Goal: Transaction & Acquisition: Obtain resource

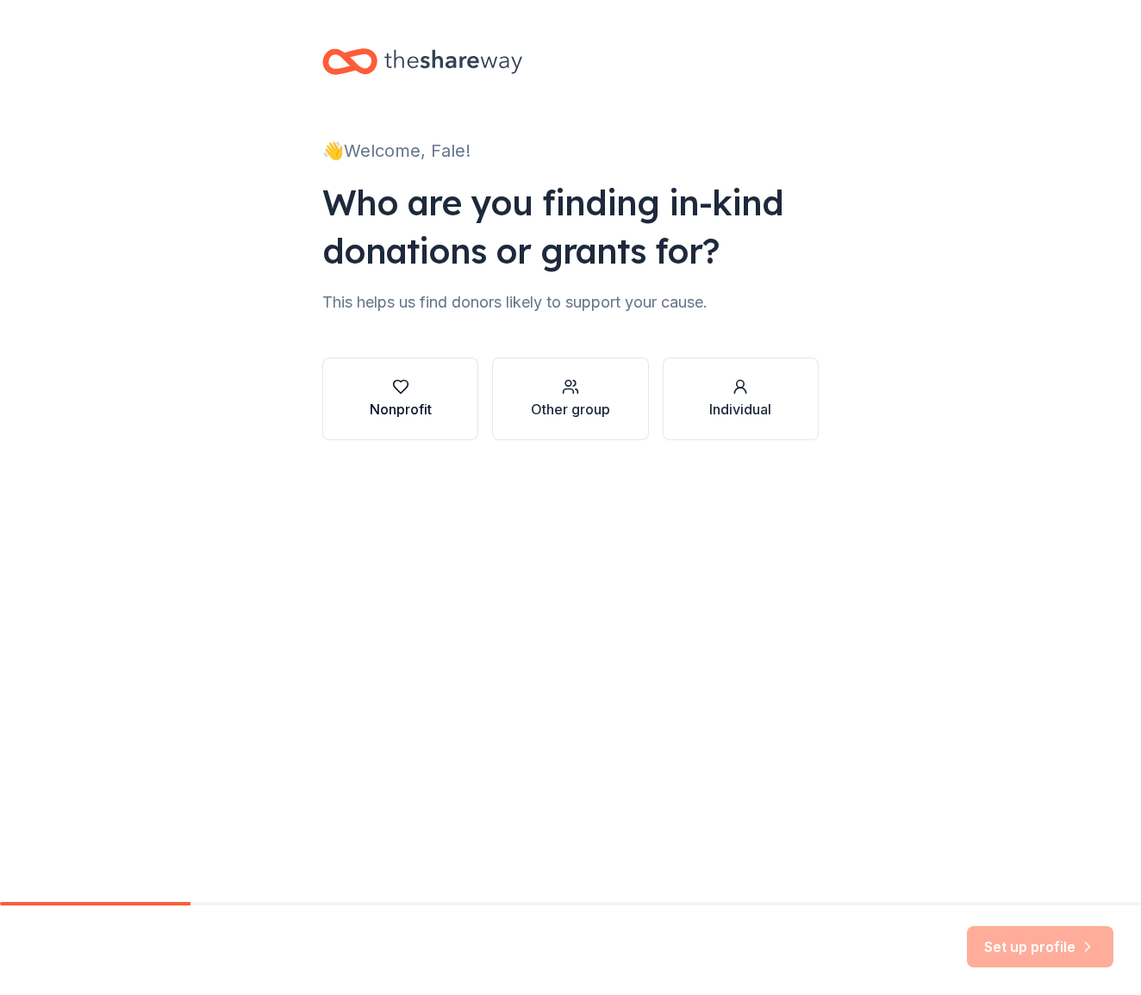
click at [404, 413] on div "Nonprofit" at bounding box center [401, 409] width 62 height 21
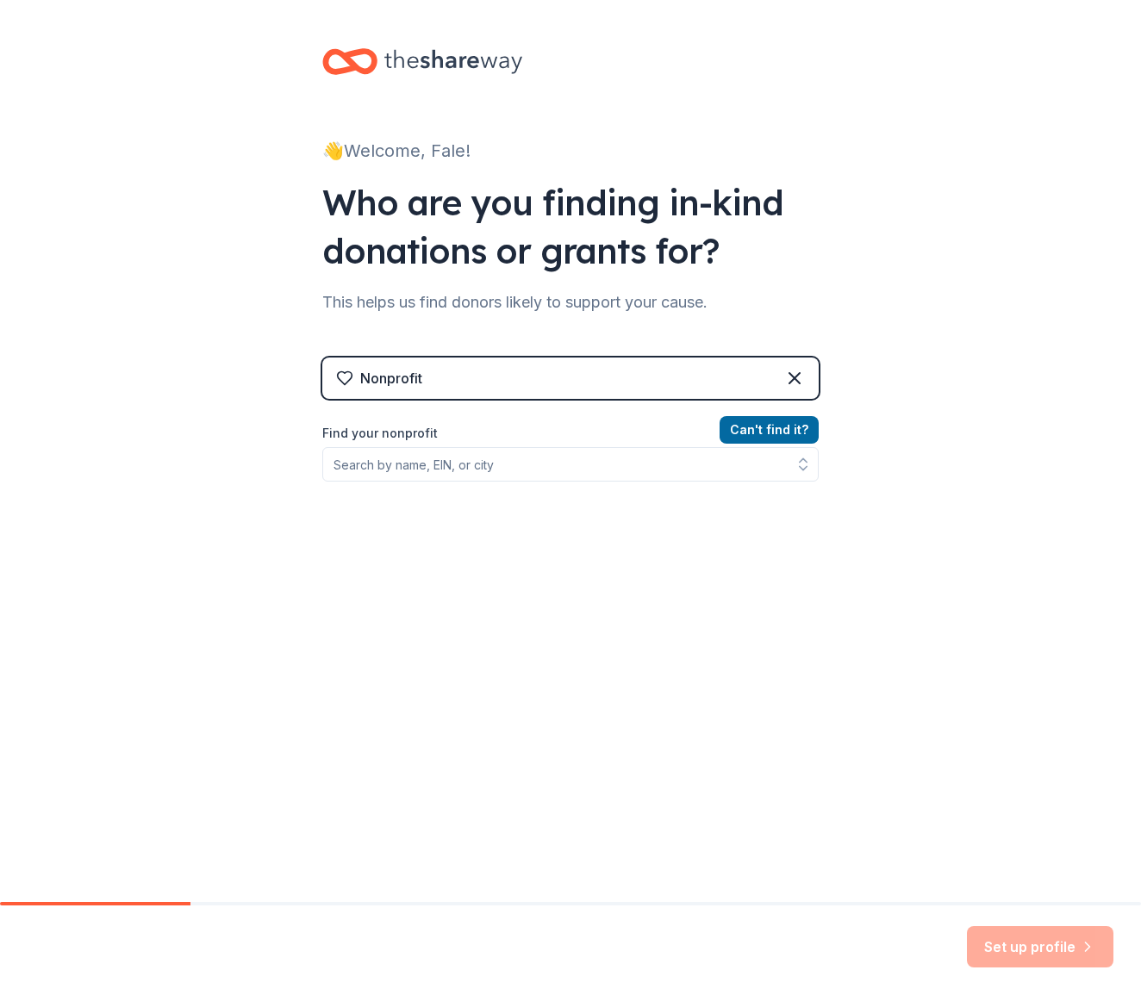
click at [486, 380] on div "Nonprofit" at bounding box center [570, 378] width 496 height 41
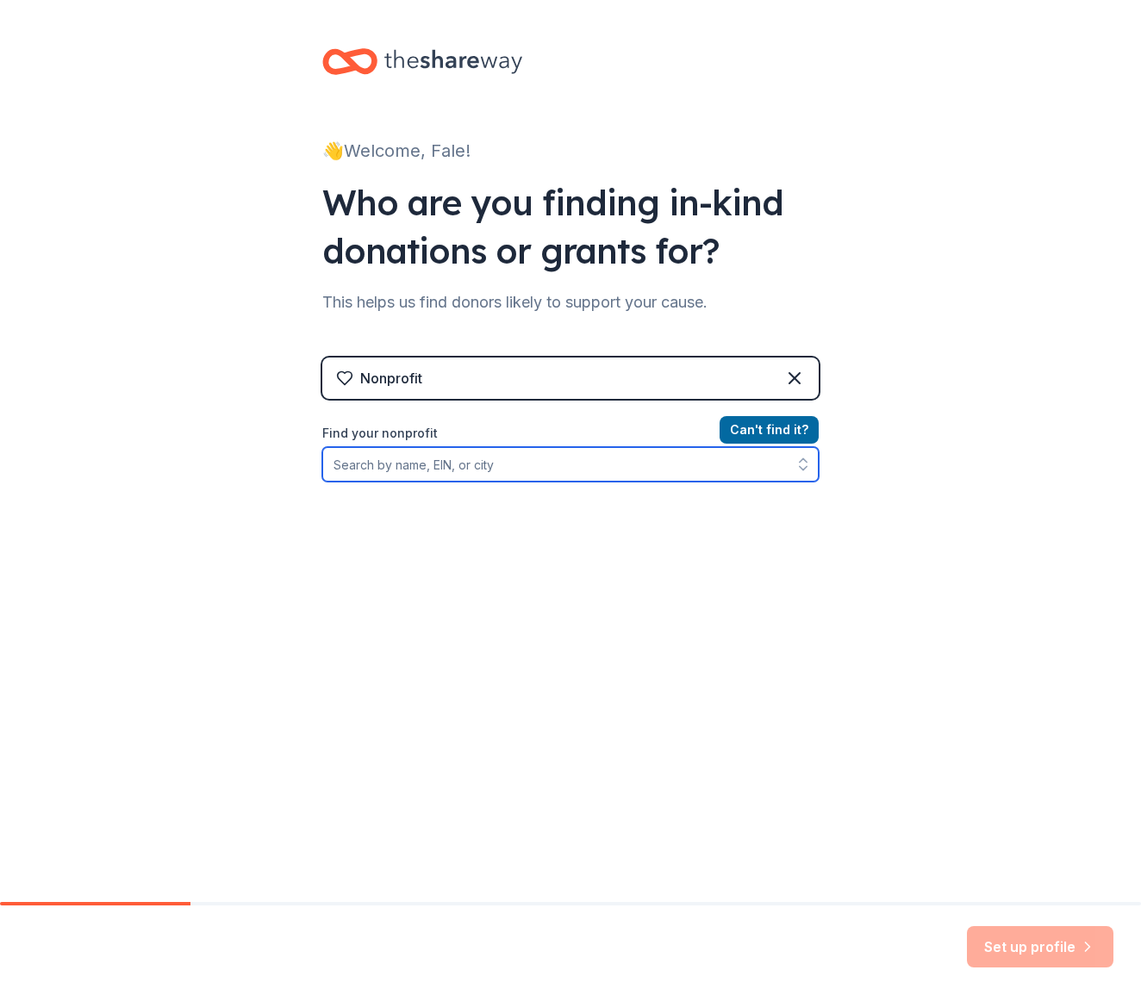
click at [522, 468] on input "Find your nonprofit" at bounding box center [570, 464] width 496 height 34
type input "f"
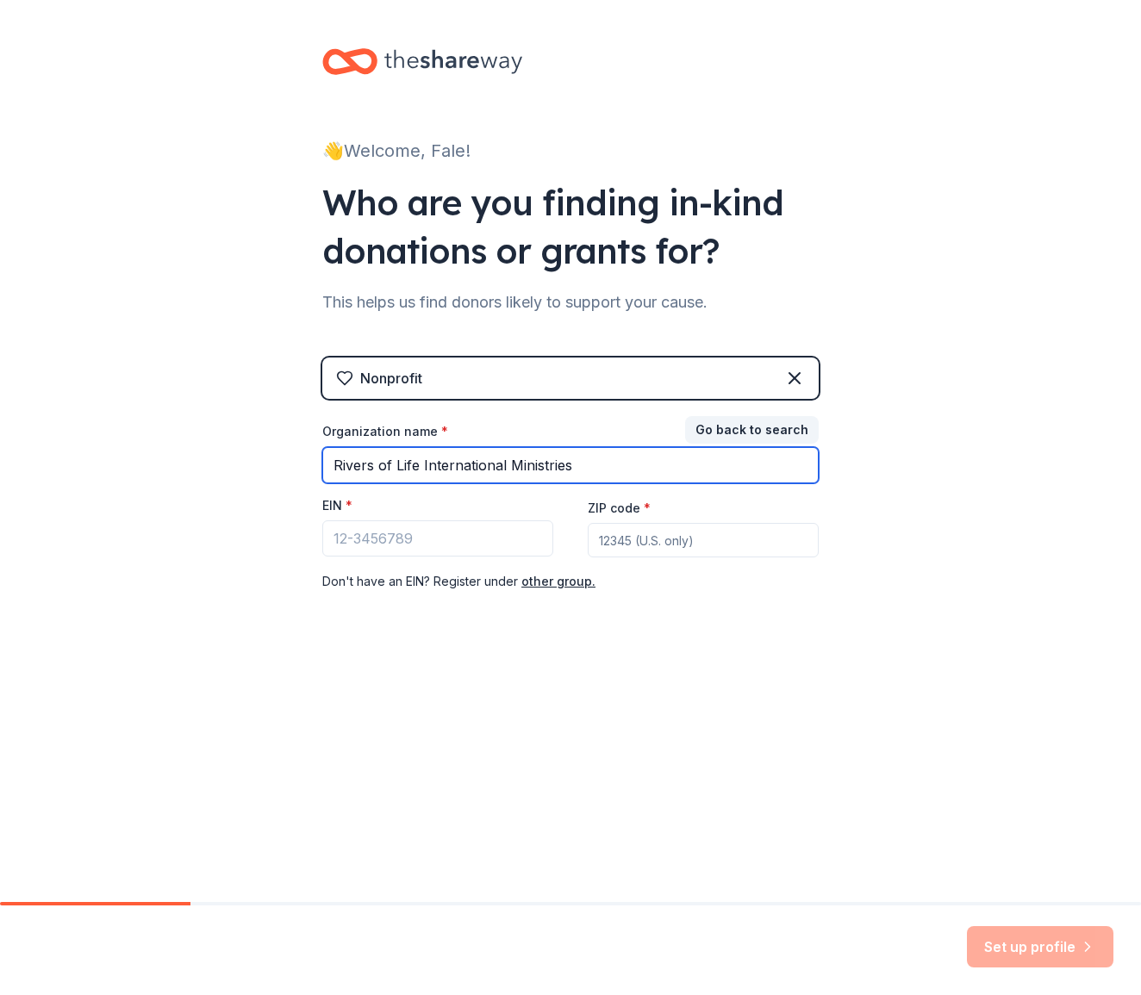
type input "Rivers of Life International Ministries"
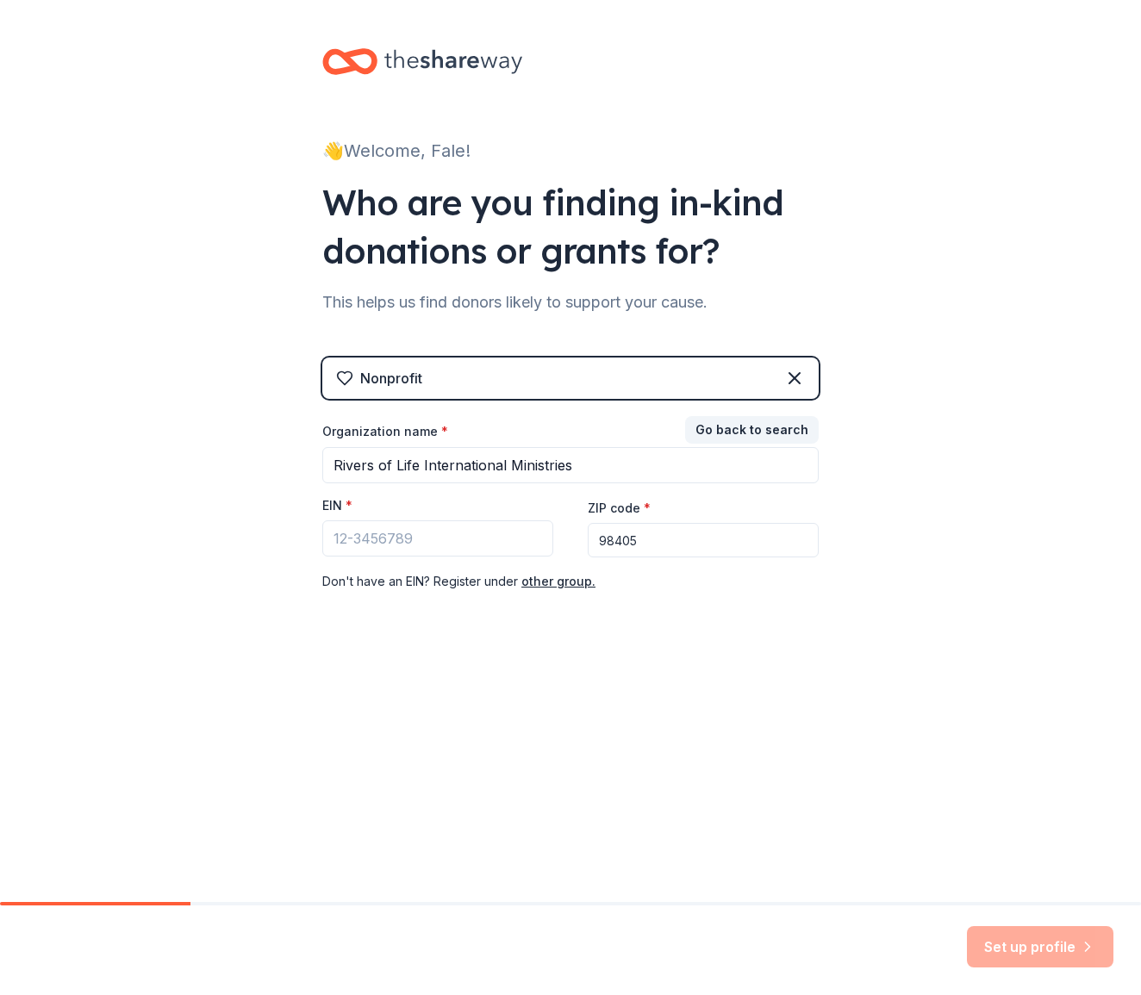
type input "98405"
click at [377, 528] on input "EIN *" at bounding box center [437, 539] width 231 height 36
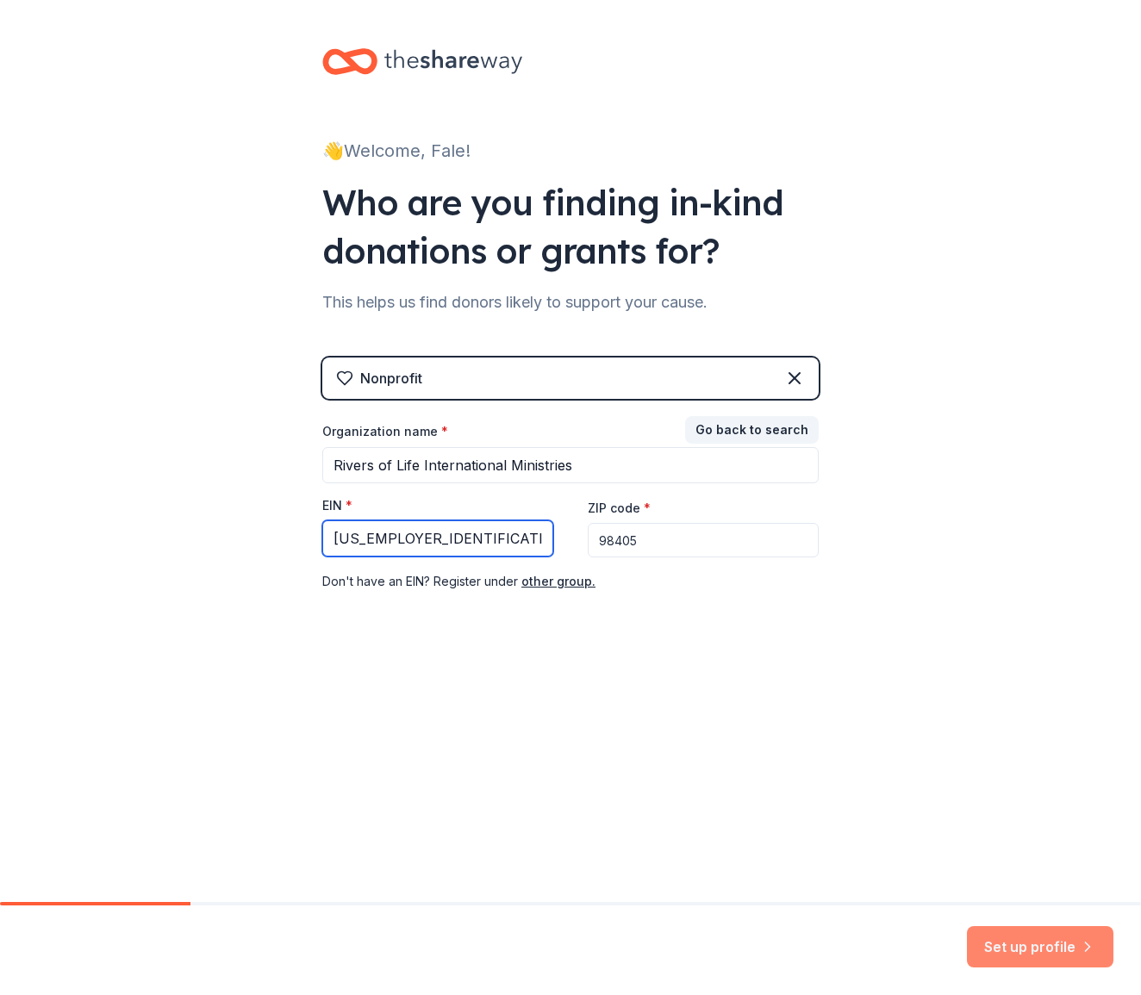
type input "81-2764360"
click at [1038, 944] on button "Set up profile" at bounding box center [1040, 946] width 147 height 41
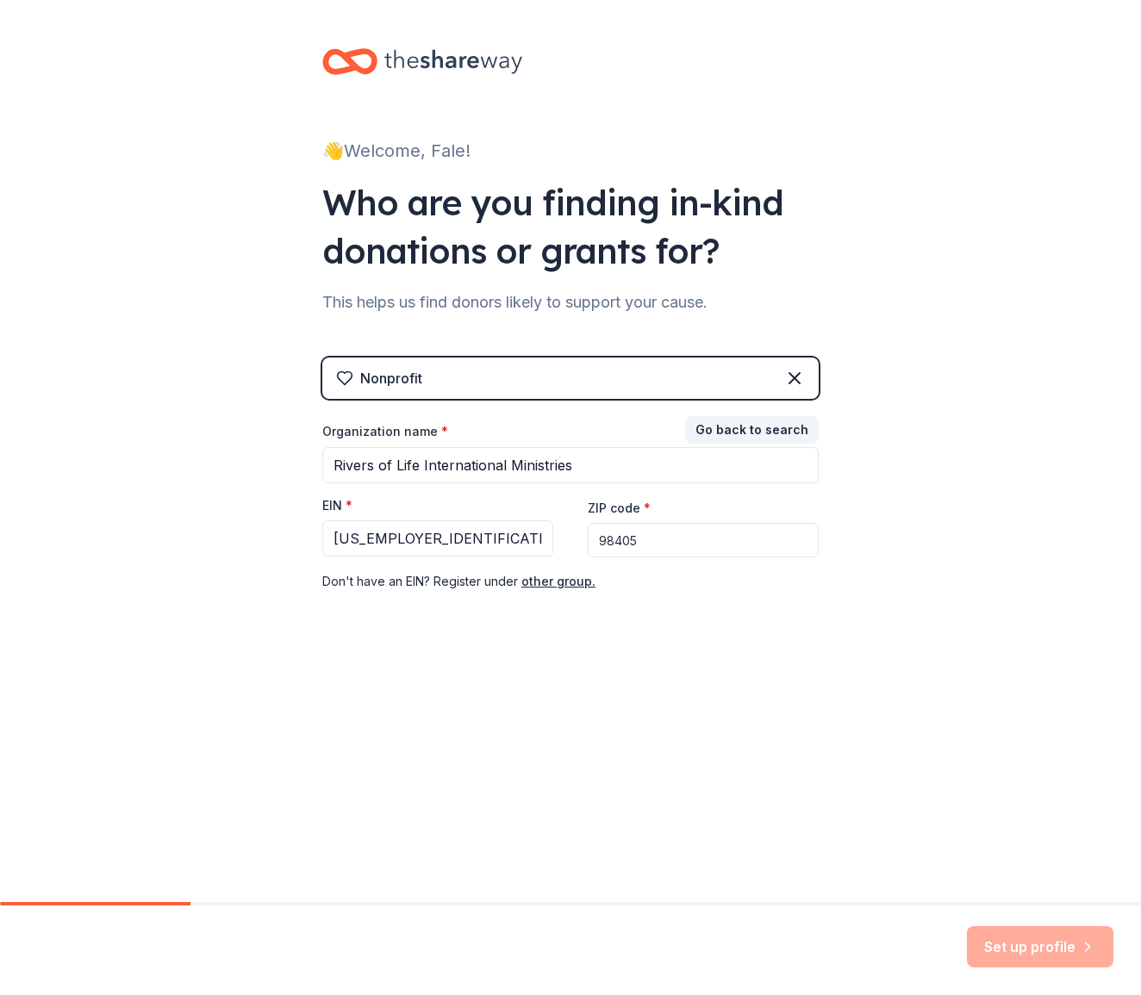
click at [686, 536] on input "98405" at bounding box center [703, 540] width 231 height 34
click at [990, 538] on div "👋 Welcome, Fale! Who are you finding in-kind donations or grants for? This help…" at bounding box center [570, 354] width 1141 height 709
click at [799, 680] on div "👋 Welcome, Fale! Who are you finding in-kind donations or grants for? This help…" at bounding box center [571, 354] width 552 height 709
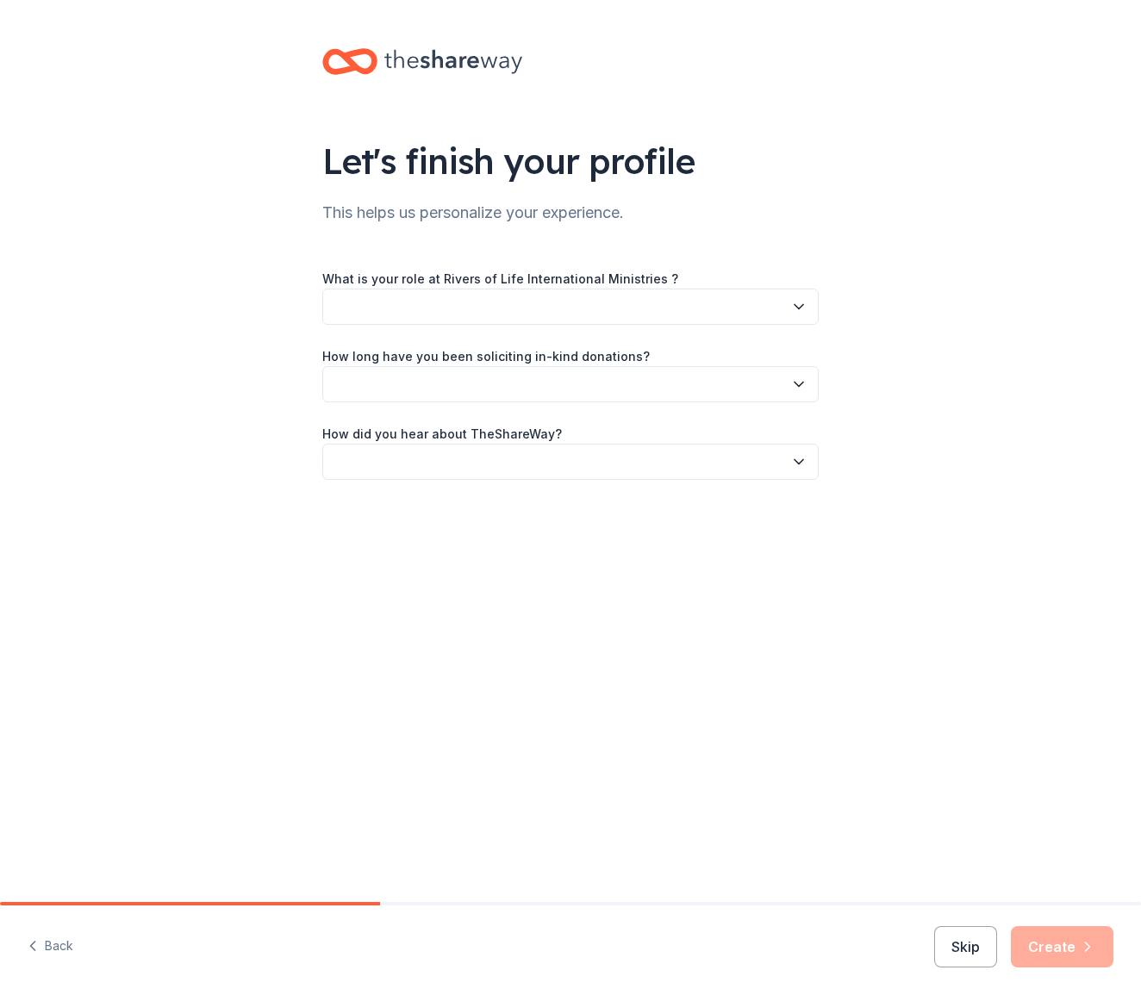
click at [496, 301] on button "button" at bounding box center [570, 307] width 496 height 36
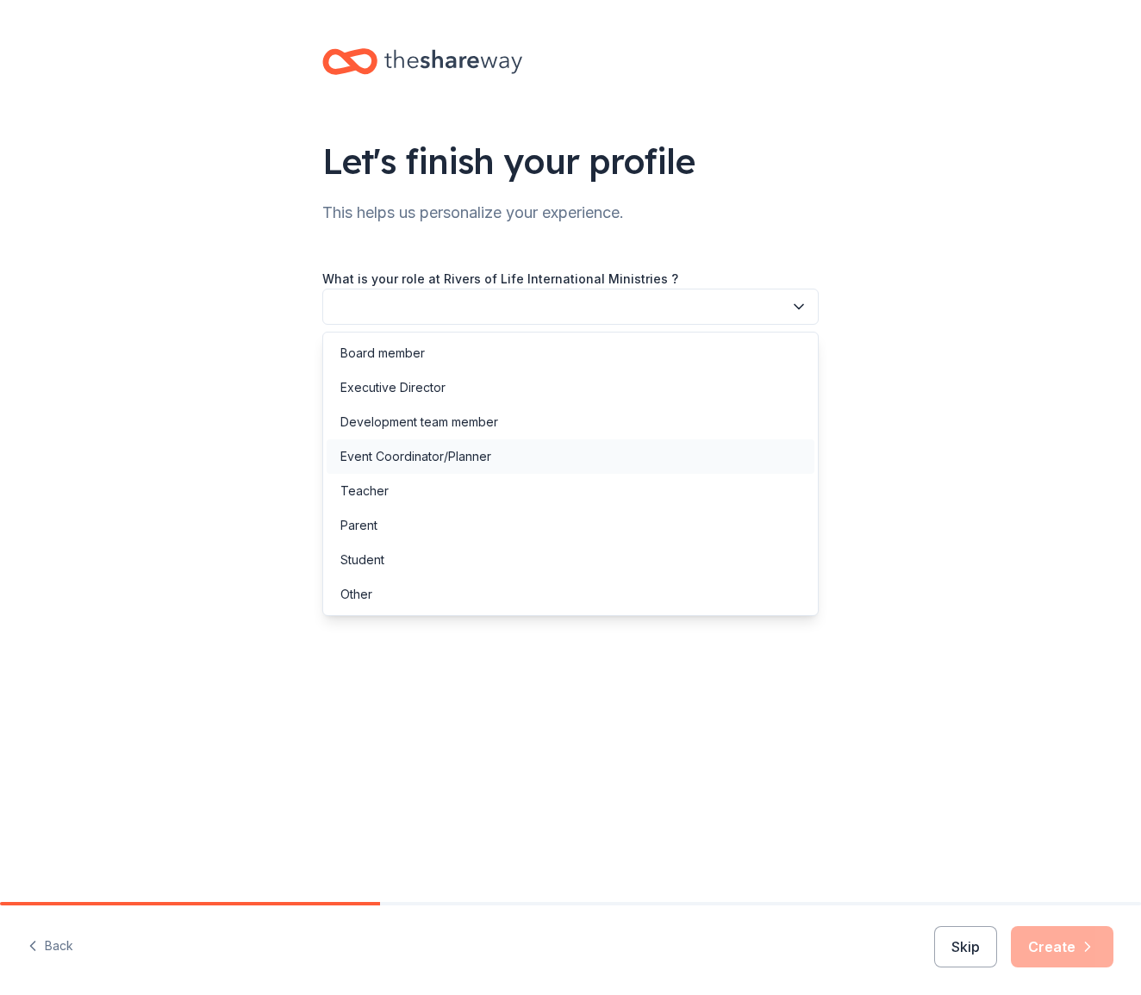
click at [552, 469] on div "Event Coordinator/Planner" at bounding box center [571, 457] width 488 height 34
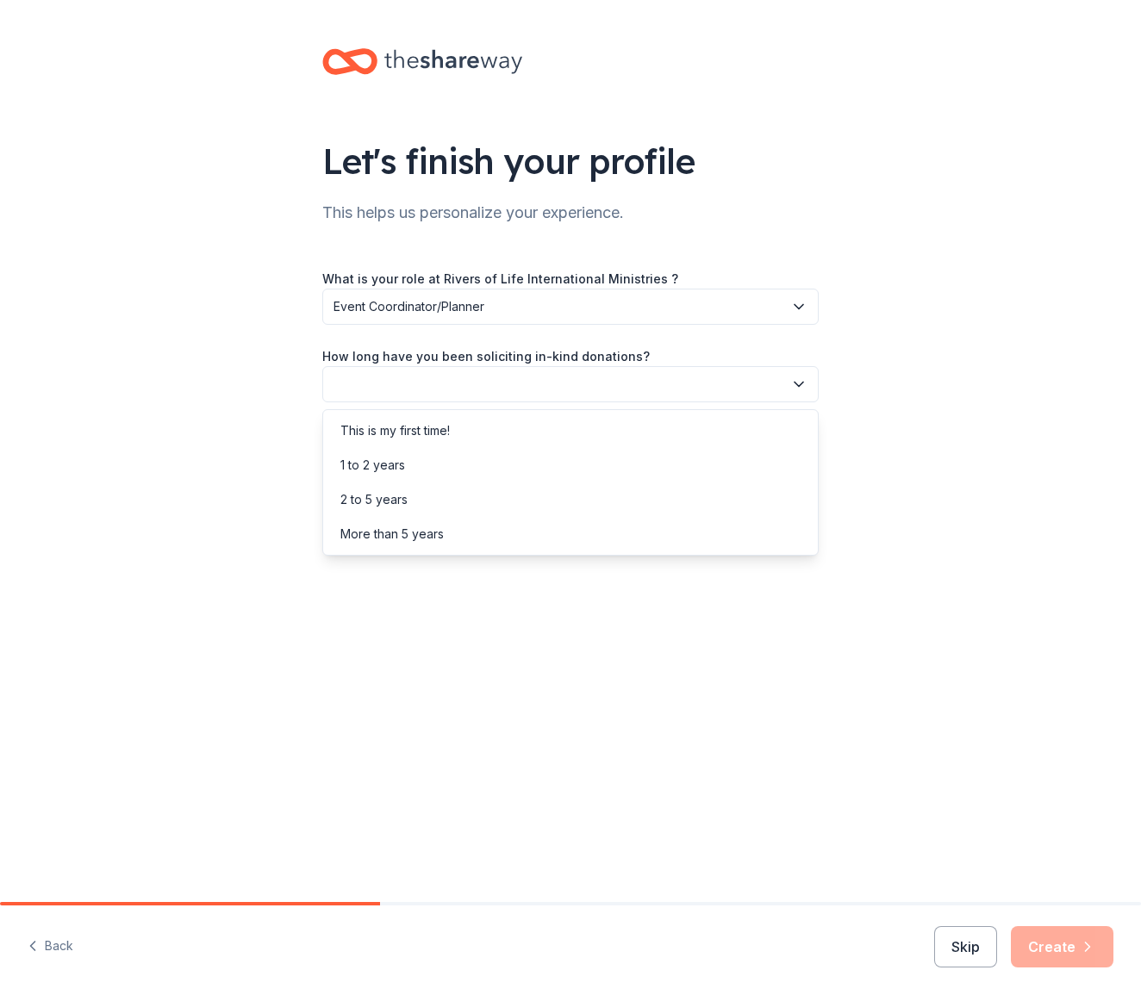
click at [531, 388] on button "button" at bounding box center [570, 384] width 496 height 36
click at [525, 430] on div "This is my first time!" at bounding box center [571, 431] width 488 height 34
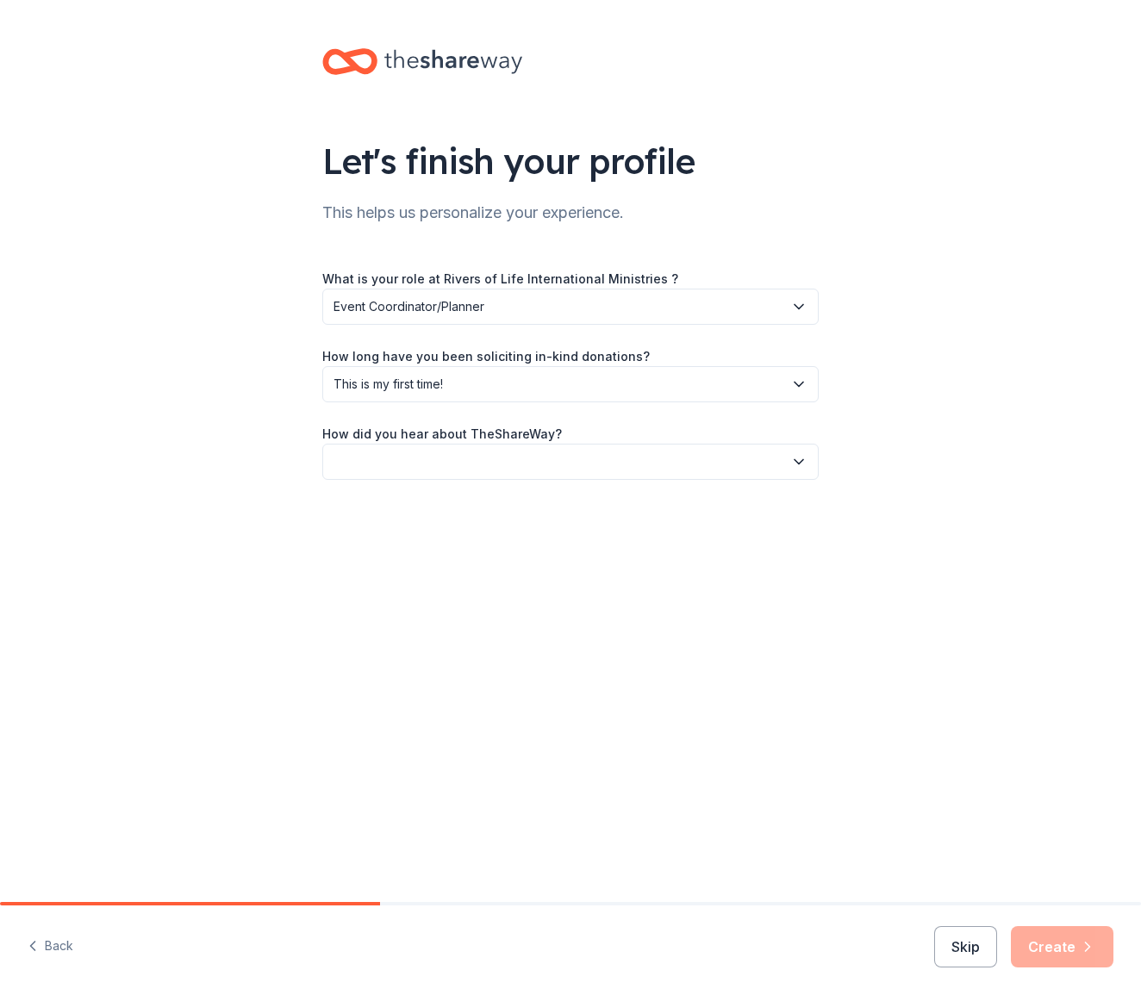
click at [509, 456] on button "button" at bounding box center [570, 462] width 496 height 36
click at [471, 645] on div "Other" at bounding box center [571, 646] width 488 height 34
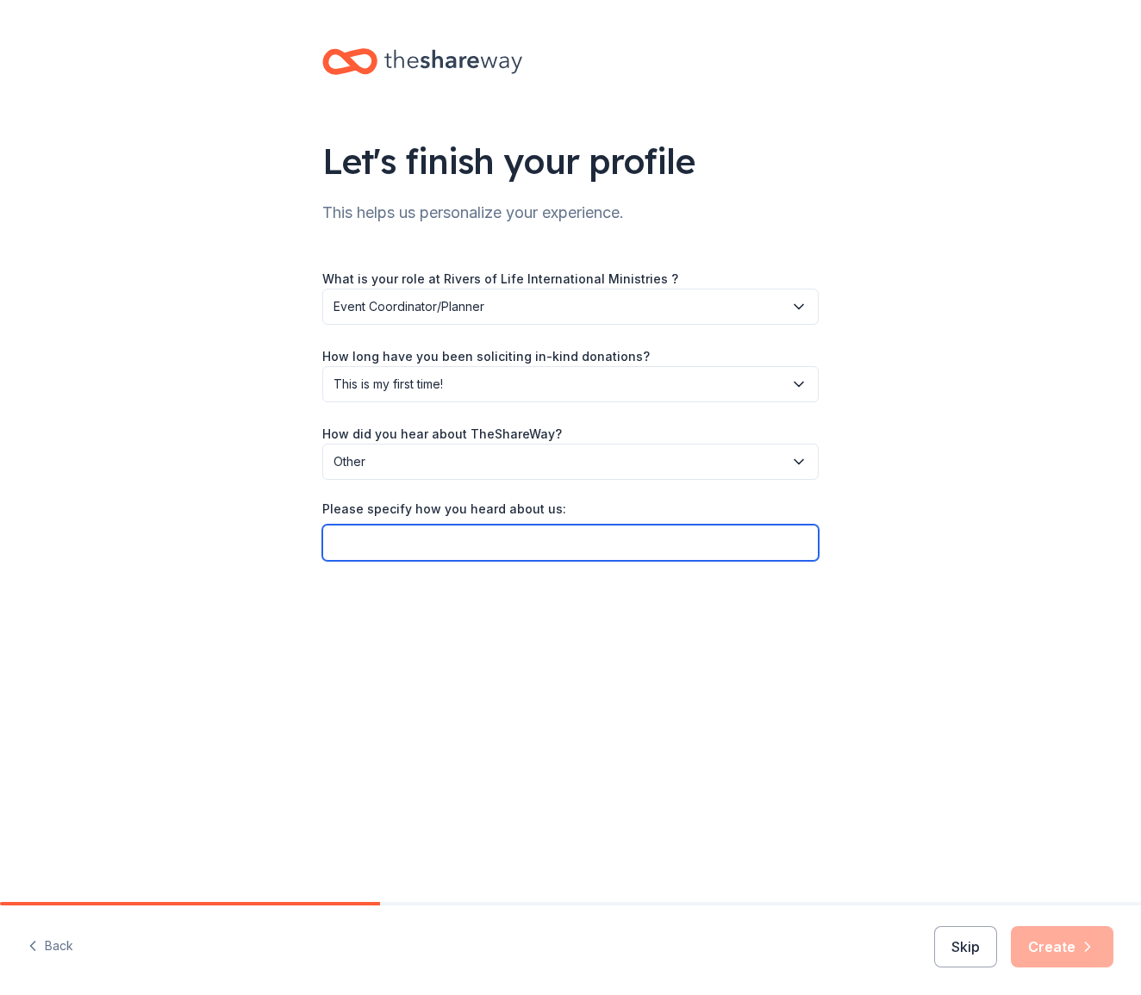
click at [513, 553] on input "Please specify how you heard about us:" at bounding box center [570, 543] width 496 height 36
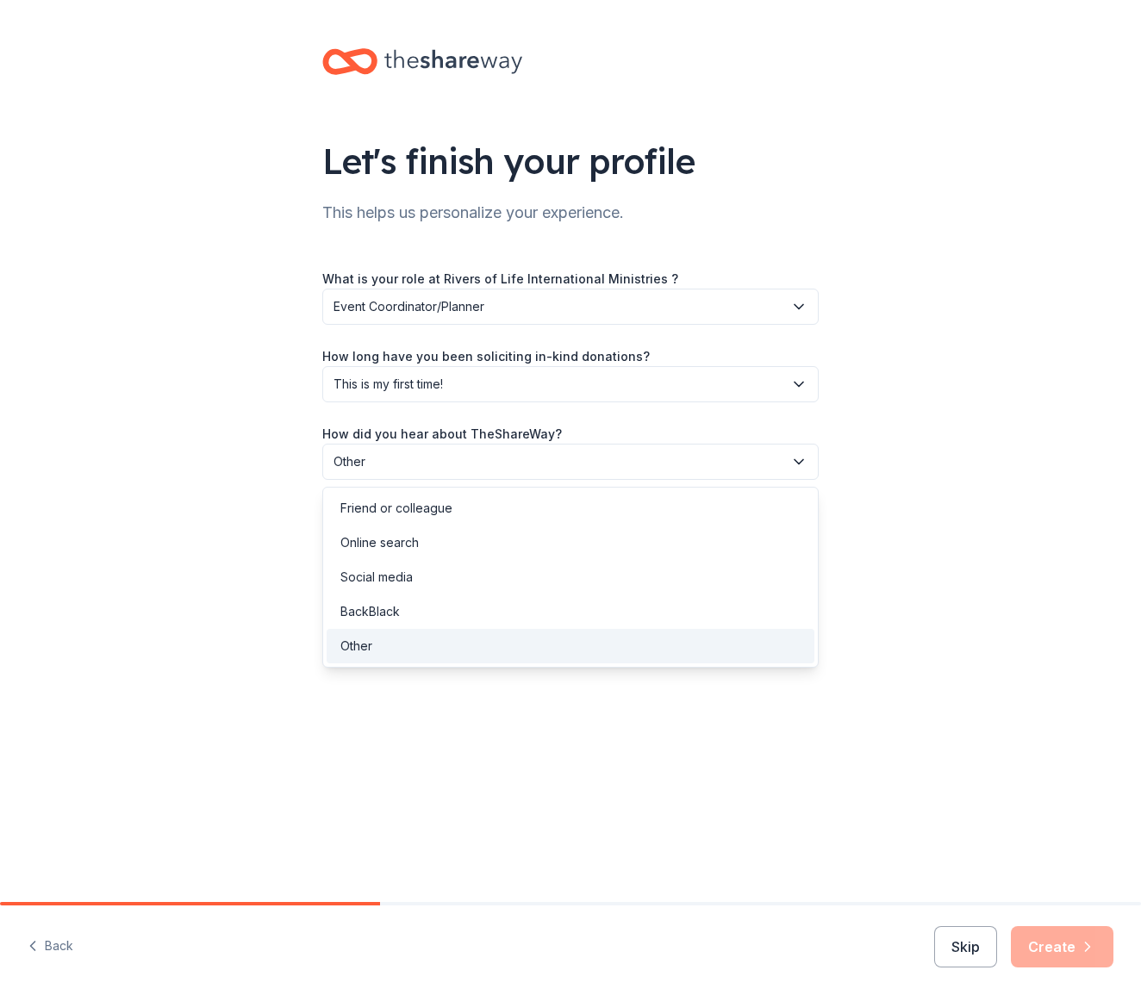
click at [552, 462] on span "Other" at bounding box center [559, 462] width 450 height 21
click at [485, 571] on div "Social media" at bounding box center [571, 577] width 488 height 34
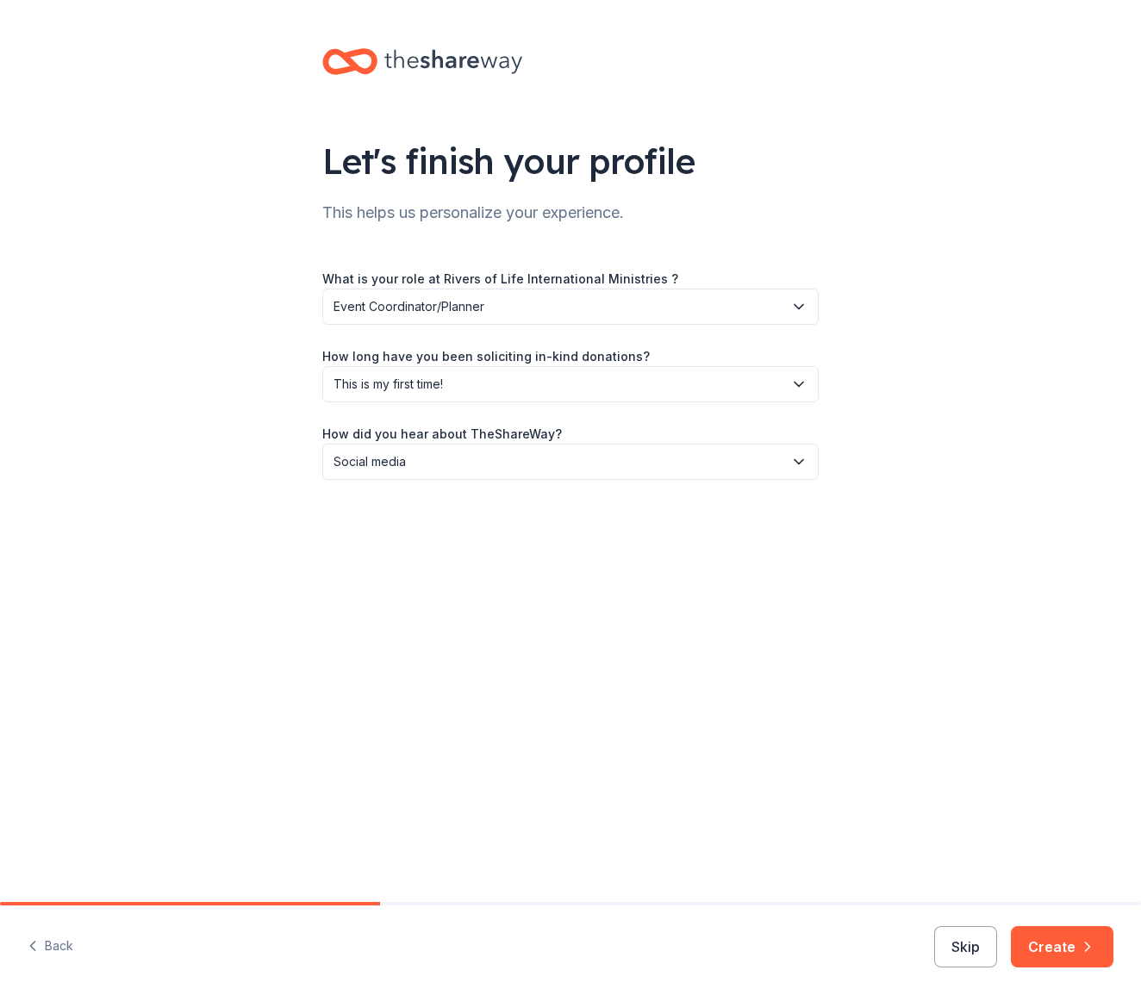
click at [512, 473] on button "Social media" at bounding box center [570, 462] width 496 height 36
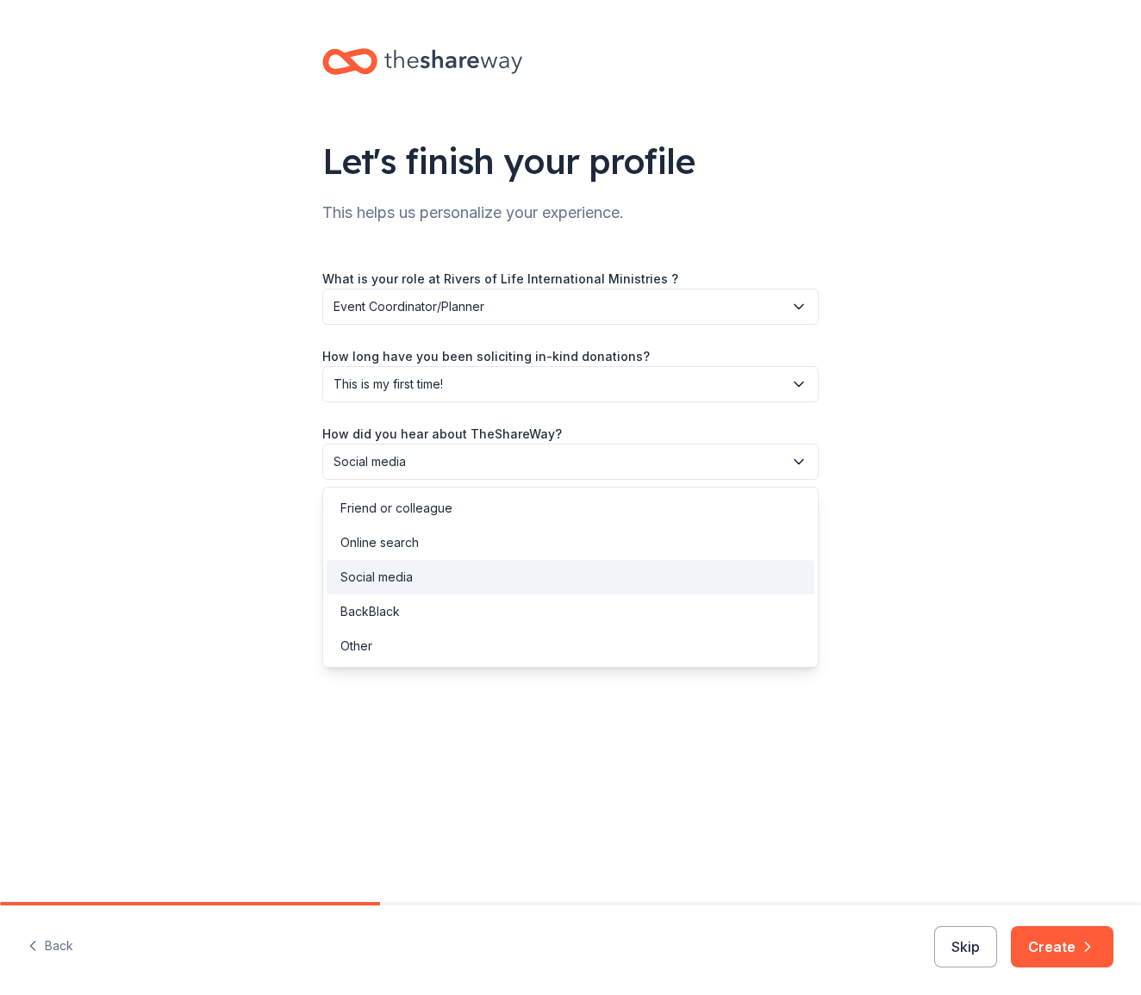
click at [488, 564] on div "Social media" at bounding box center [571, 577] width 488 height 34
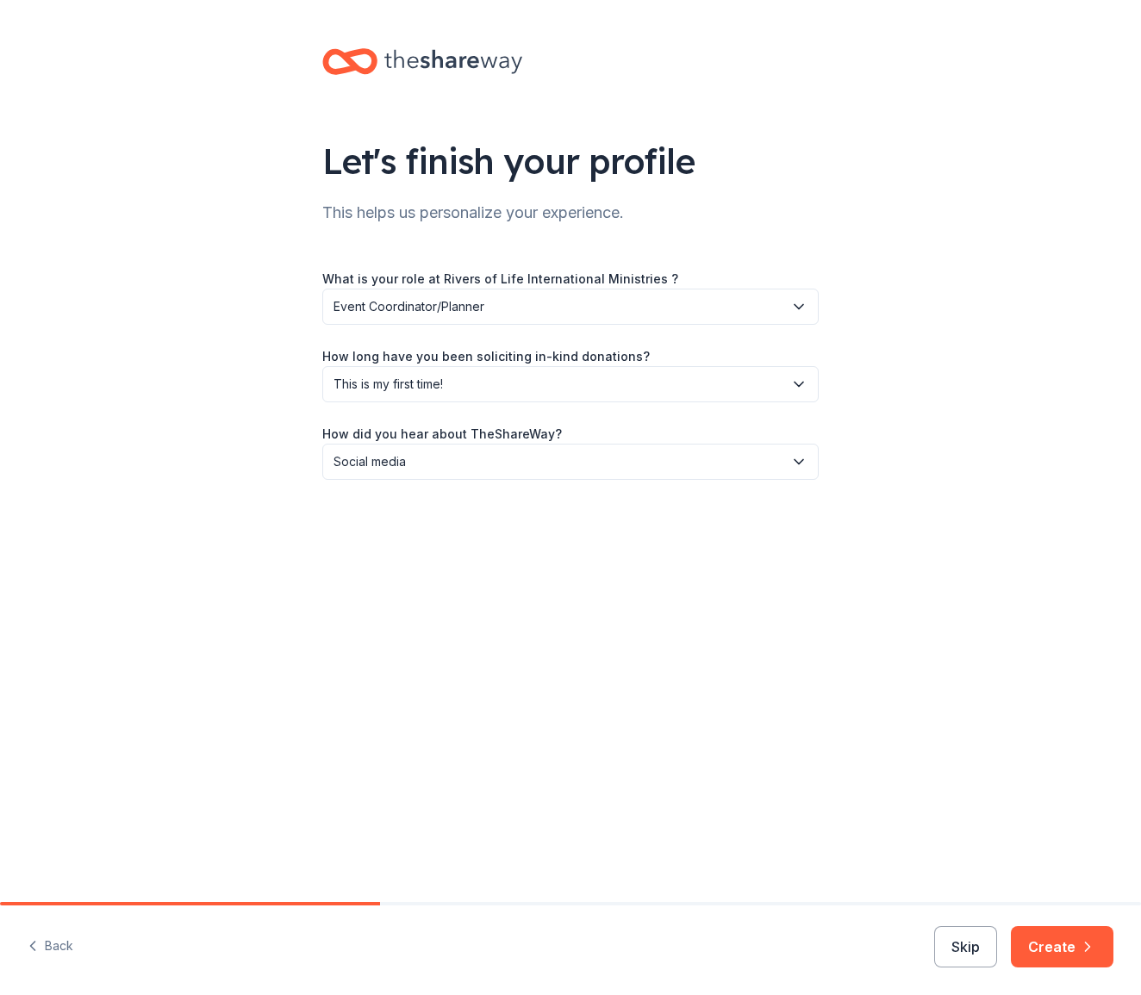
click at [760, 690] on div "Let's finish your profile This helps us personalize your experience. What is yo…" at bounding box center [570, 451] width 1141 height 902
click at [1072, 928] on button "Create" at bounding box center [1062, 946] width 103 height 41
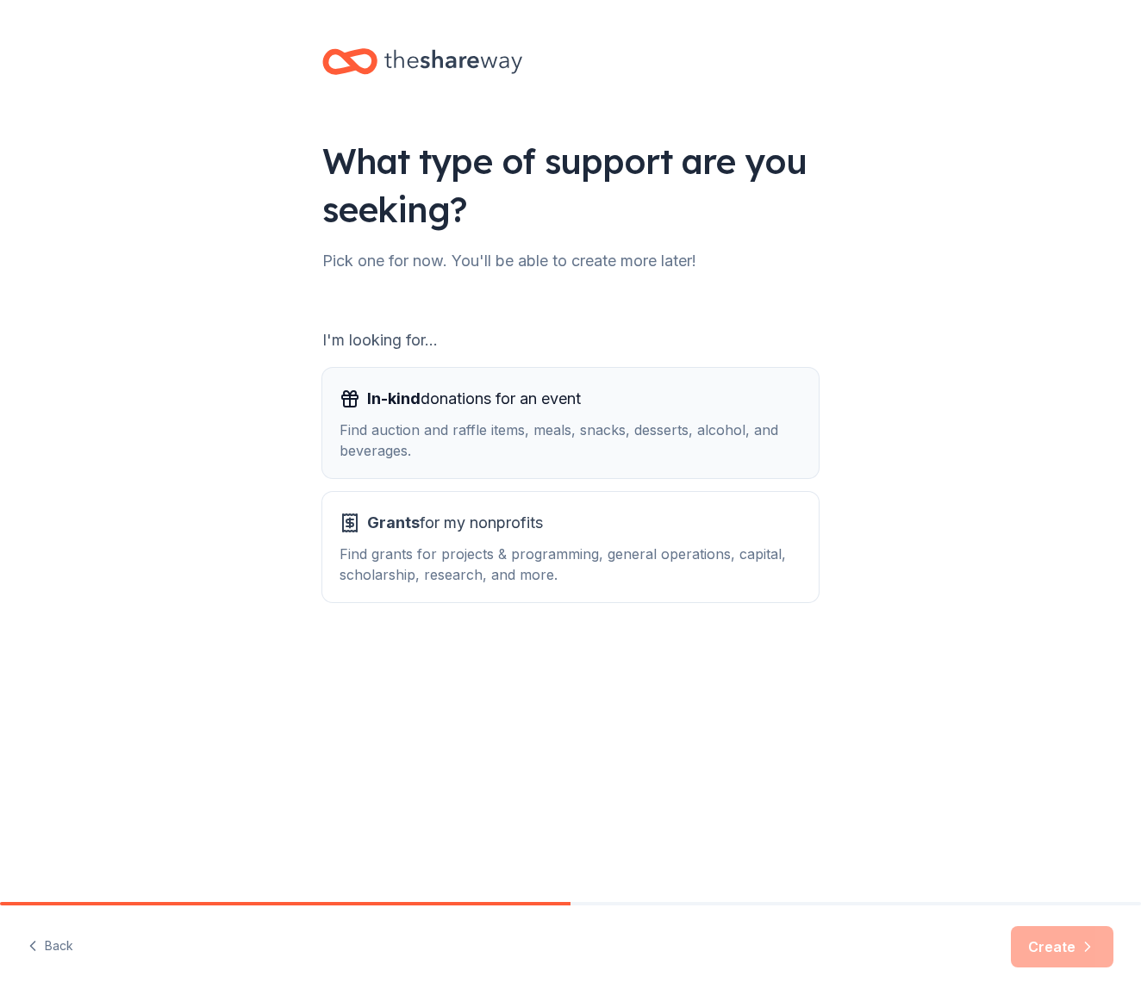
click at [640, 417] on div "In-kind donations for an event Find auction and raffle items, meals, snacks, de…" at bounding box center [571, 423] width 462 height 76
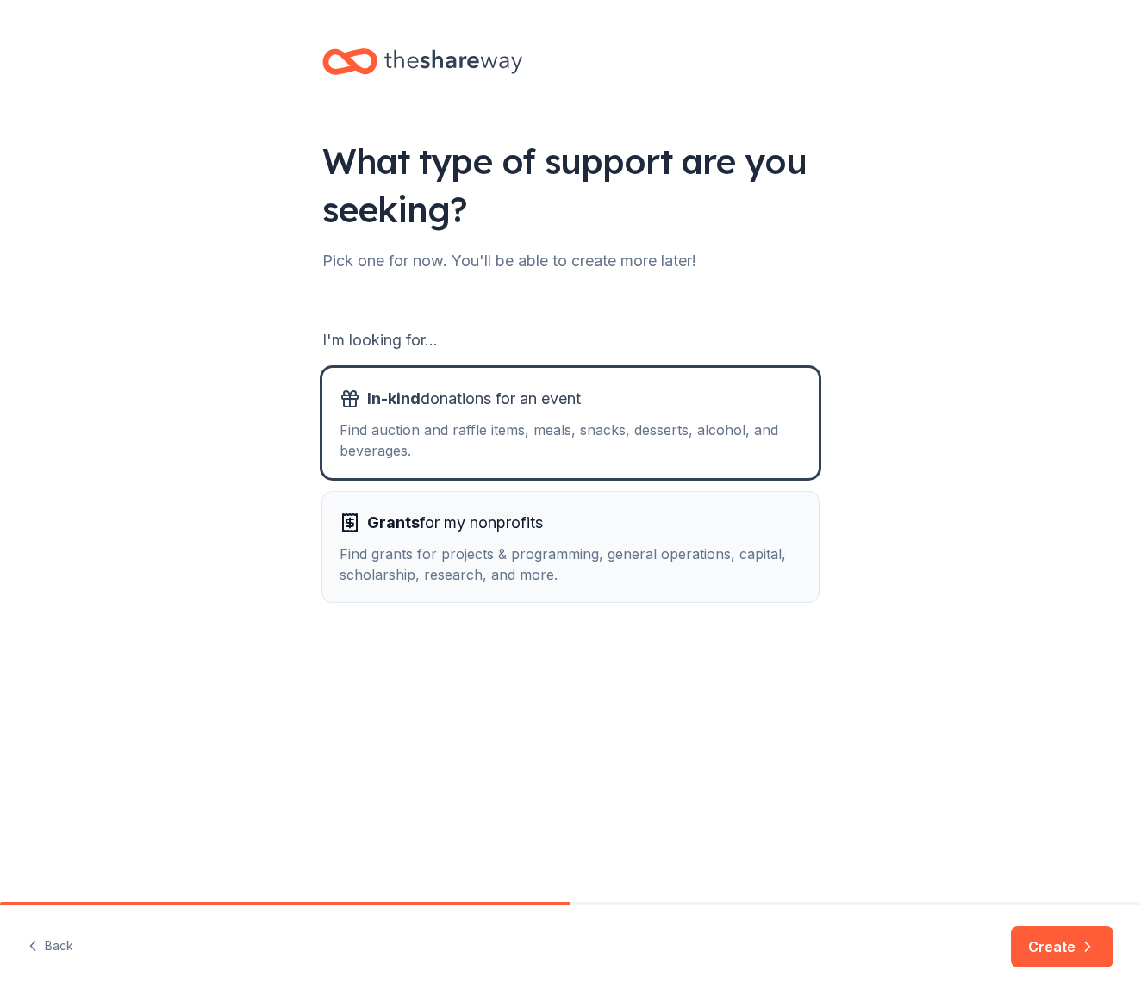
click at [714, 592] on button "Grants for my nonprofits Find grants for projects & programming, general operat…" at bounding box center [570, 547] width 496 height 110
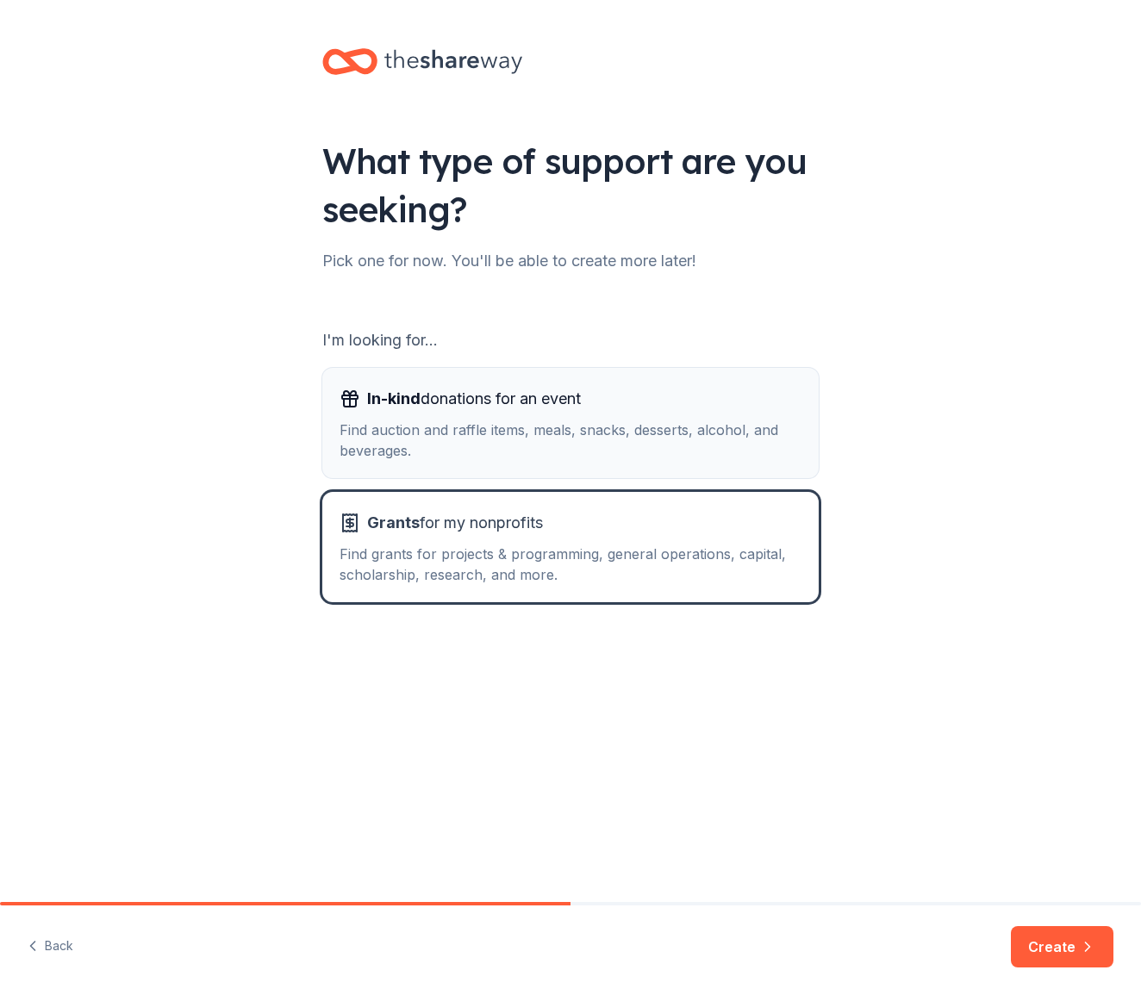
click at [702, 419] on div "In-kind donations for an event Find auction and raffle items, meals, snacks, de…" at bounding box center [571, 423] width 462 height 76
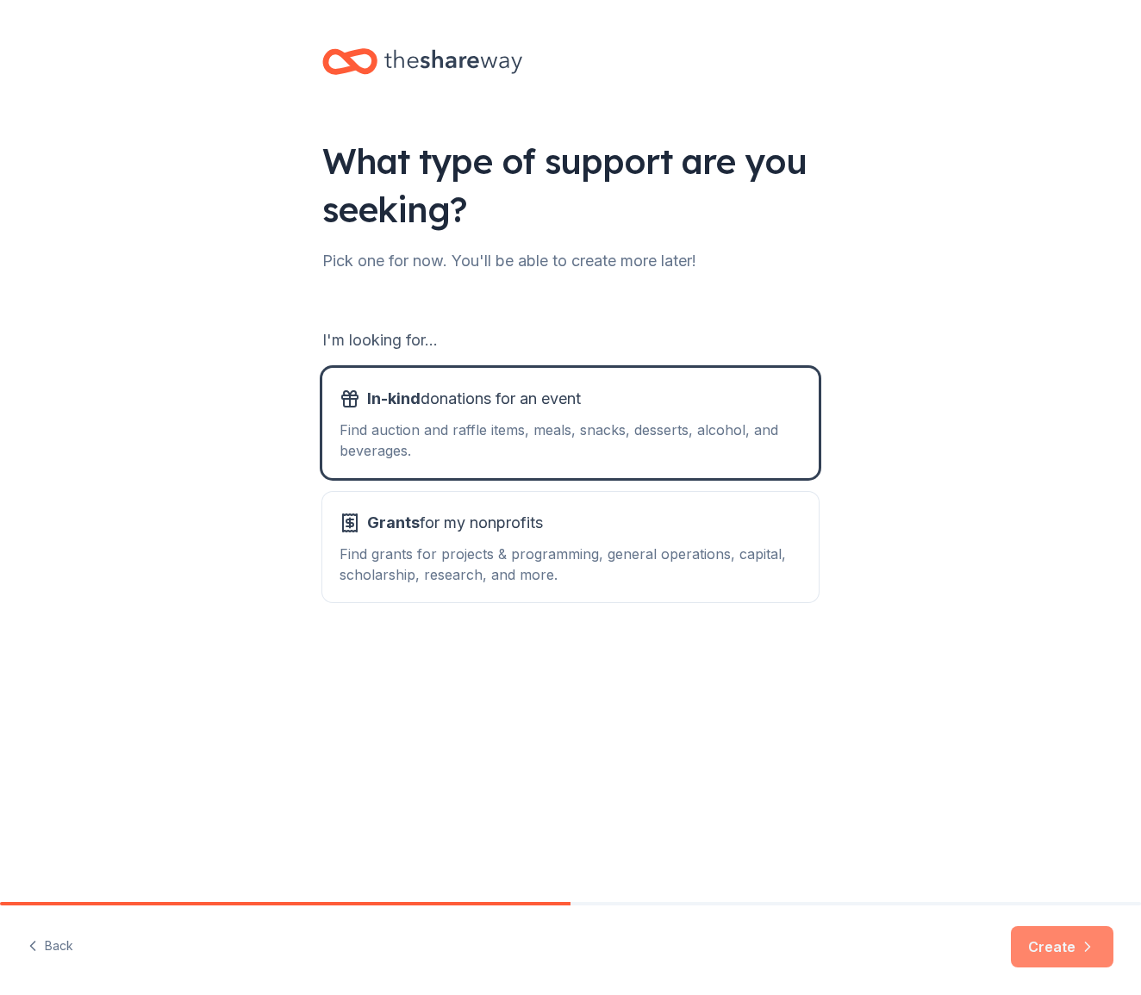
click at [1063, 944] on button "Create" at bounding box center [1062, 946] width 103 height 41
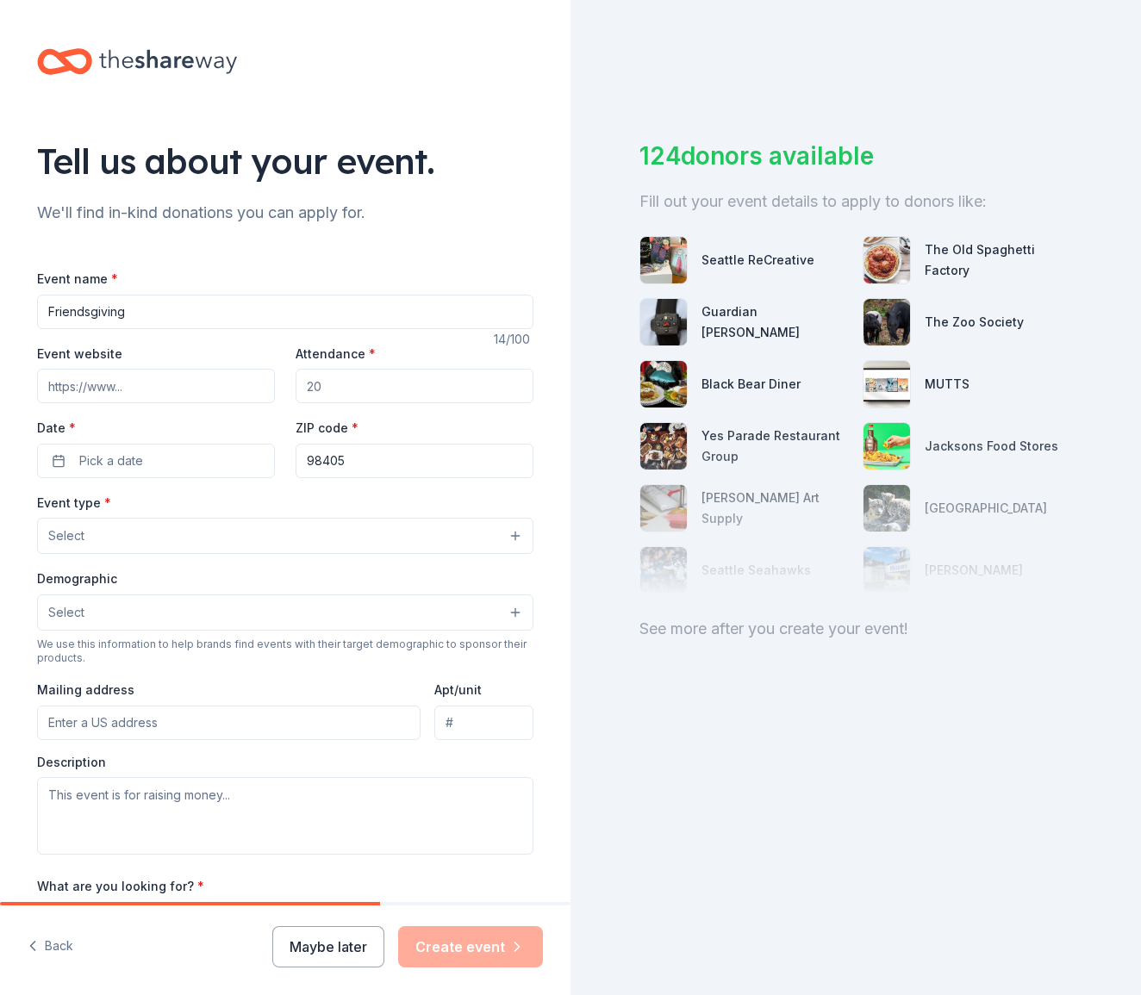
type input "Friendsgiving"
click at [174, 392] on input "Event website" at bounding box center [156, 386] width 238 height 34
click at [399, 384] on input "Attendance *" at bounding box center [415, 386] width 238 height 34
type input "75"
click at [170, 461] on button "Pick a date" at bounding box center [156, 461] width 238 height 34
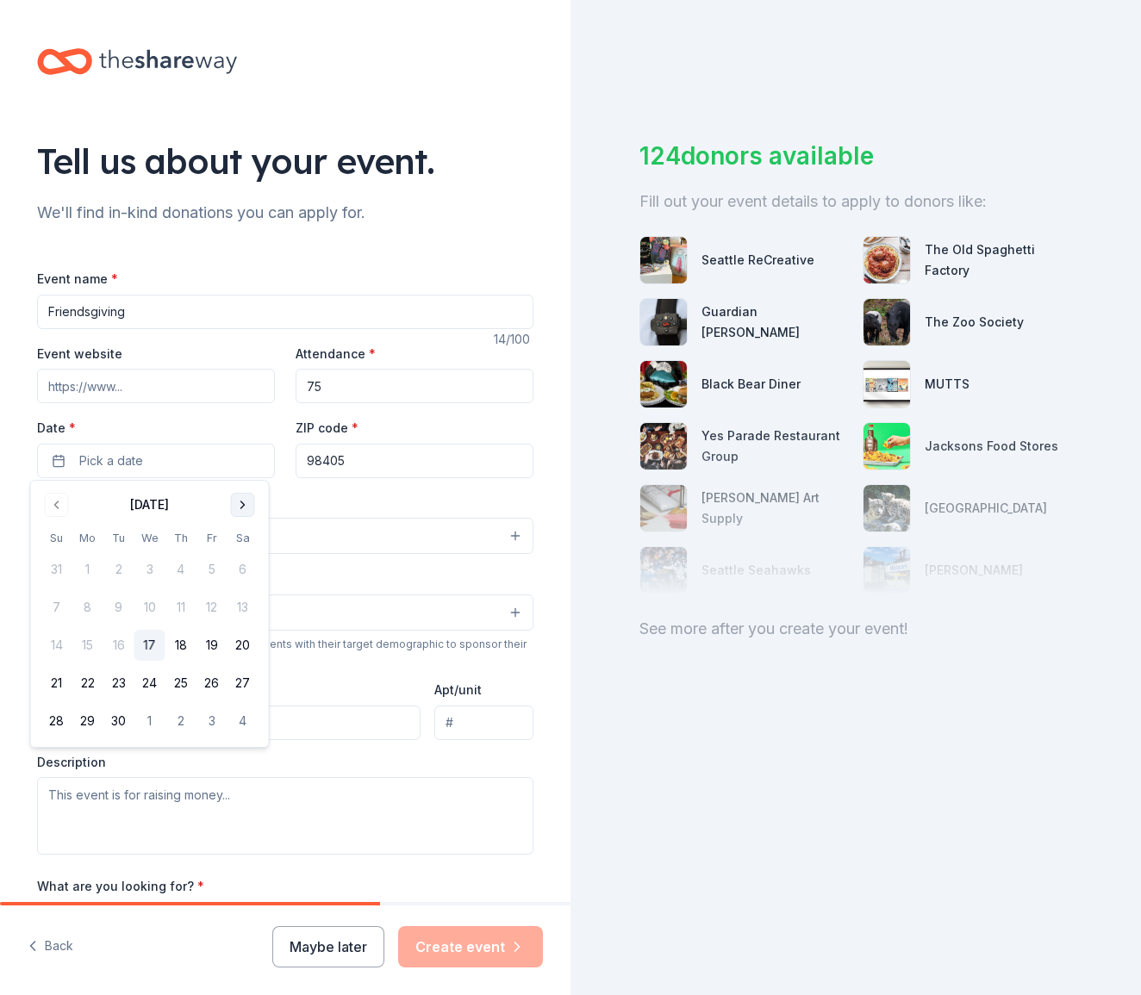
click at [243, 498] on button "Go to next month" at bounding box center [243, 505] width 24 height 24
click at [240, 650] on button "15" at bounding box center [243, 645] width 31 height 31
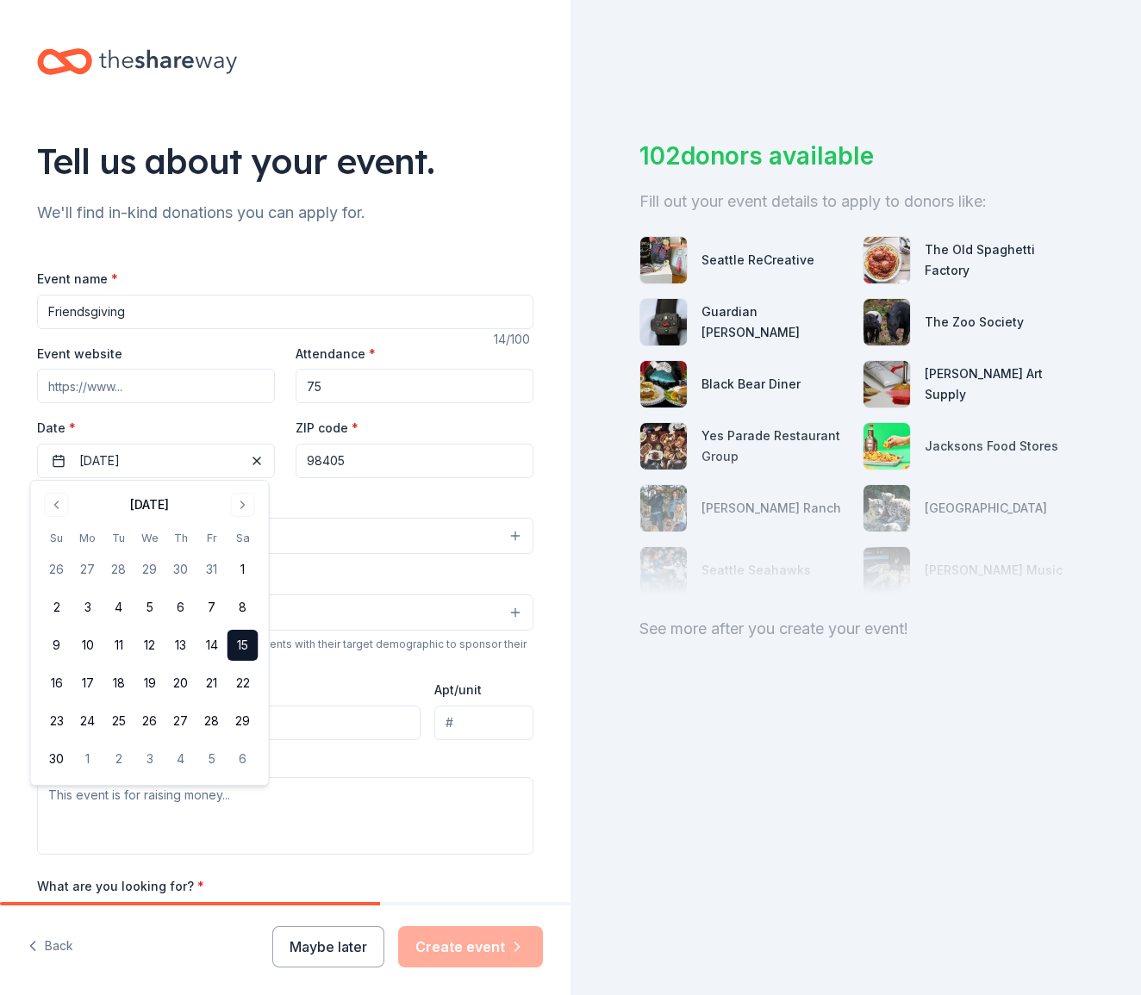
click at [287, 498] on div "Event type * Select" at bounding box center [285, 523] width 496 height 63
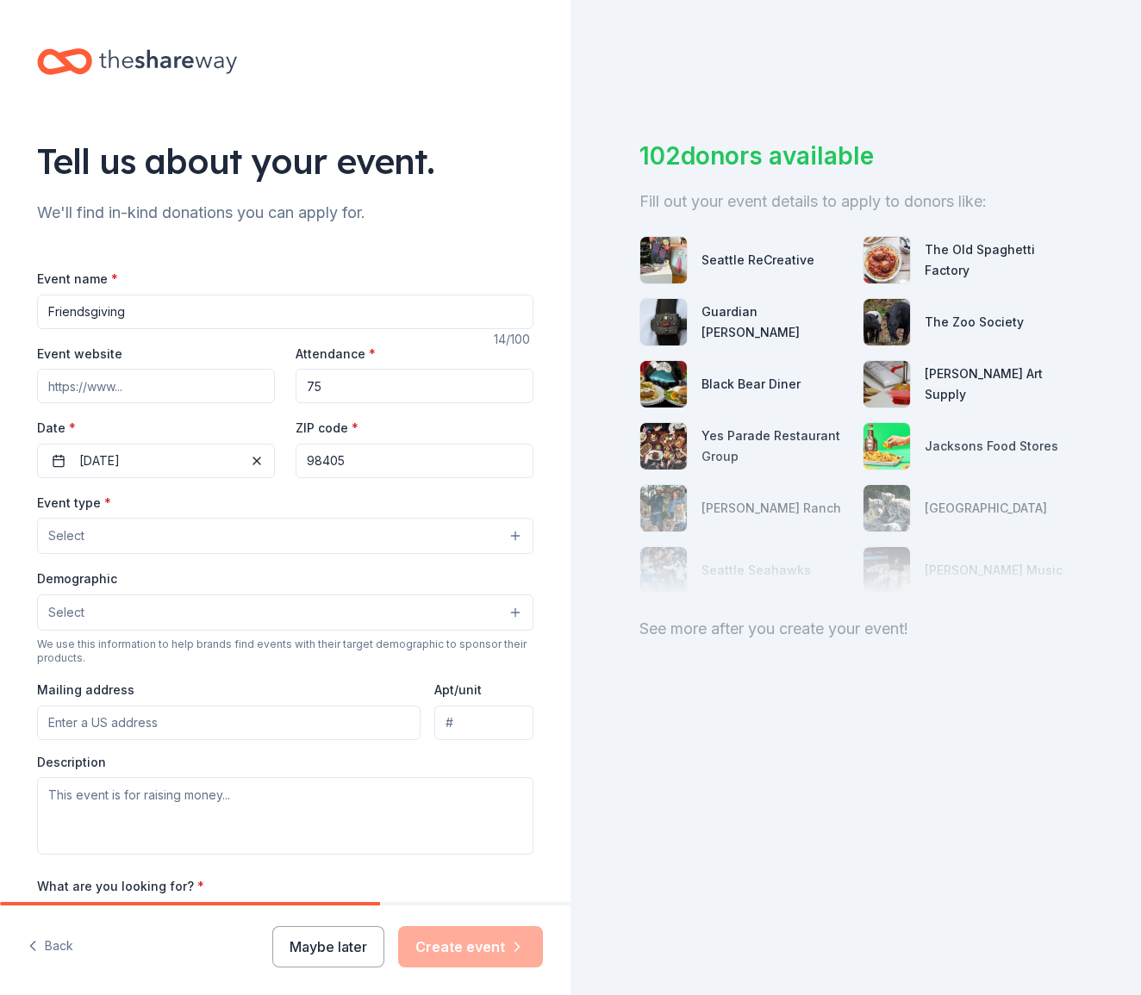
click at [96, 541] on button "Select" at bounding box center [285, 536] width 496 height 36
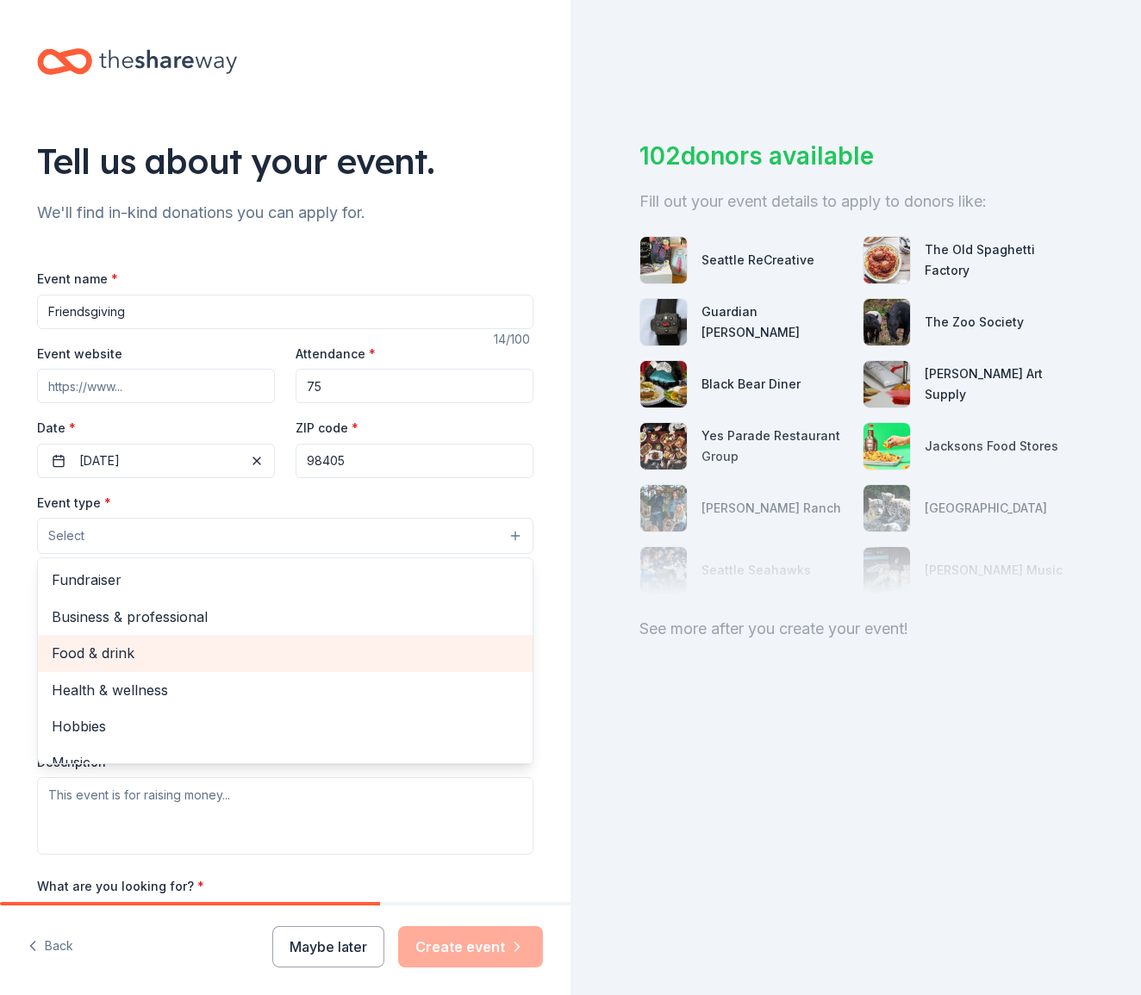
click at [209, 664] on div "Food & drink" at bounding box center [285, 653] width 495 height 36
click at [190, 658] on span "Health & wellness" at bounding box center [285, 655] width 467 height 22
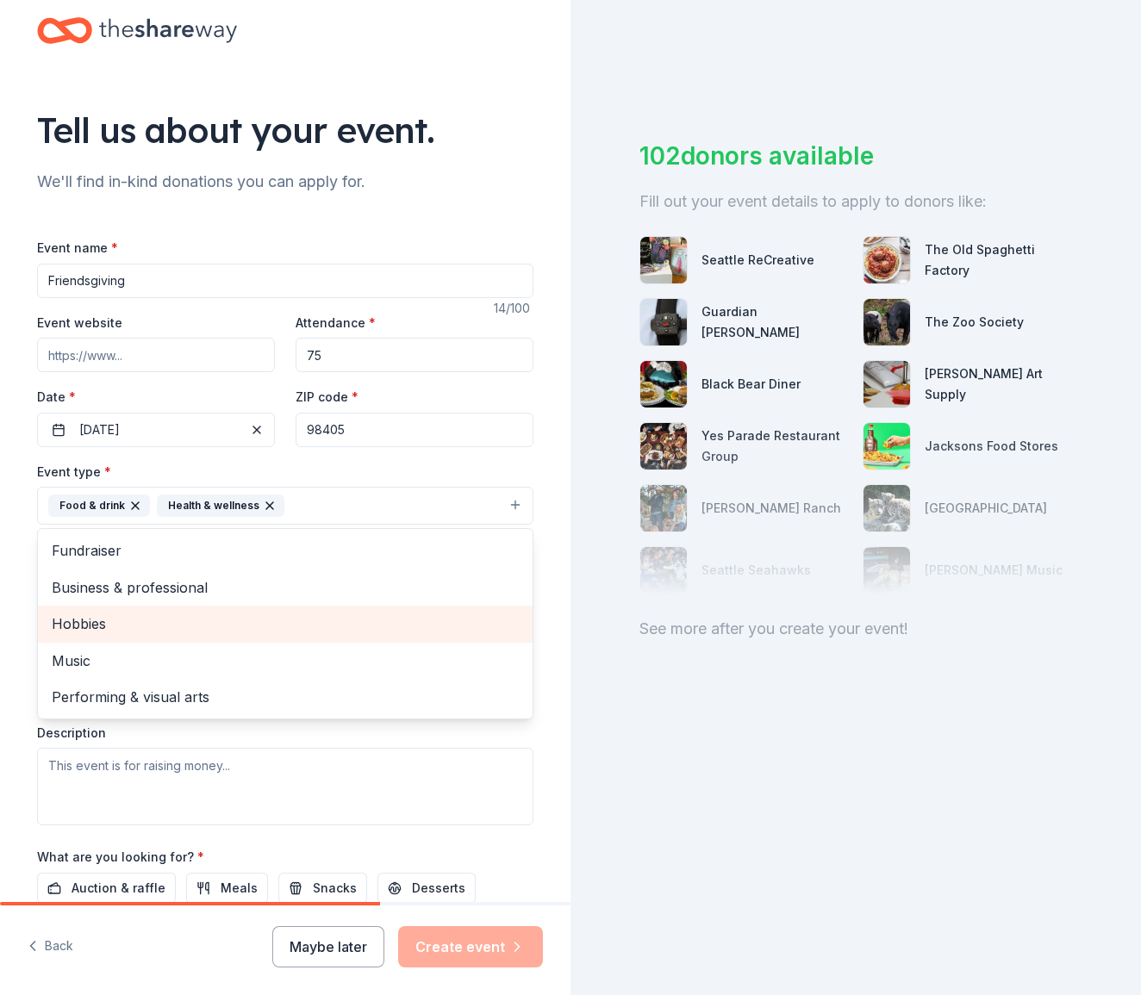
scroll to position [178, 0]
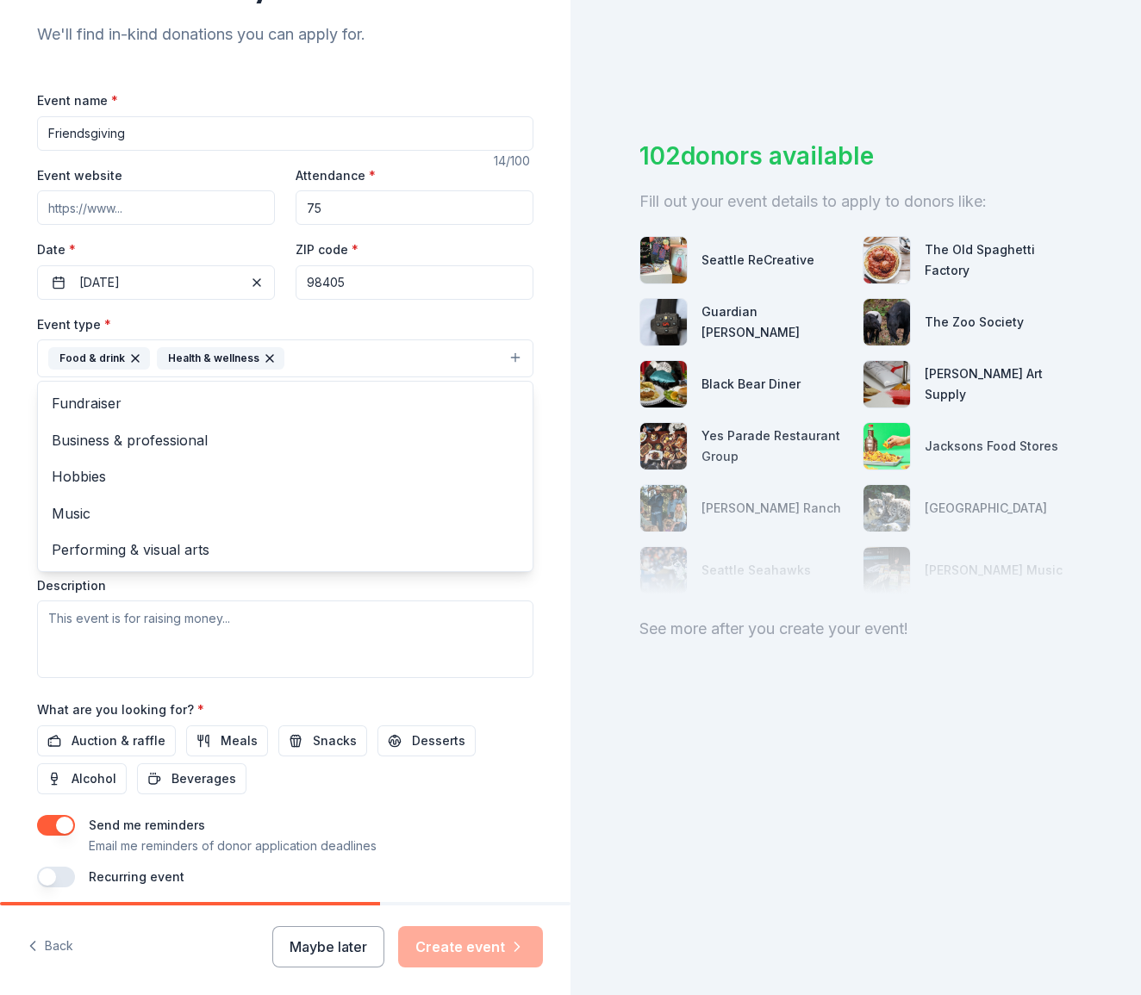
click at [372, 329] on div "Event type * Food & drink Health & wellness Fundraiser Business & professional …" at bounding box center [285, 346] width 496 height 65
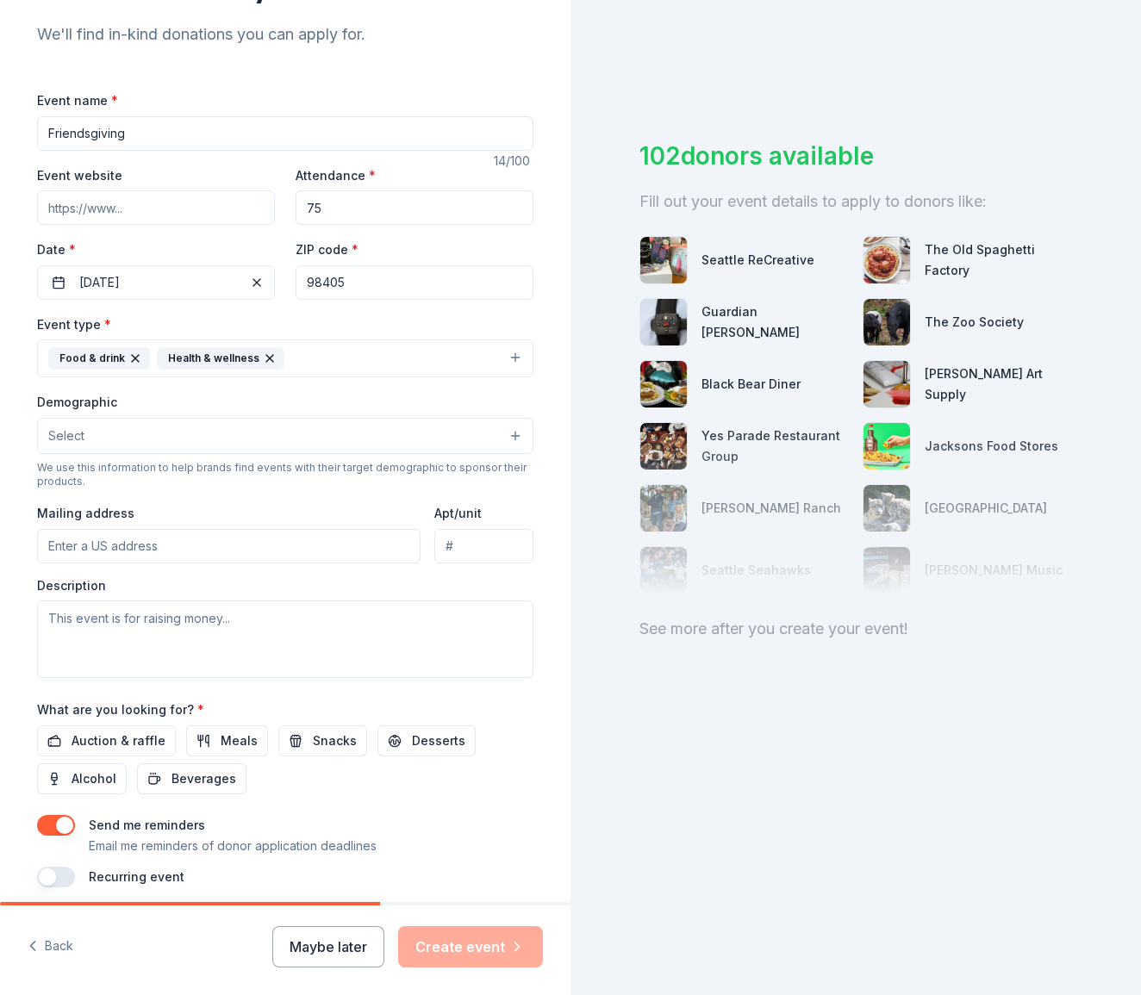
click at [159, 440] on button "Select" at bounding box center [285, 436] width 496 height 36
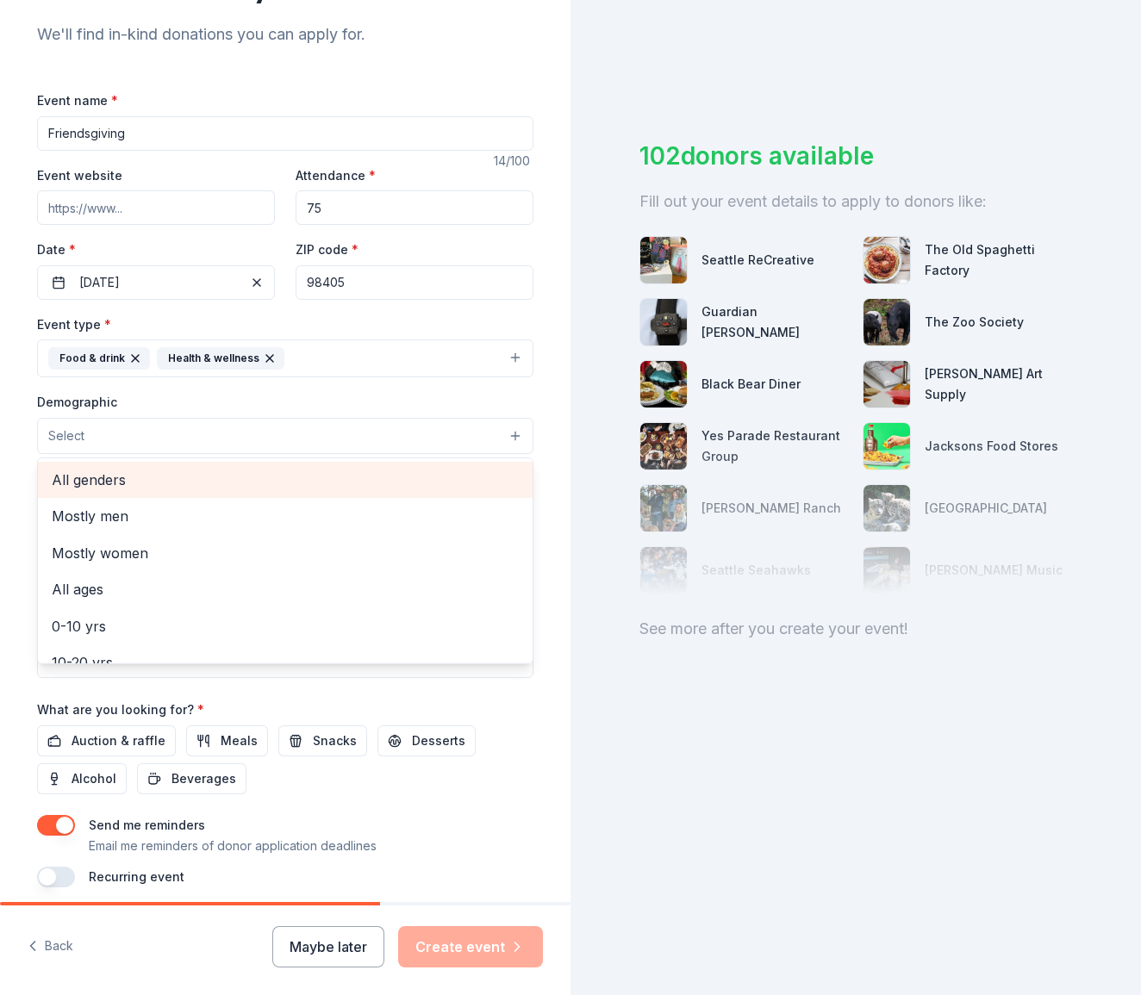
click at [140, 481] on span "All genders" at bounding box center [285, 480] width 467 height 22
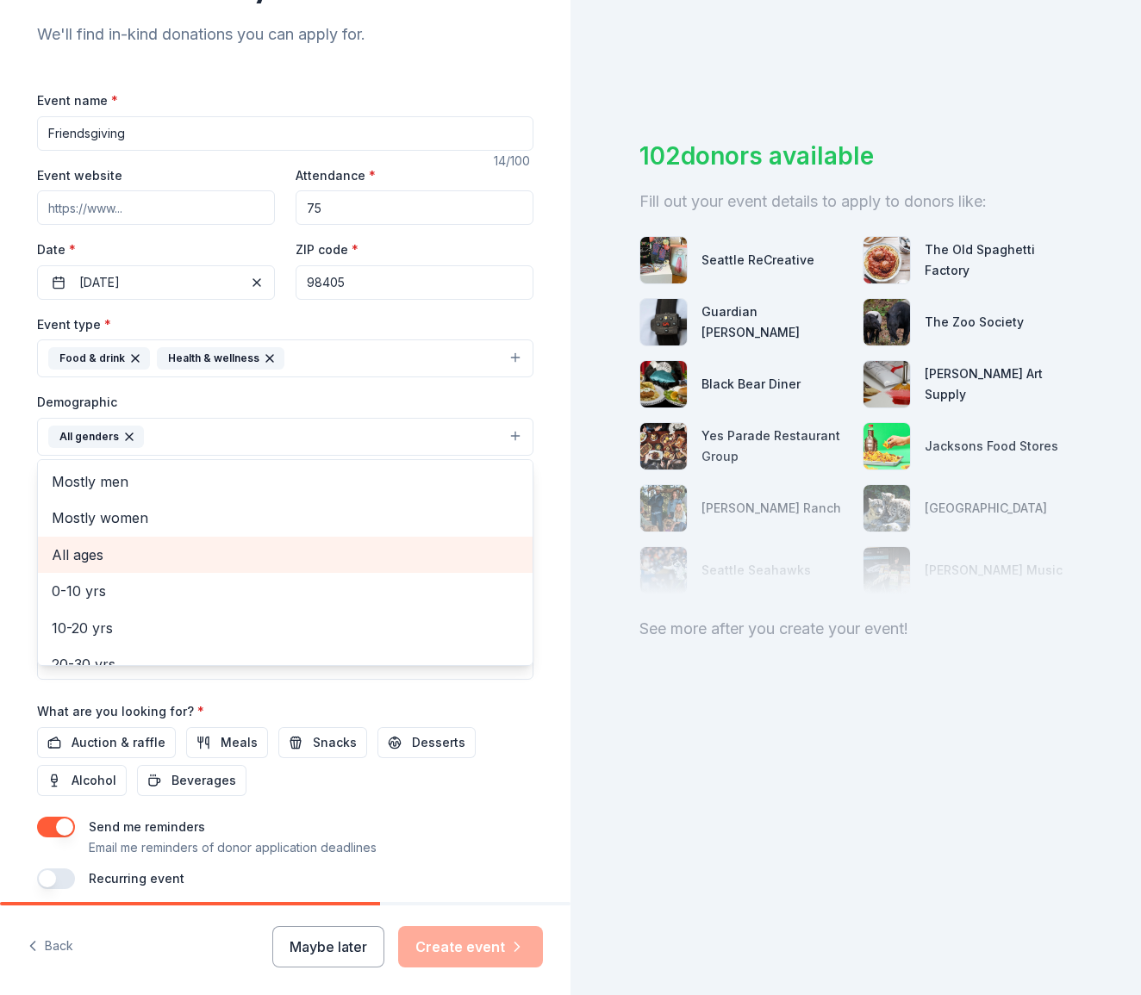
click at [142, 544] on span "All ages" at bounding box center [285, 555] width 467 height 22
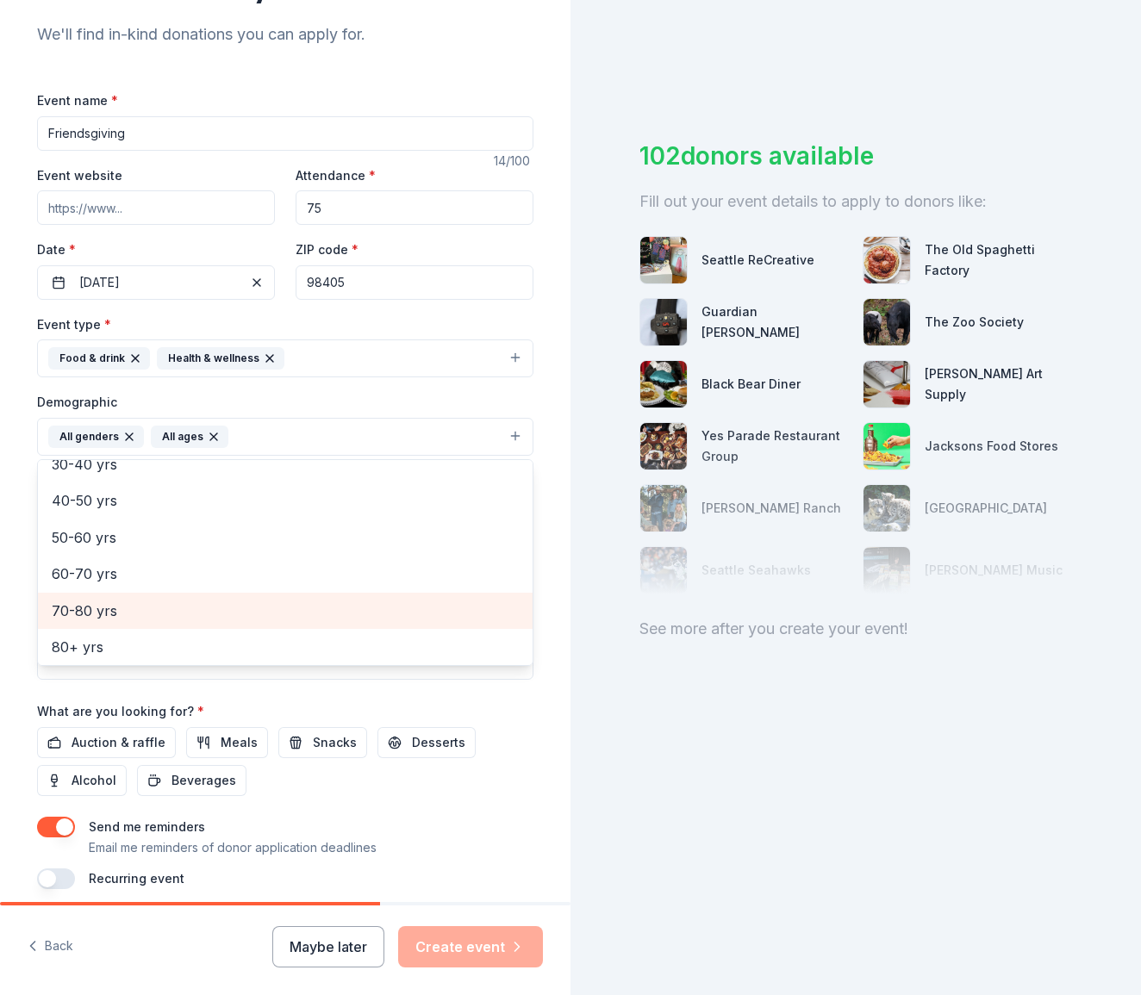
scroll to position [167, 0]
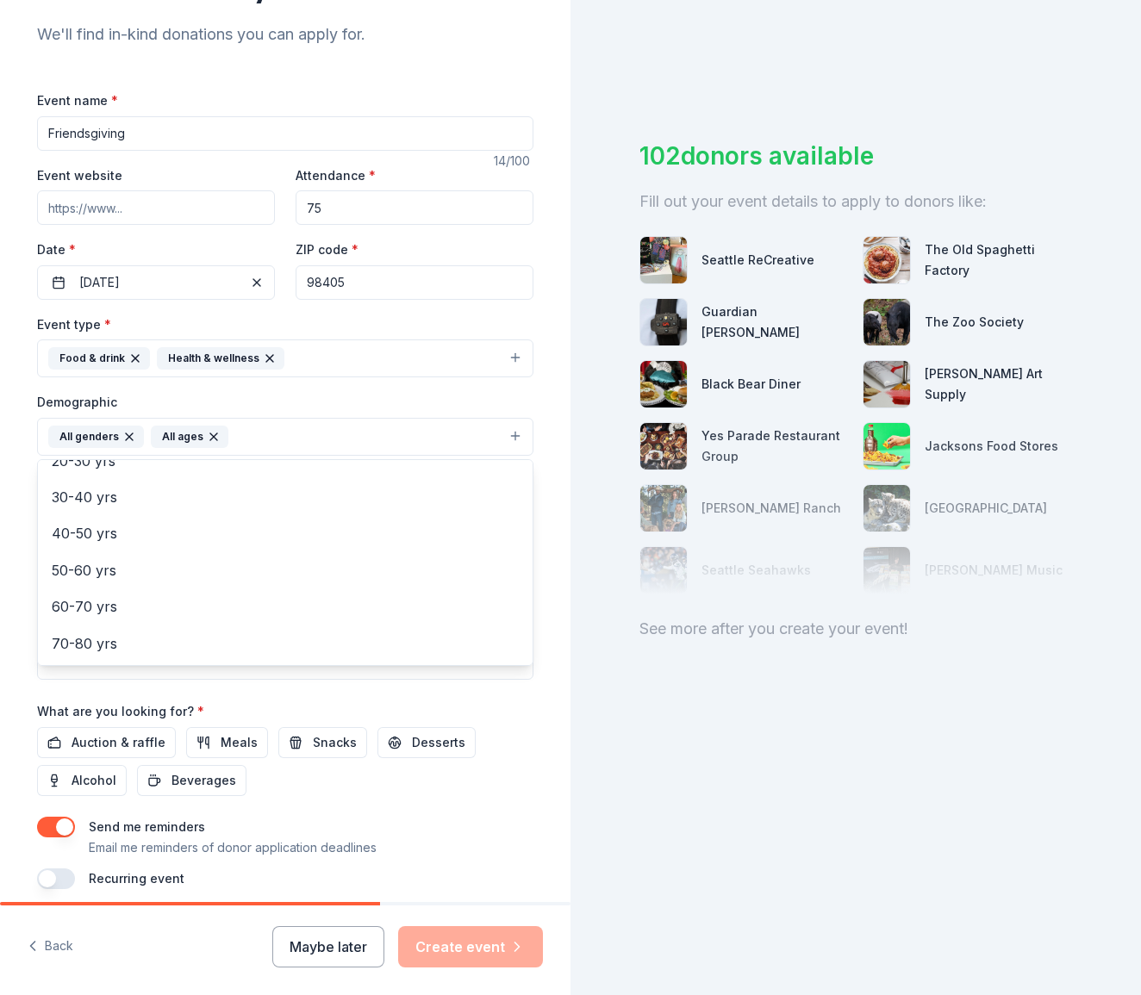
click at [390, 403] on div "Demographic All genders All ages Mostly men Mostly women 0-10 yrs 10-20 yrs 20-…" at bounding box center [285, 423] width 496 height 65
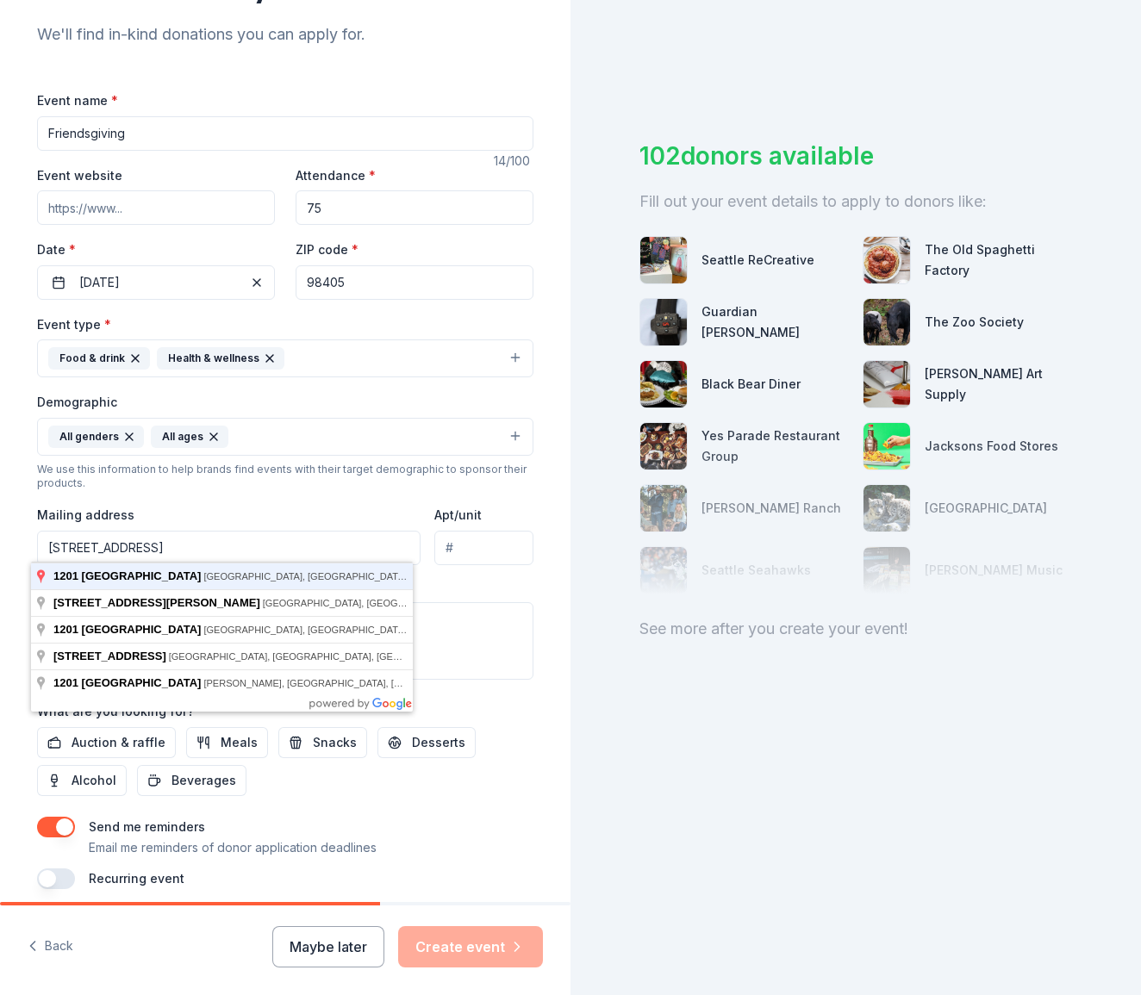
type input "1201 South J Street, Tacoma, WA, 98405"
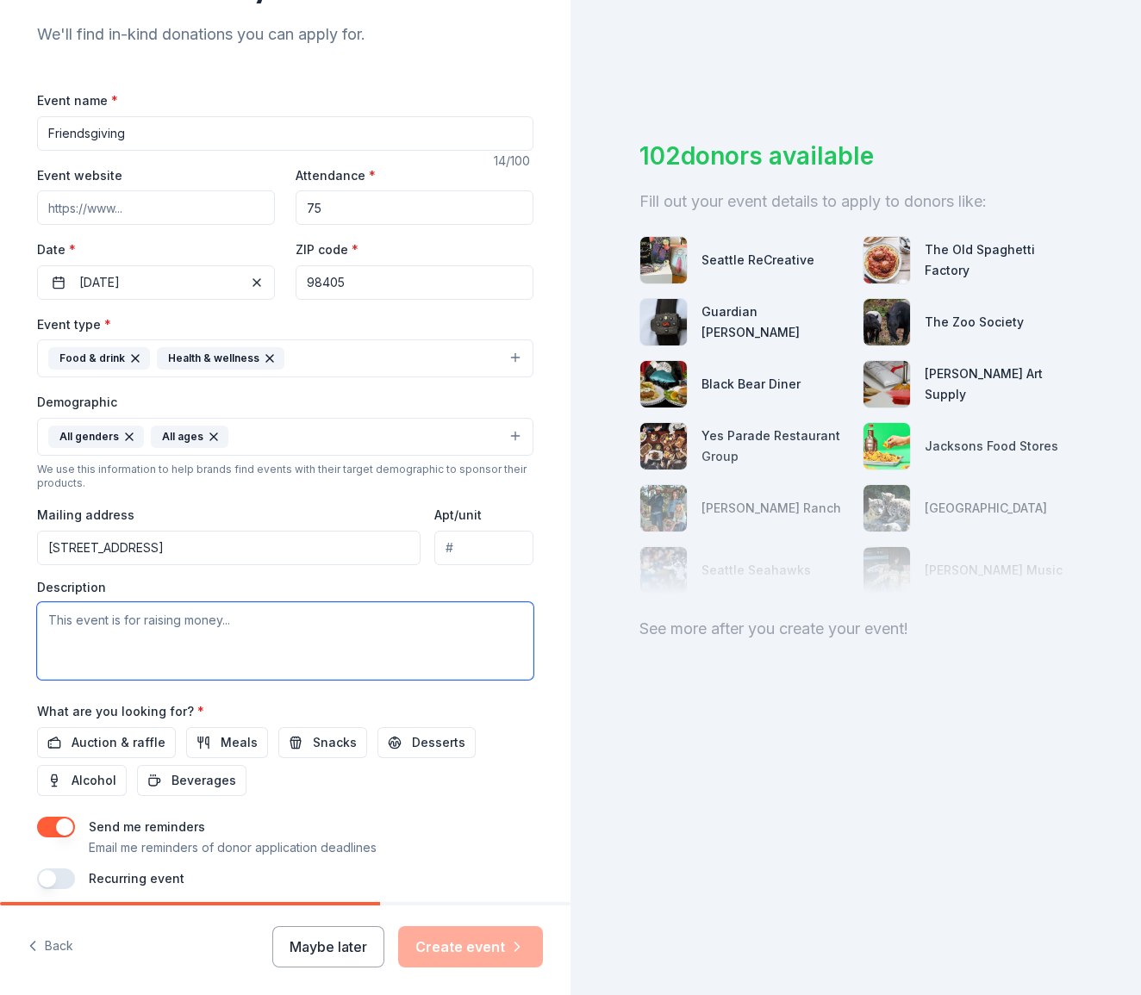
click at [226, 627] on textarea at bounding box center [285, 641] width 496 height 78
type textarea "t"
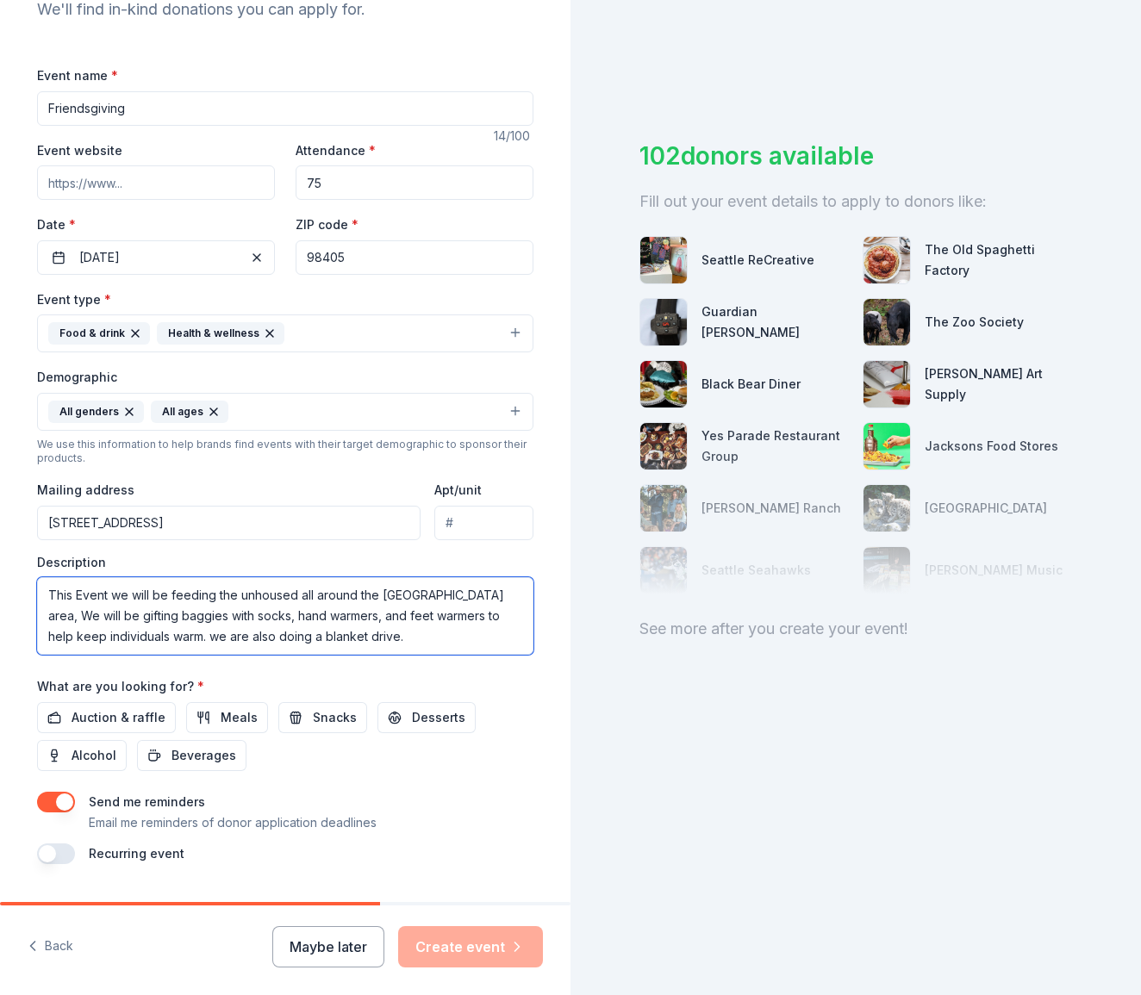
scroll to position [244, 0]
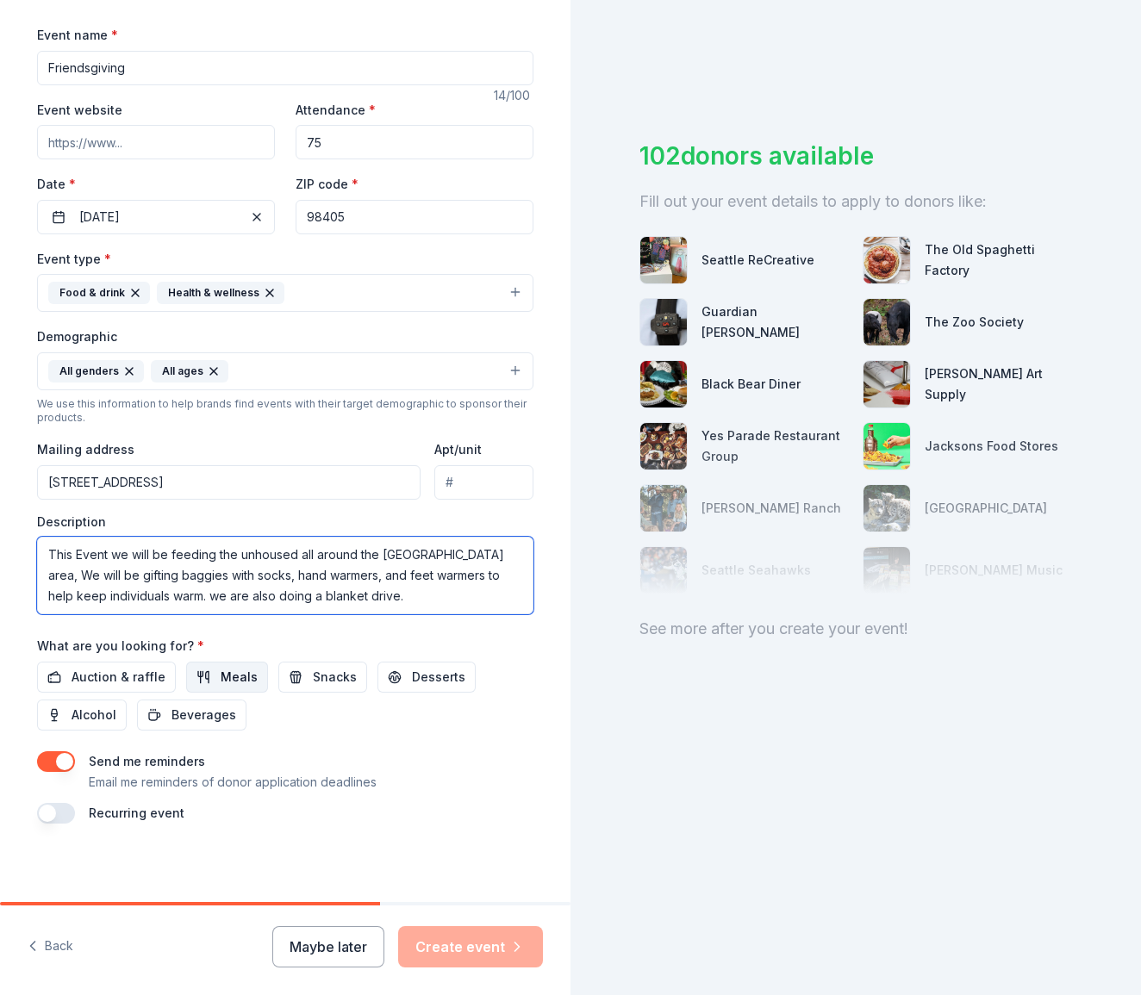
type textarea "This Event we will be feeding the unhoused all around the Tacoma Hilltop area, …"
click at [233, 672] on span "Meals" at bounding box center [239, 677] width 37 height 21
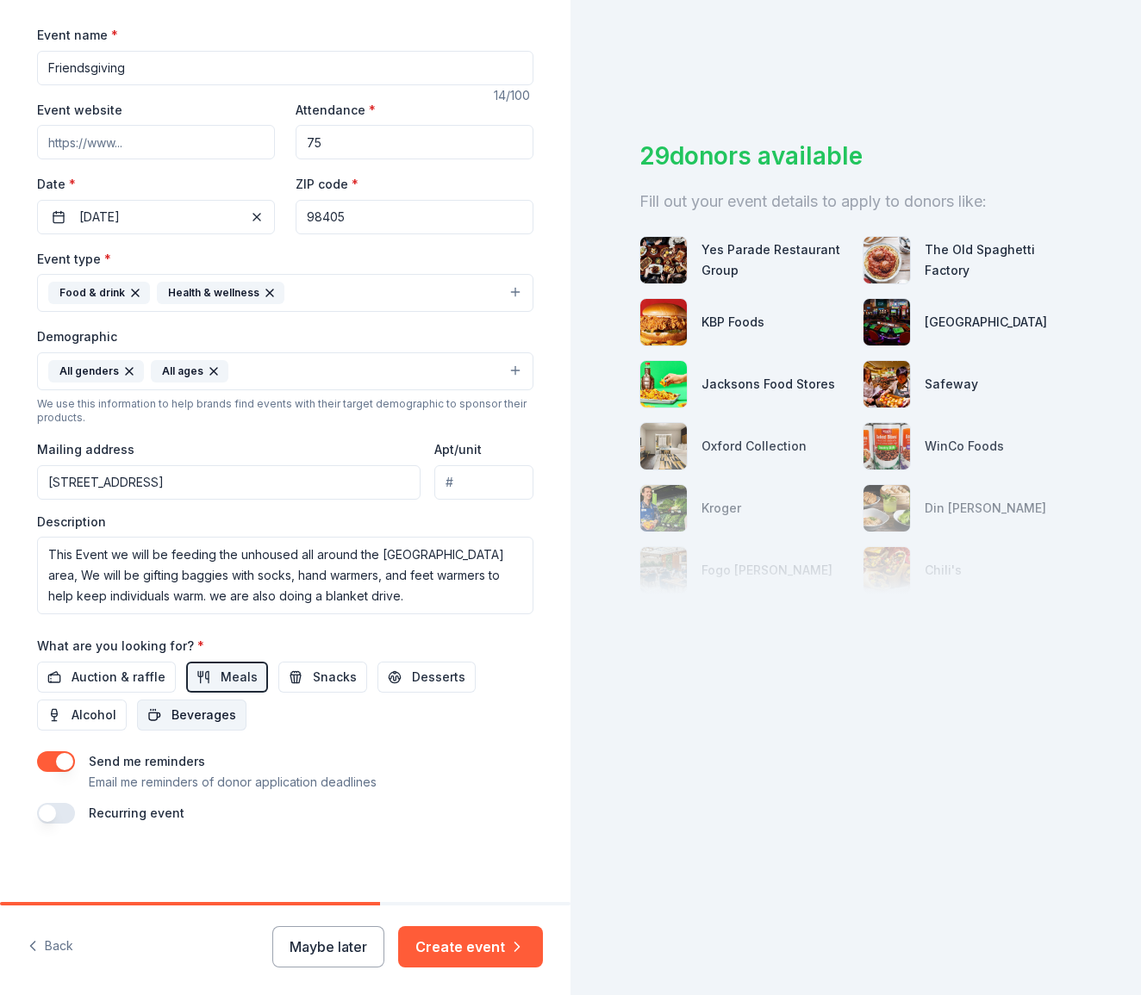
click at [198, 718] on span "Beverages" at bounding box center [204, 715] width 65 height 21
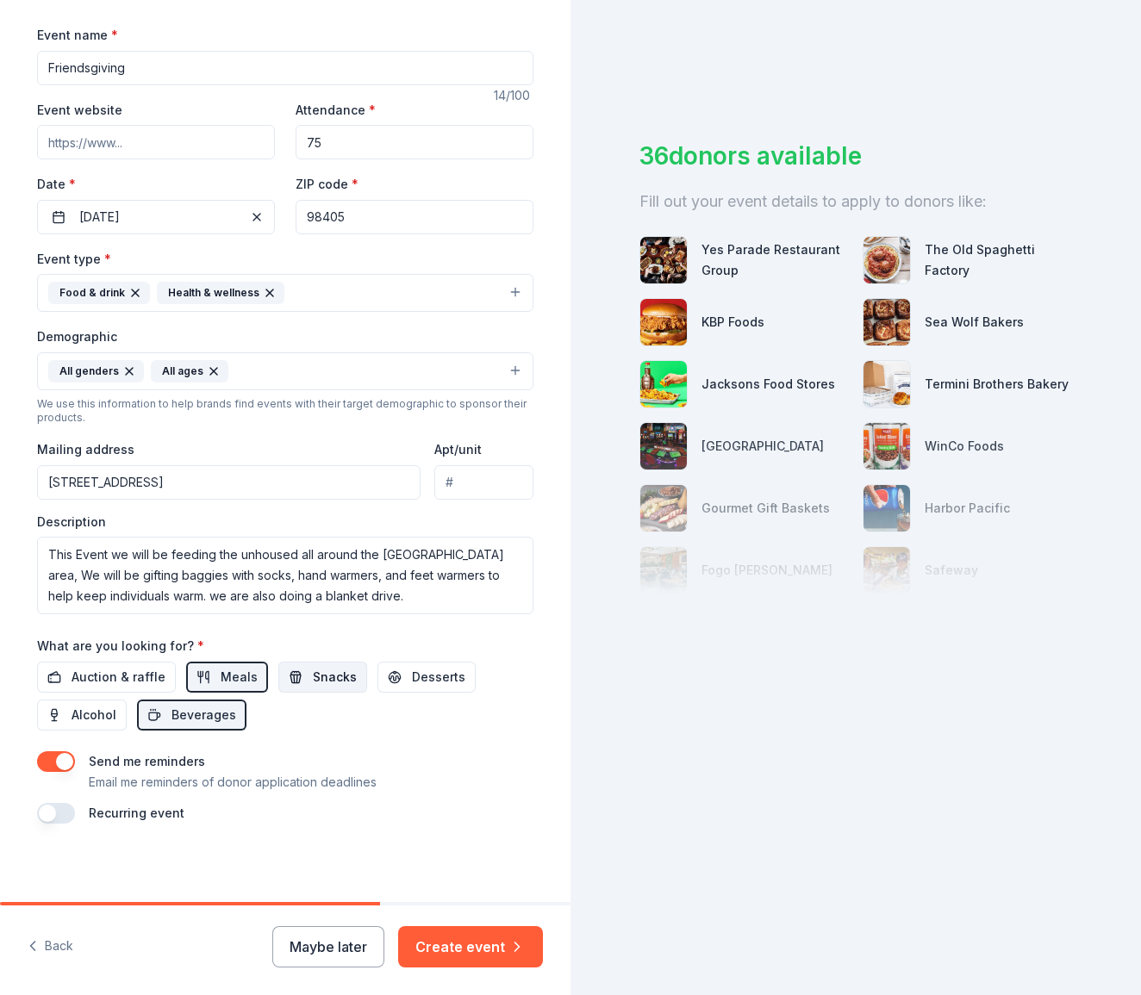
click at [313, 678] on span "Snacks" at bounding box center [335, 677] width 44 height 21
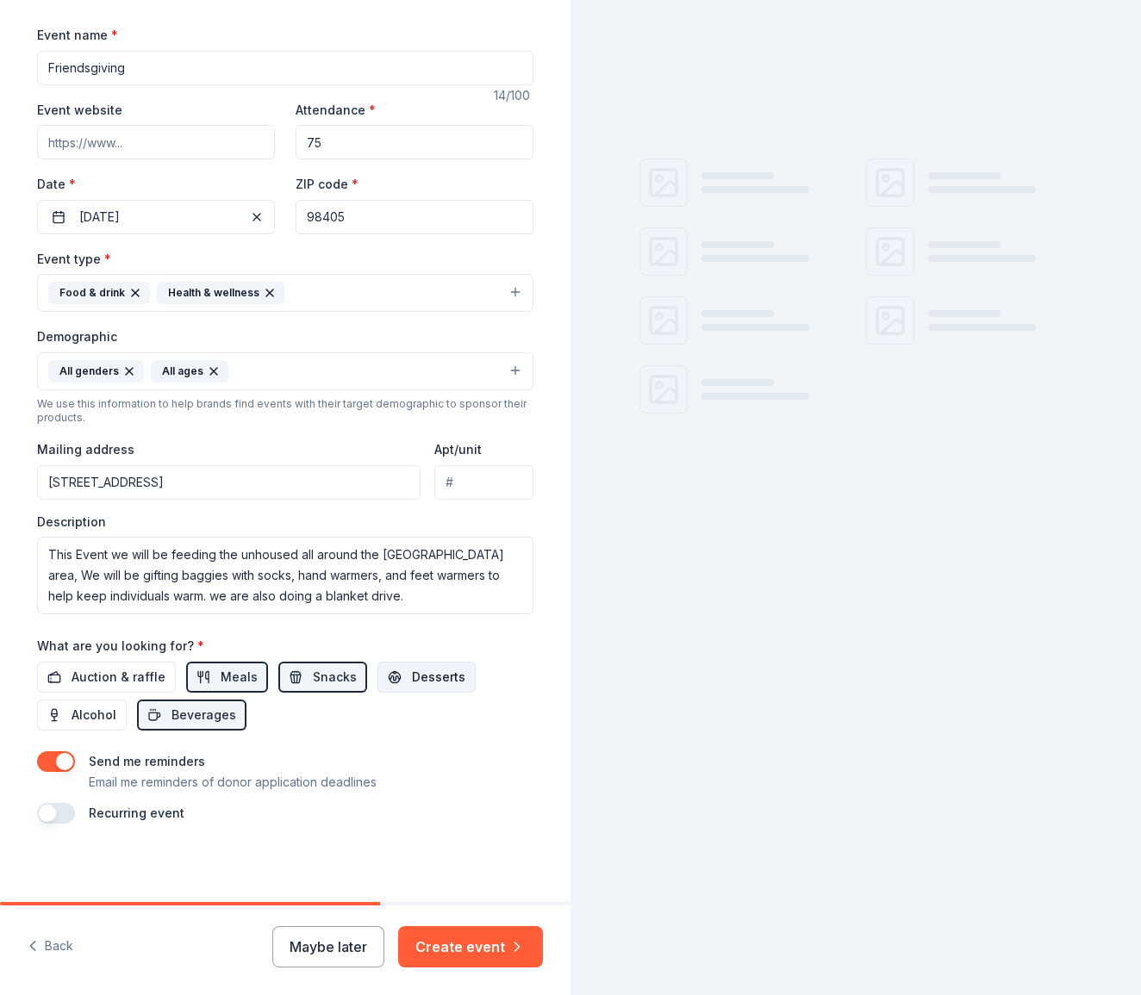
click at [390, 679] on button "Desserts" at bounding box center [426, 677] width 98 height 31
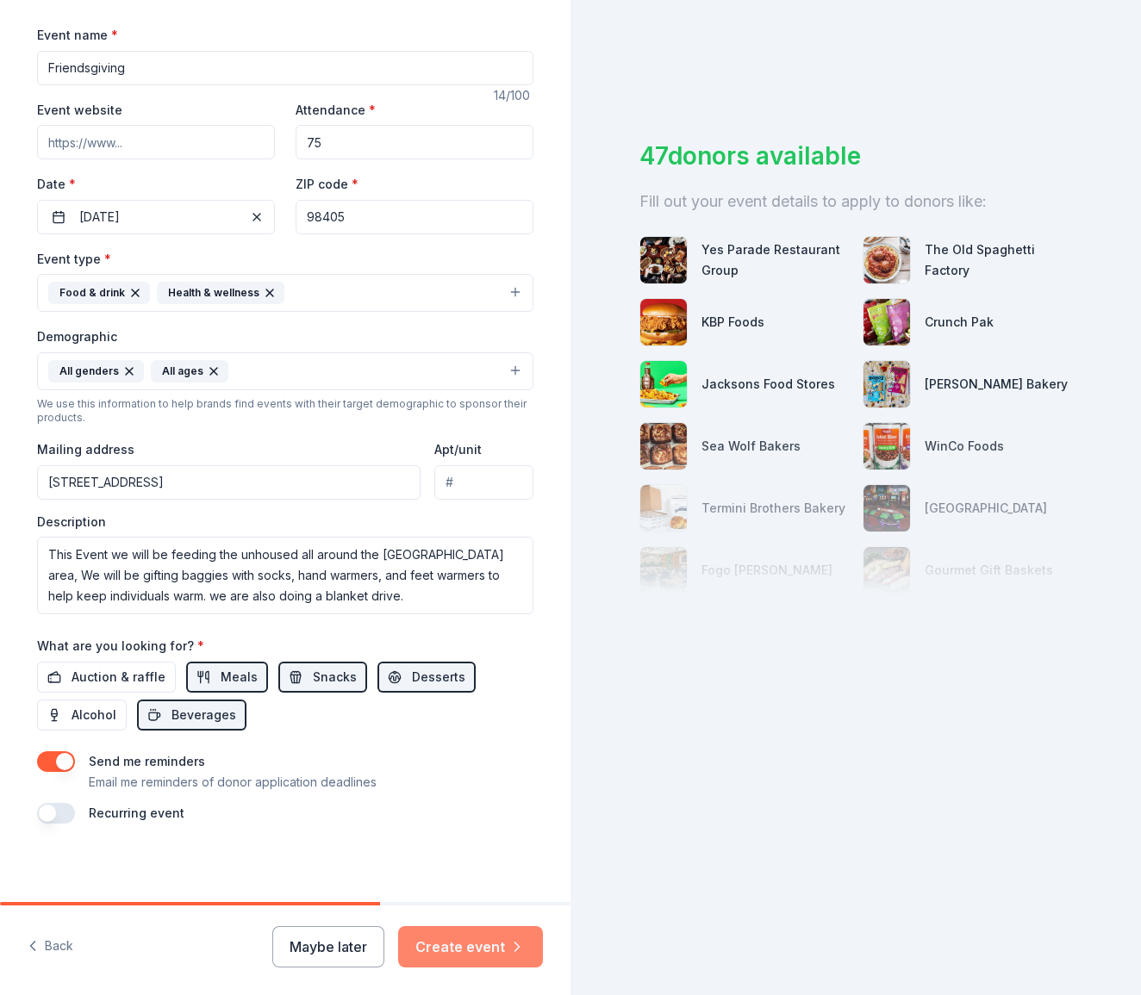
click at [483, 934] on button "Create event" at bounding box center [470, 946] width 145 height 41
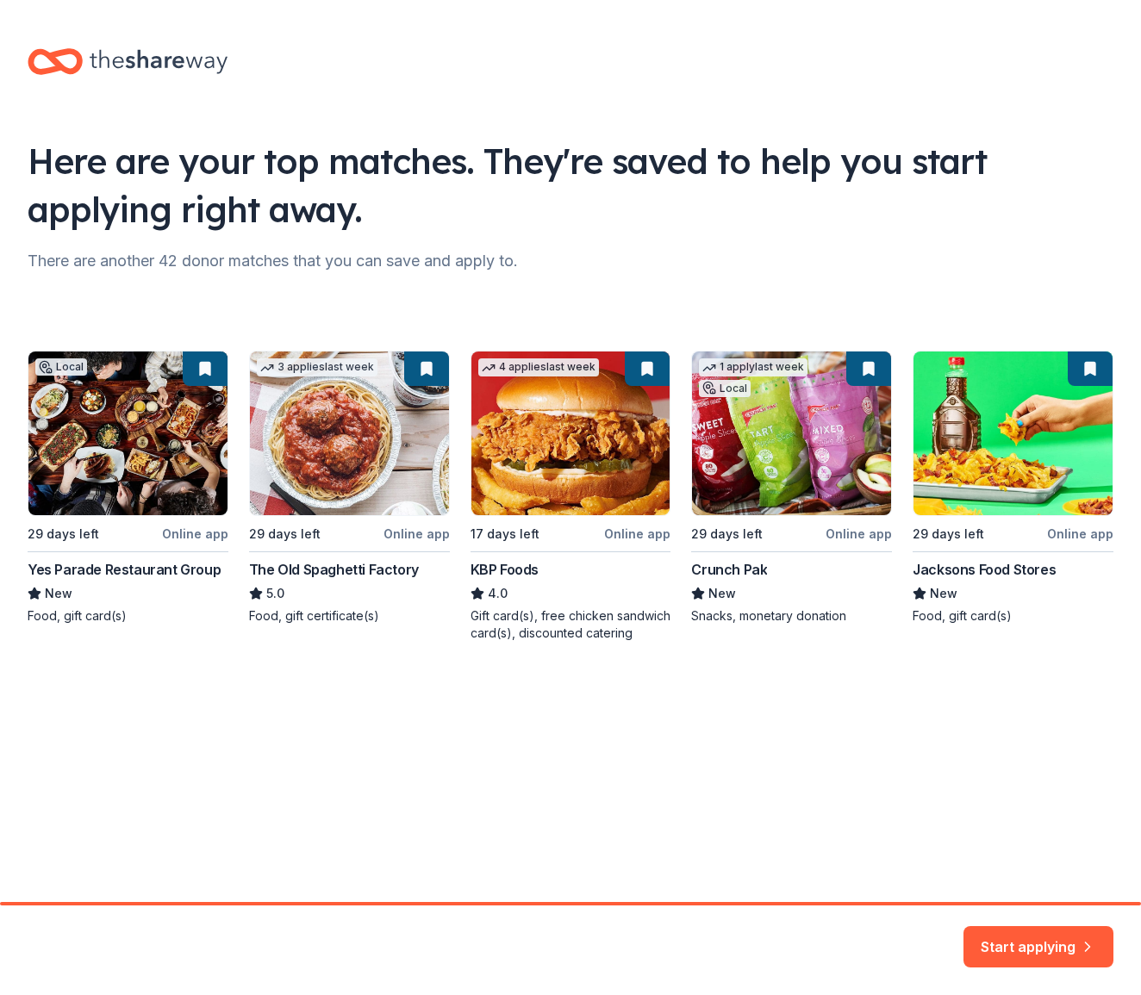
click at [99, 486] on div "Local 29 days left Online app Yes Parade Restaurant Group New Food, gift card(s…" at bounding box center [571, 496] width 1086 height 291
click at [130, 616] on div "Local 29 days left Online app Yes Parade Restaurant Group New Food, gift card(s…" at bounding box center [571, 496] width 1086 height 291
click at [123, 441] on div "Local 29 days left Online app Yes Parade Restaurant Group New Food, gift card(s…" at bounding box center [571, 496] width 1086 height 291
click at [161, 476] on div "Local 29 days left Online app Yes Parade Restaurant Group New Food, gift card(s…" at bounding box center [571, 496] width 1086 height 291
click at [1064, 919] on button "Start applying" at bounding box center [1039, 936] width 150 height 41
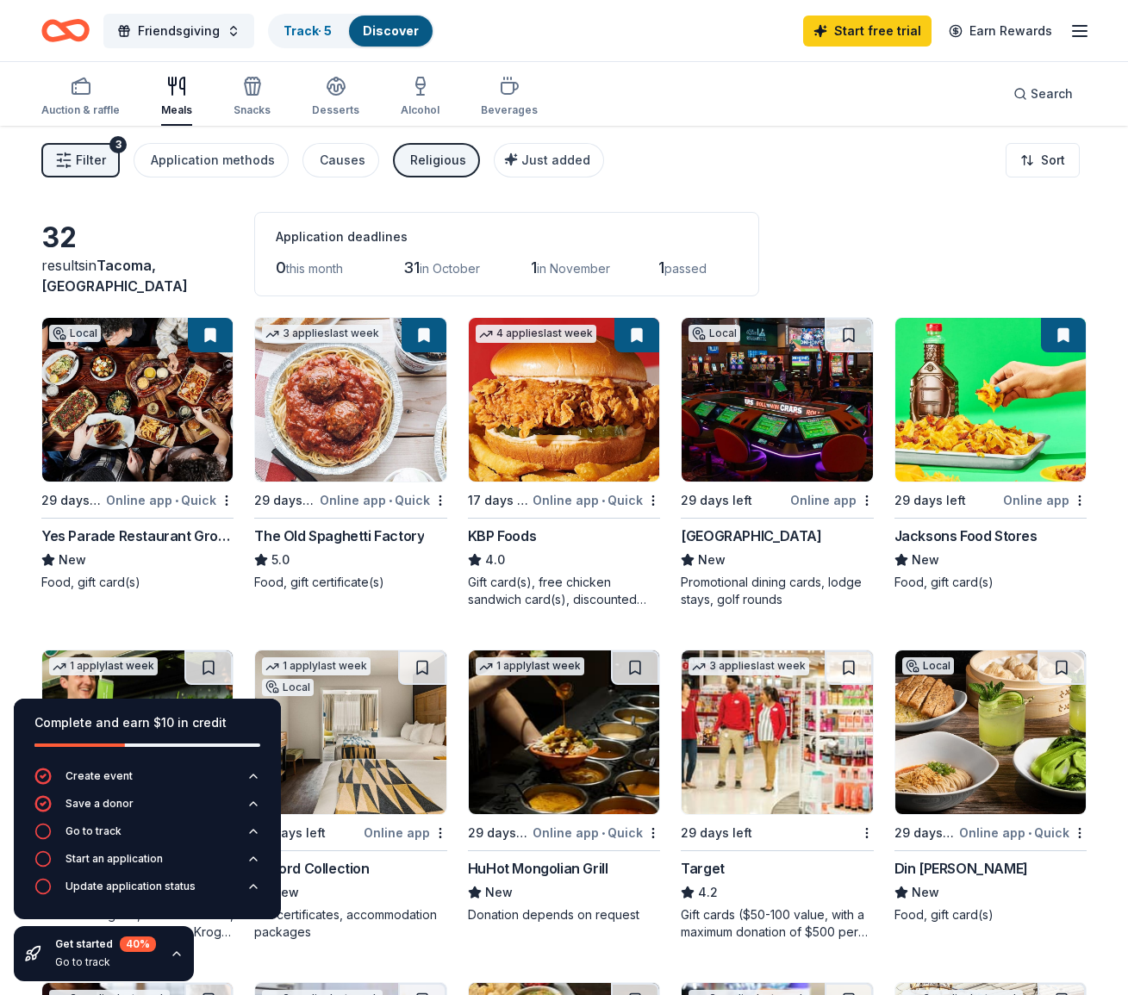
click at [151, 416] on img at bounding box center [137, 400] width 190 height 164
click at [808, 765] on img at bounding box center [777, 733] width 190 height 164
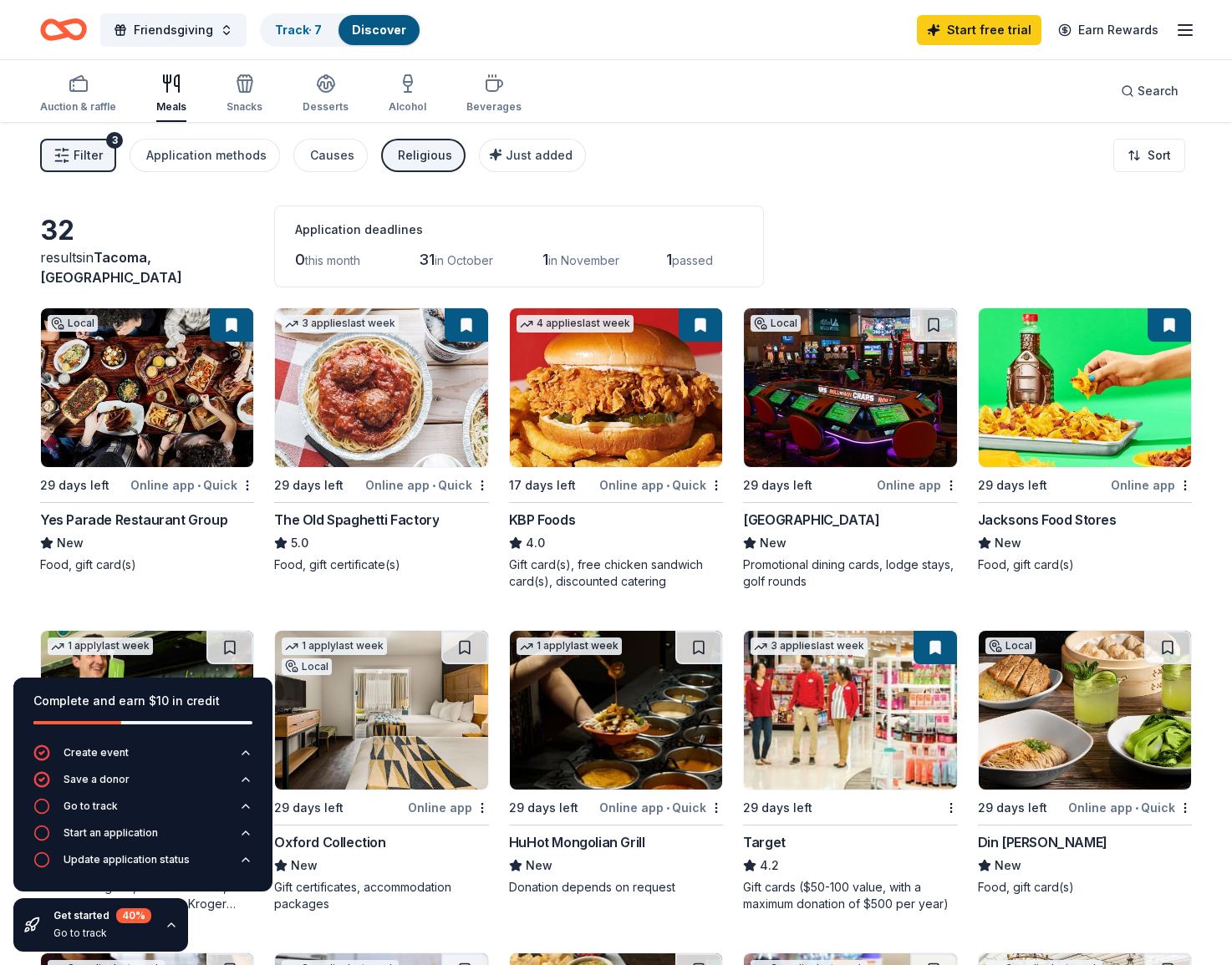
click at [779, 116] on div "Auction & raffle Meals Snacks Desserts Alcohol Beverages Search" at bounding box center [616, 91] width 1152 height 62
click at [817, 233] on div "32 results in Tacoma, WA Application deadlines 0 this month 31 in October 1 in …" at bounding box center [616, 246] width 1152 height 81
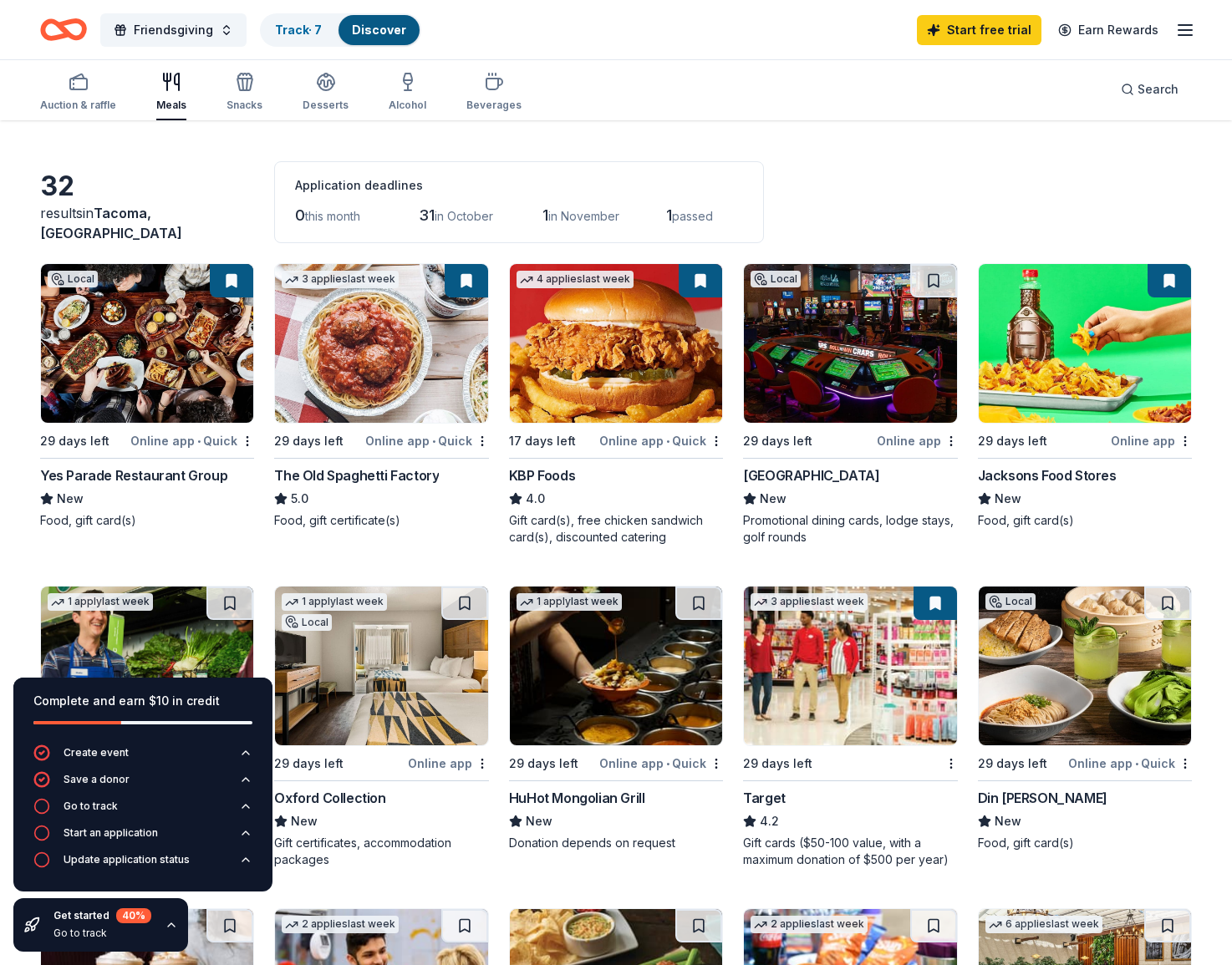
scroll to position [194, 0]
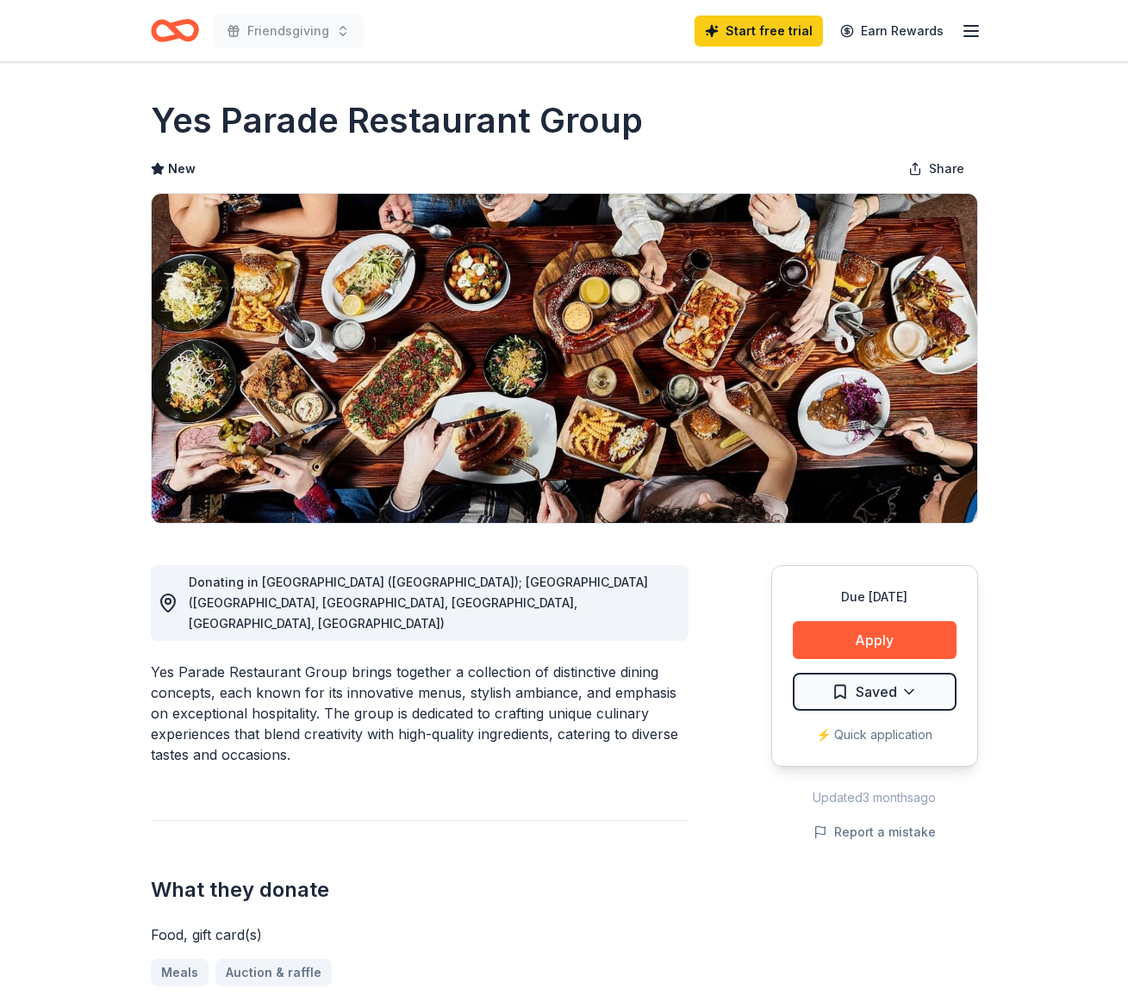
scroll to position [59, 0]
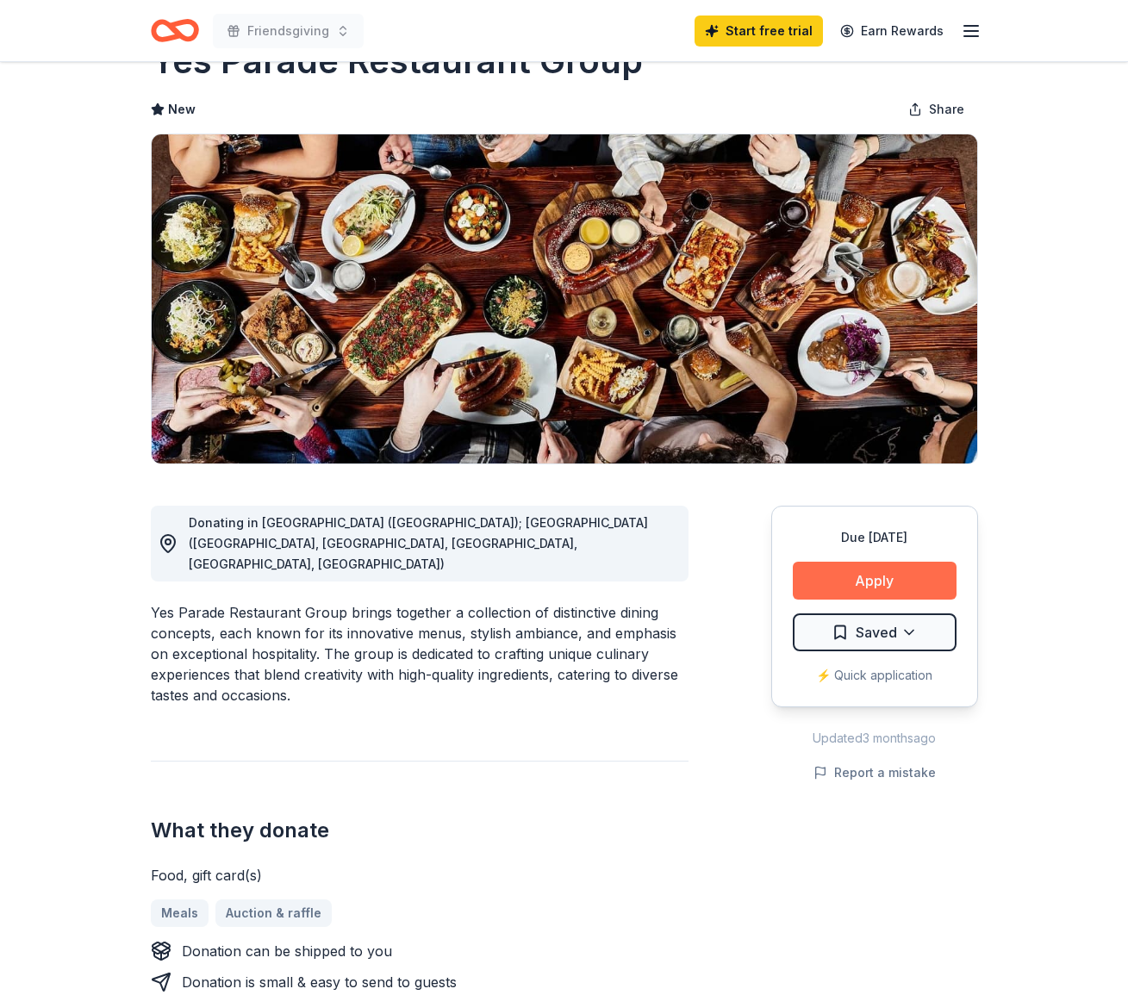
click at [894, 573] on button "Apply" at bounding box center [875, 581] width 164 height 38
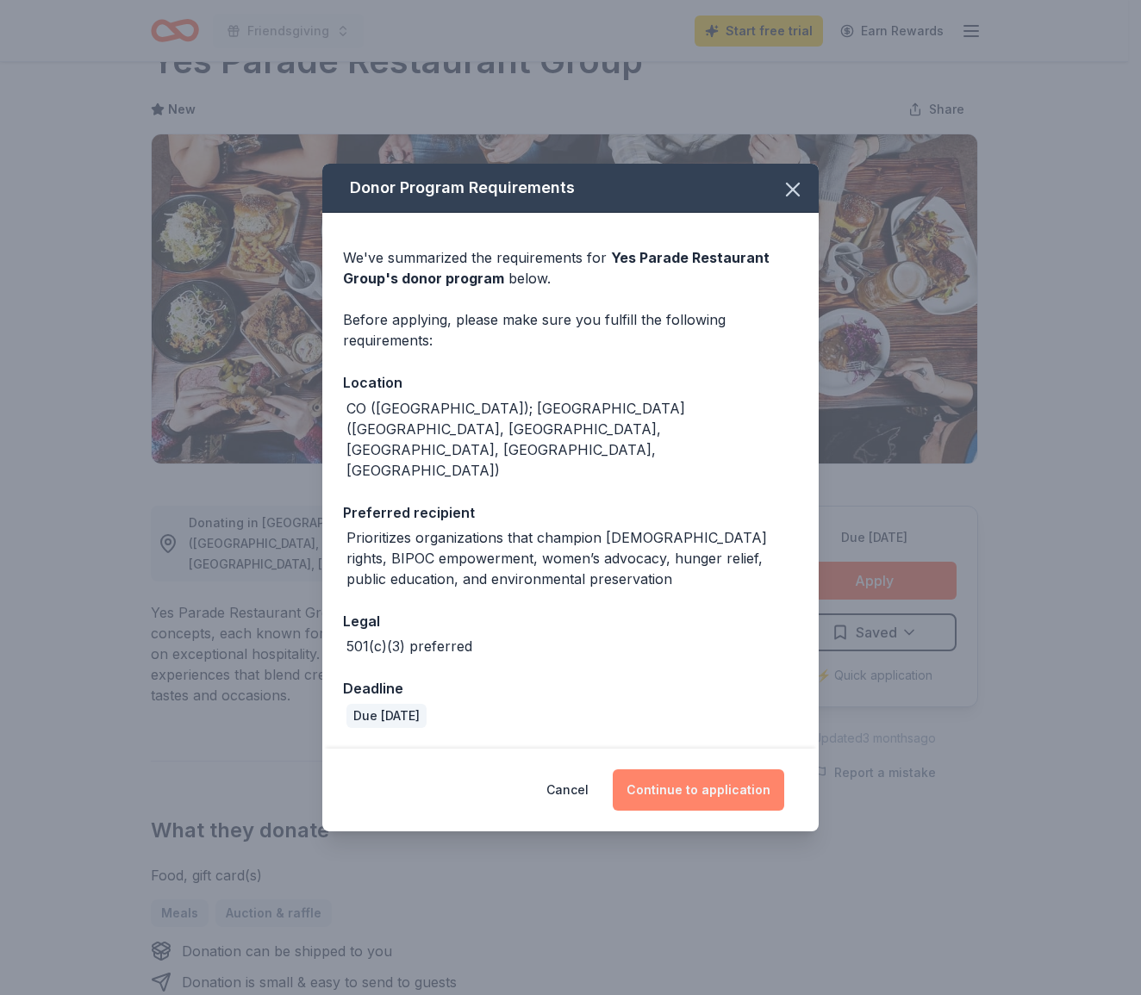
click at [721, 770] on button "Continue to application" at bounding box center [699, 790] width 172 height 41
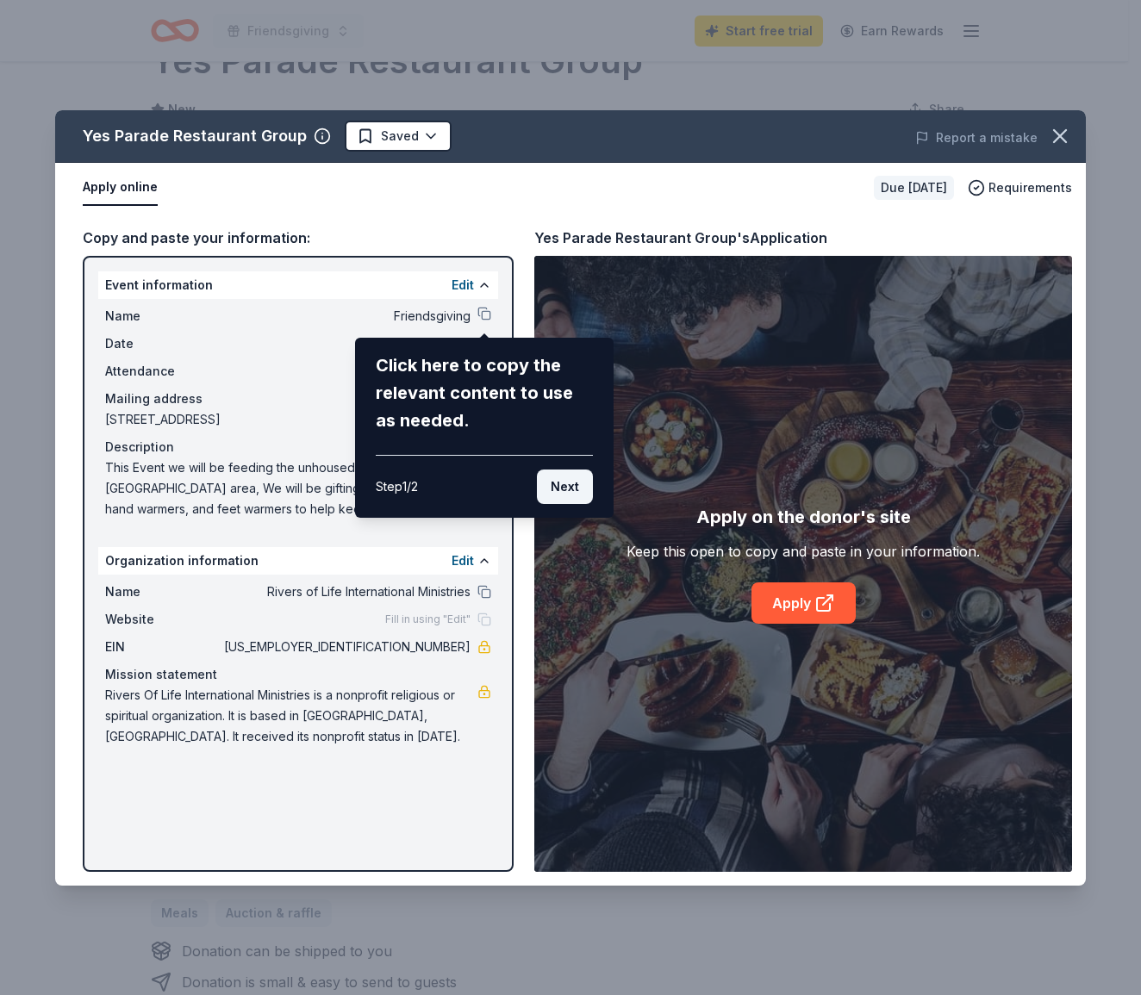
click at [577, 490] on button "Next" at bounding box center [565, 487] width 56 height 34
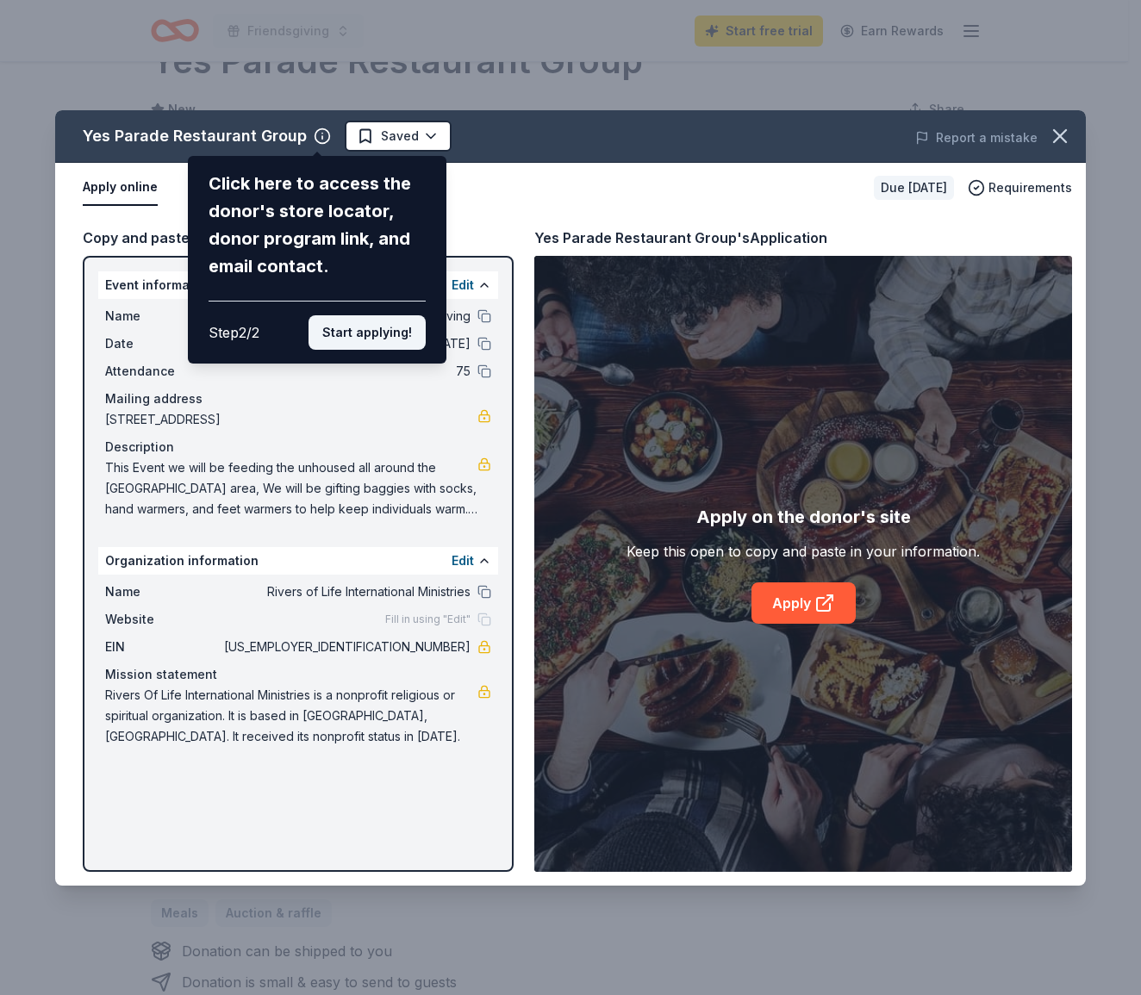
click at [394, 315] on button "Start applying!" at bounding box center [367, 332] width 117 height 34
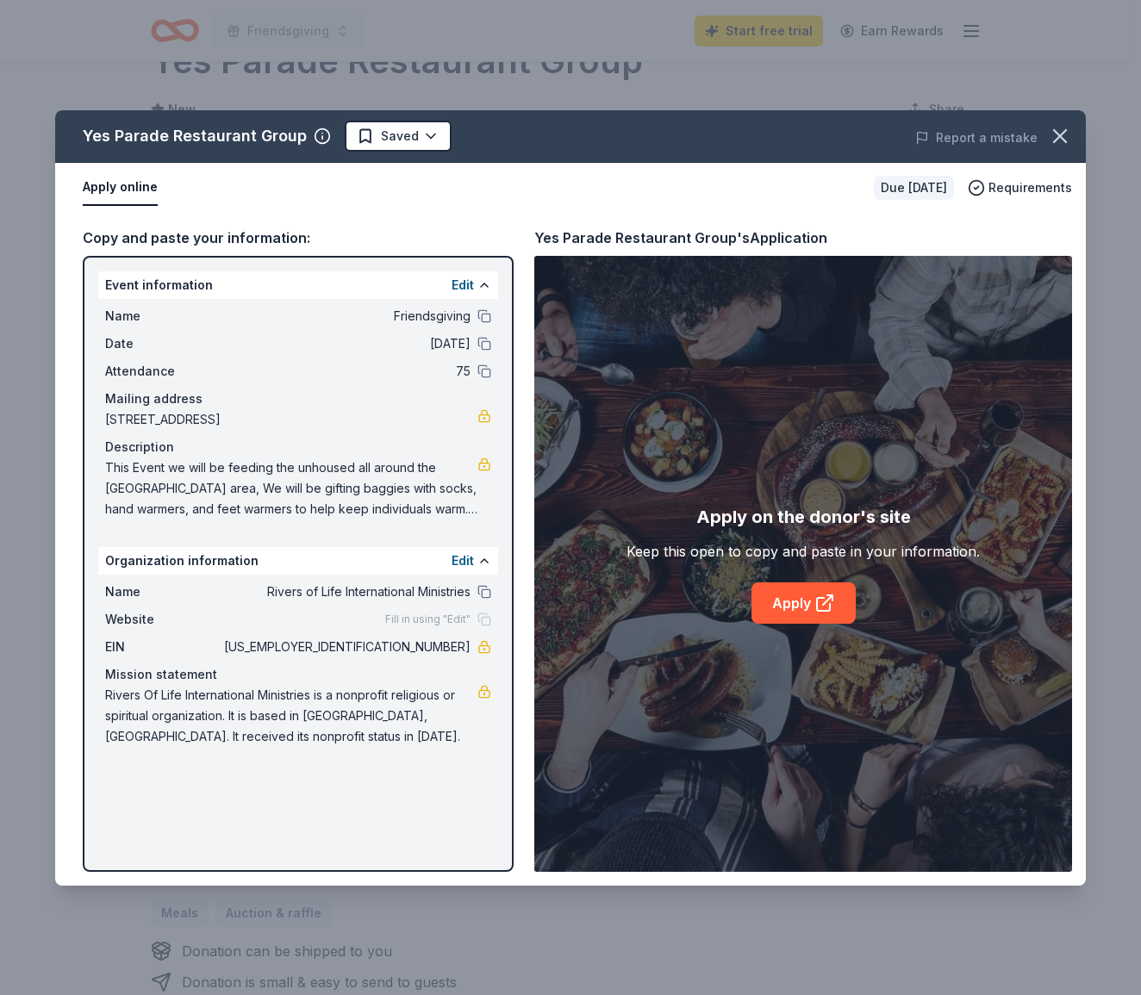
click at [371, 562] on div "Organization information Edit" at bounding box center [298, 561] width 400 height 28
click at [1045, 140] on button "button" at bounding box center [1060, 136] width 38 height 38
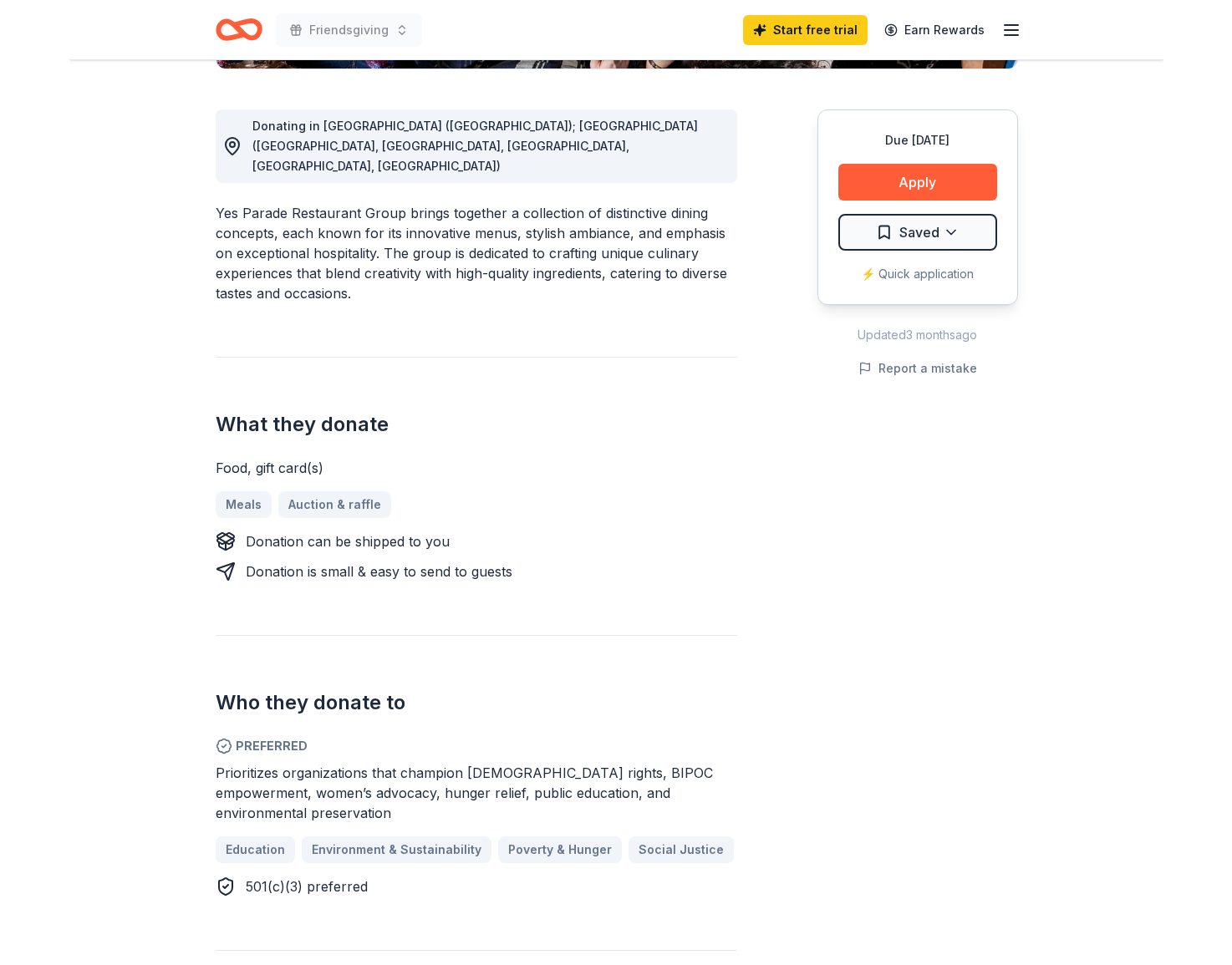
scroll to position [352, 0]
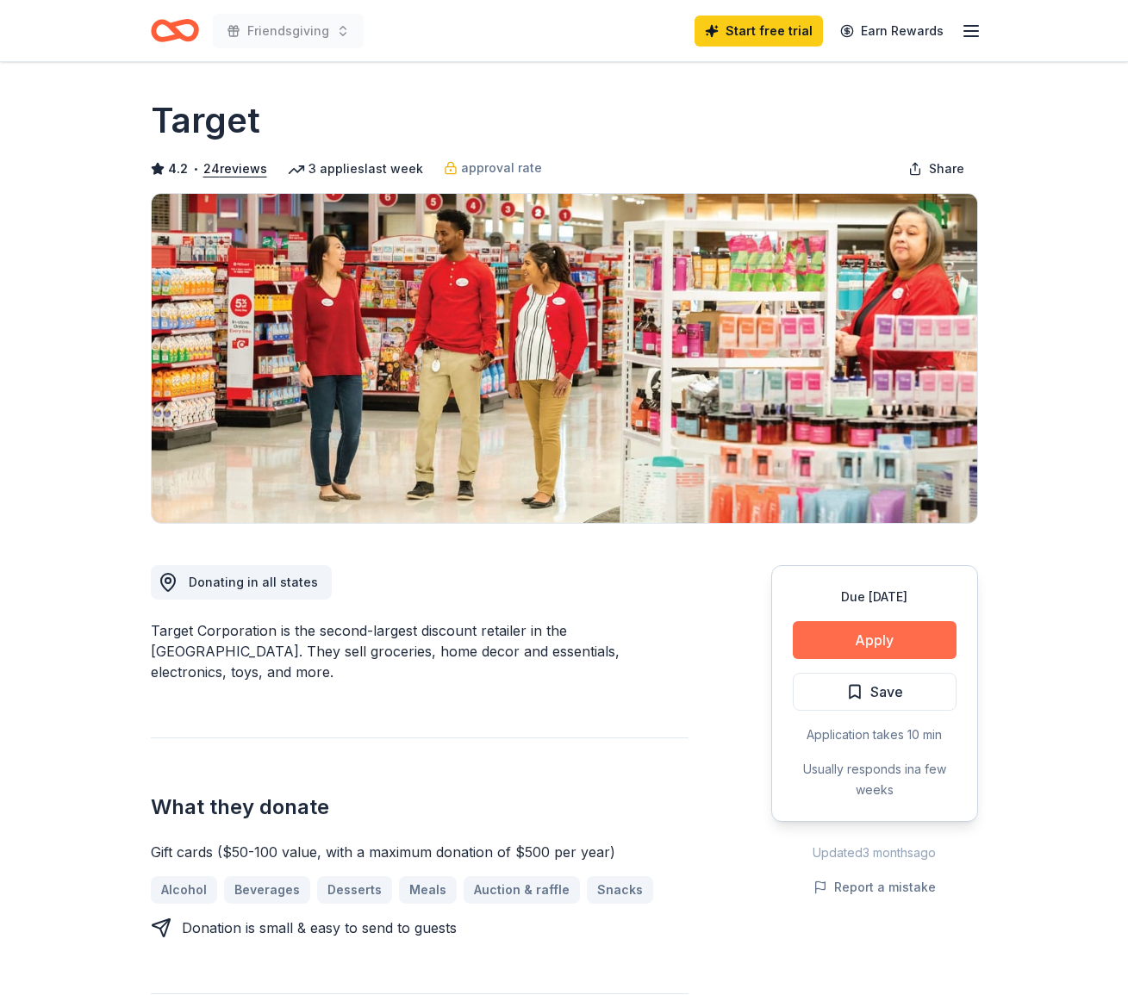
click at [920, 646] on button "Apply" at bounding box center [875, 640] width 164 height 38
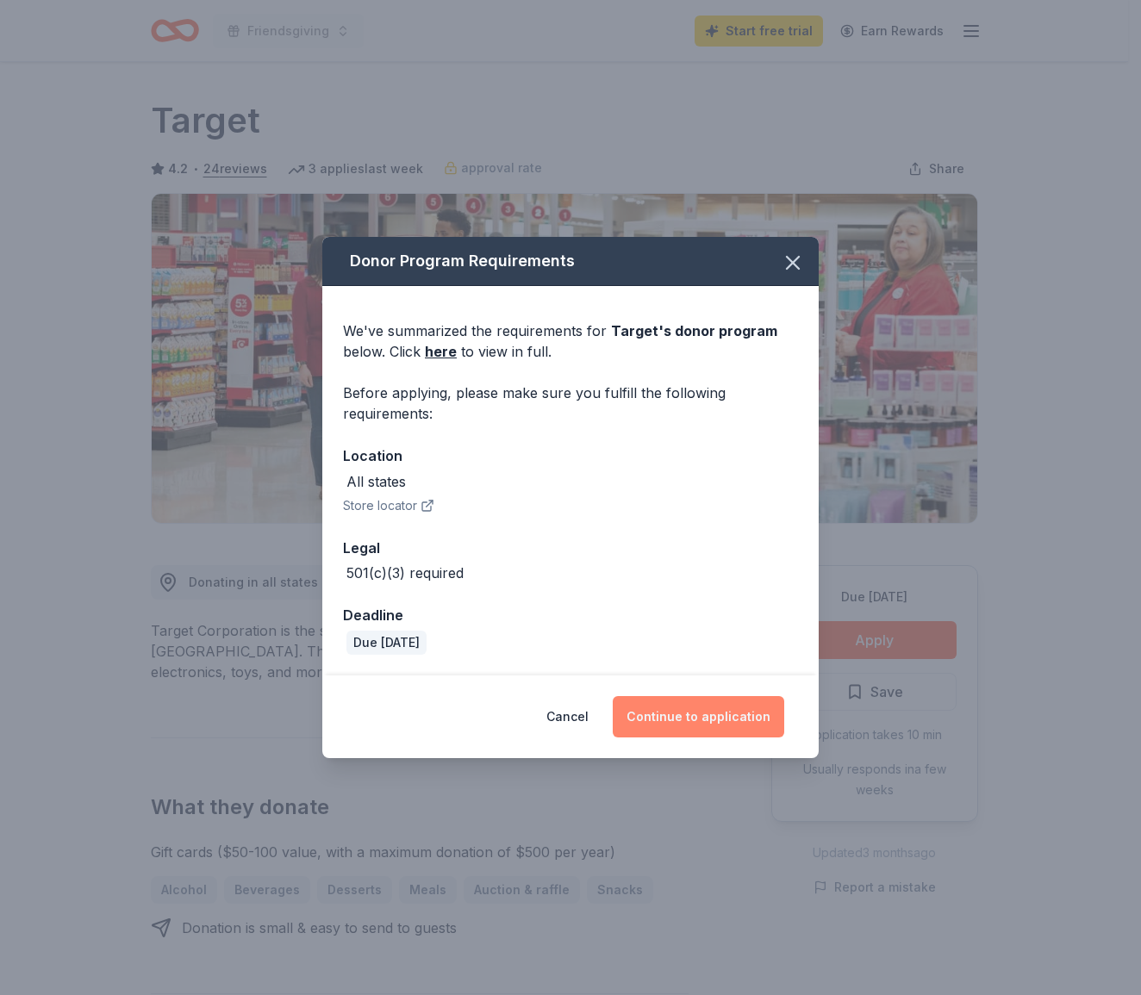
click at [714, 709] on button "Continue to application" at bounding box center [699, 716] width 172 height 41
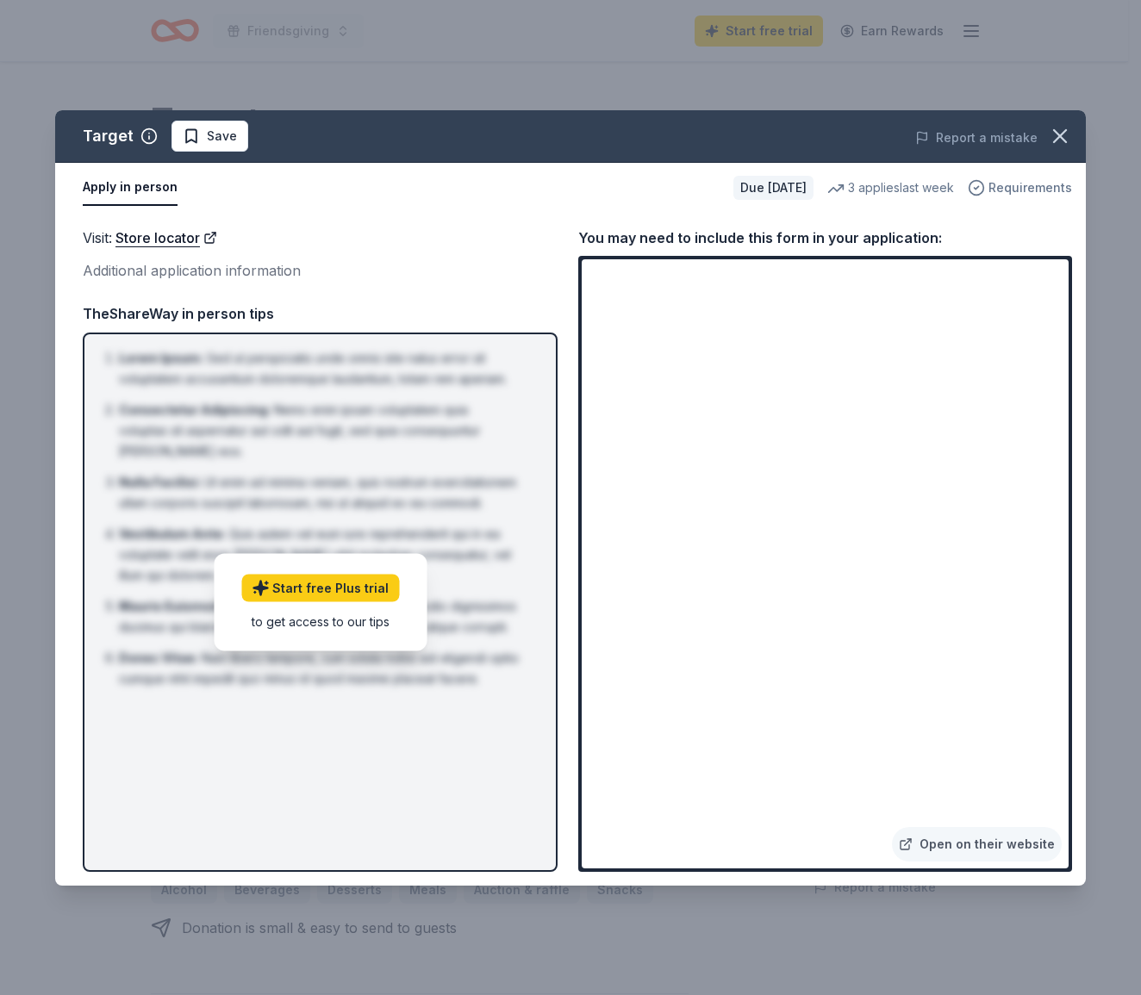
click at [1031, 183] on span "Requirements" at bounding box center [1031, 188] width 84 height 21
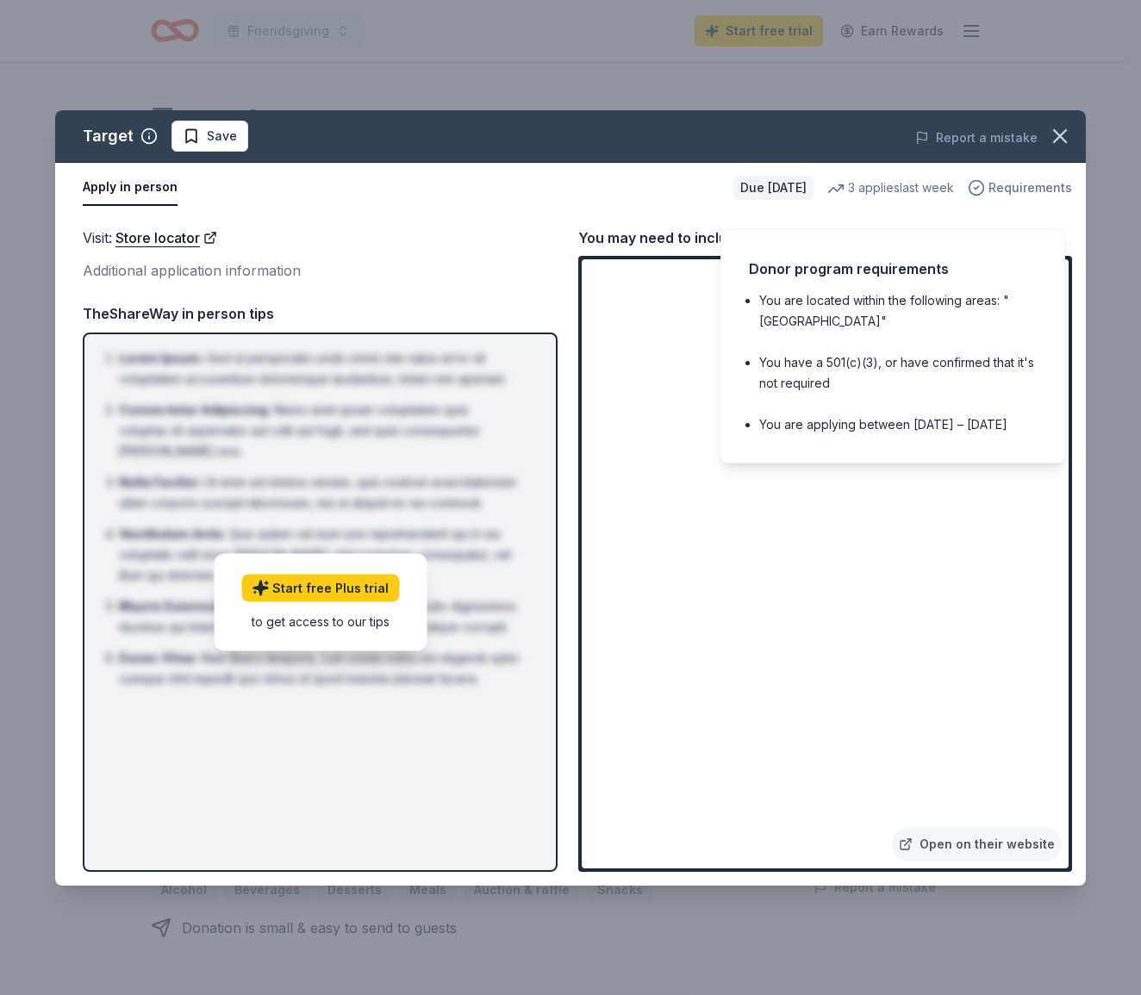
click at [1007, 185] on span "Requirements" at bounding box center [1031, 188] width 84 height 21
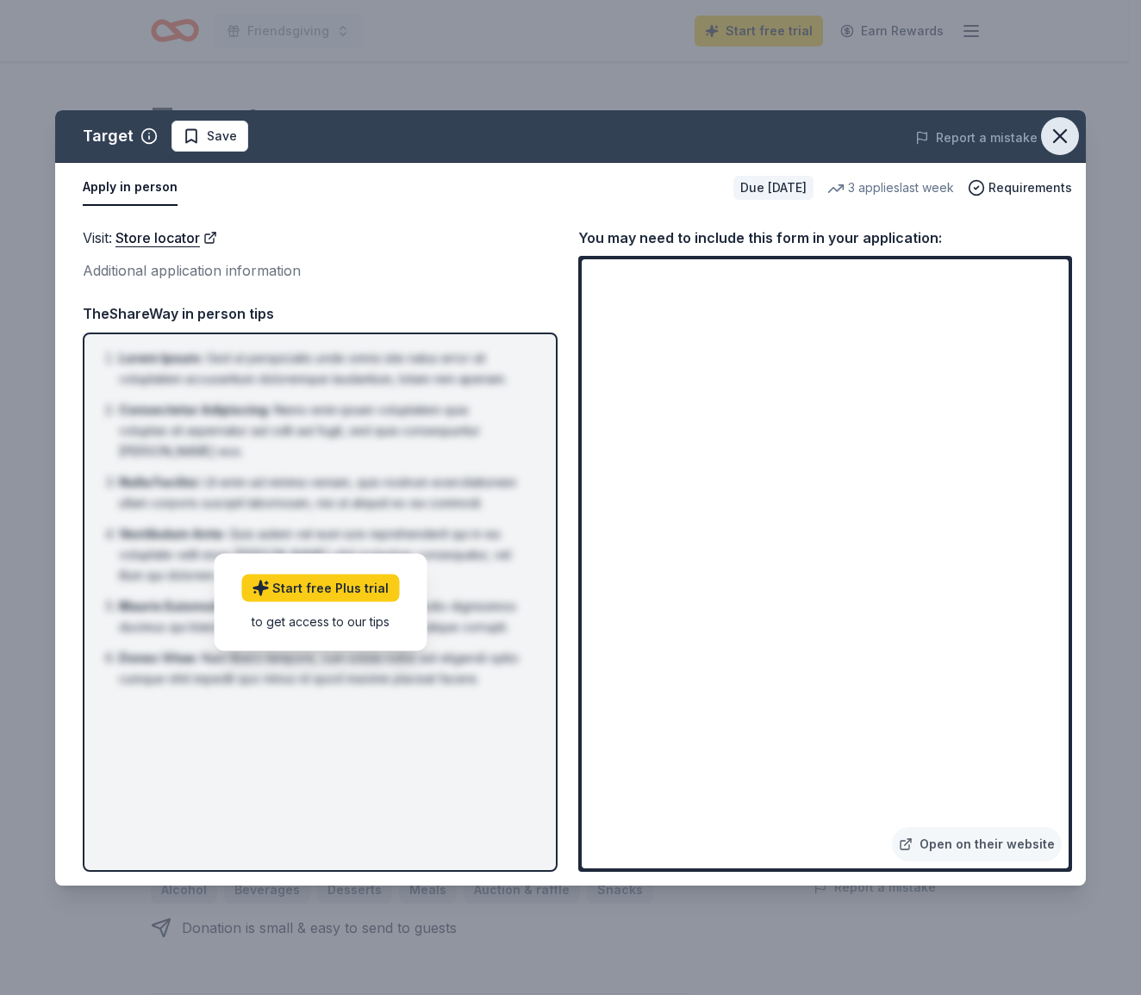
click at [1053, 146] on icon "button" at bounding box center [1060, 136] width 24 height 24
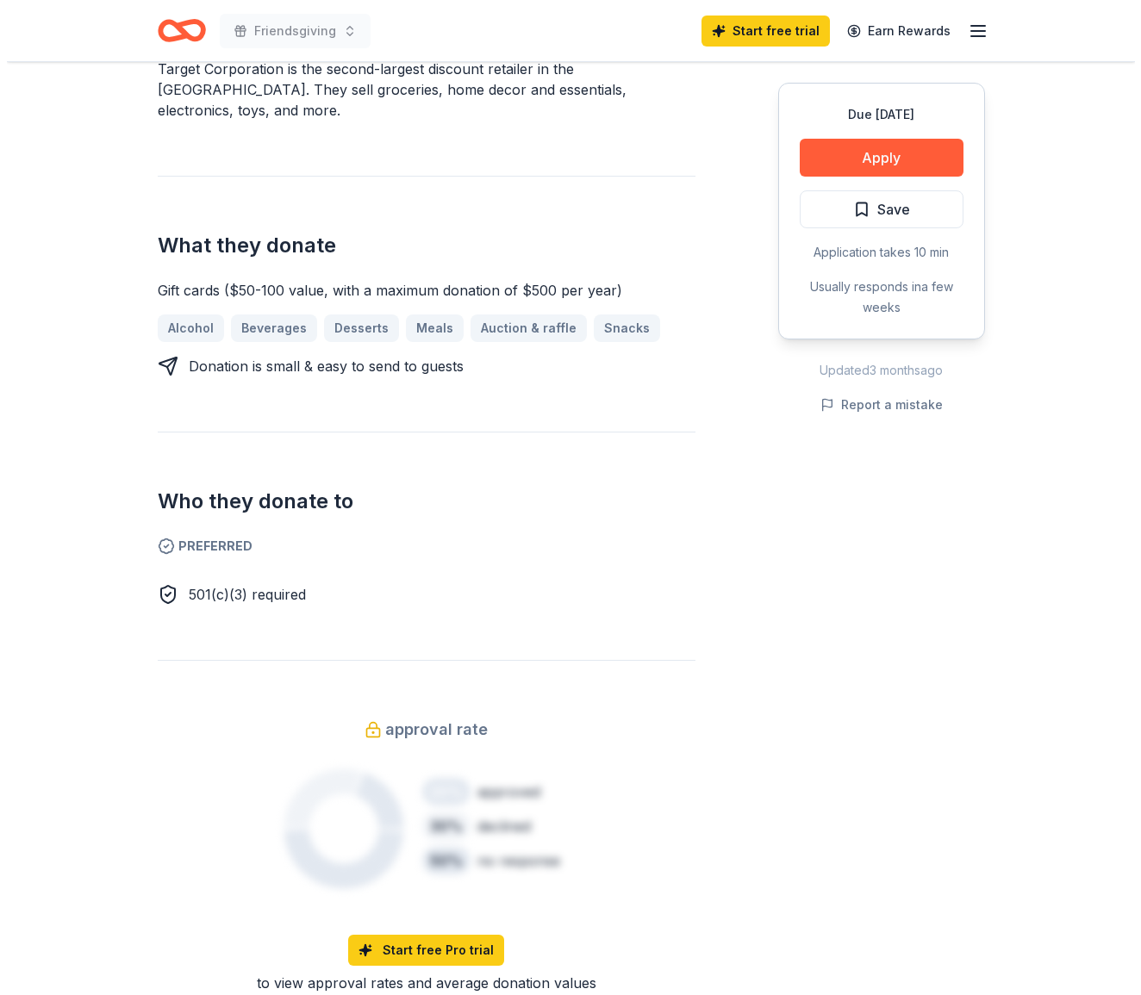
scroll to position [304, 0]
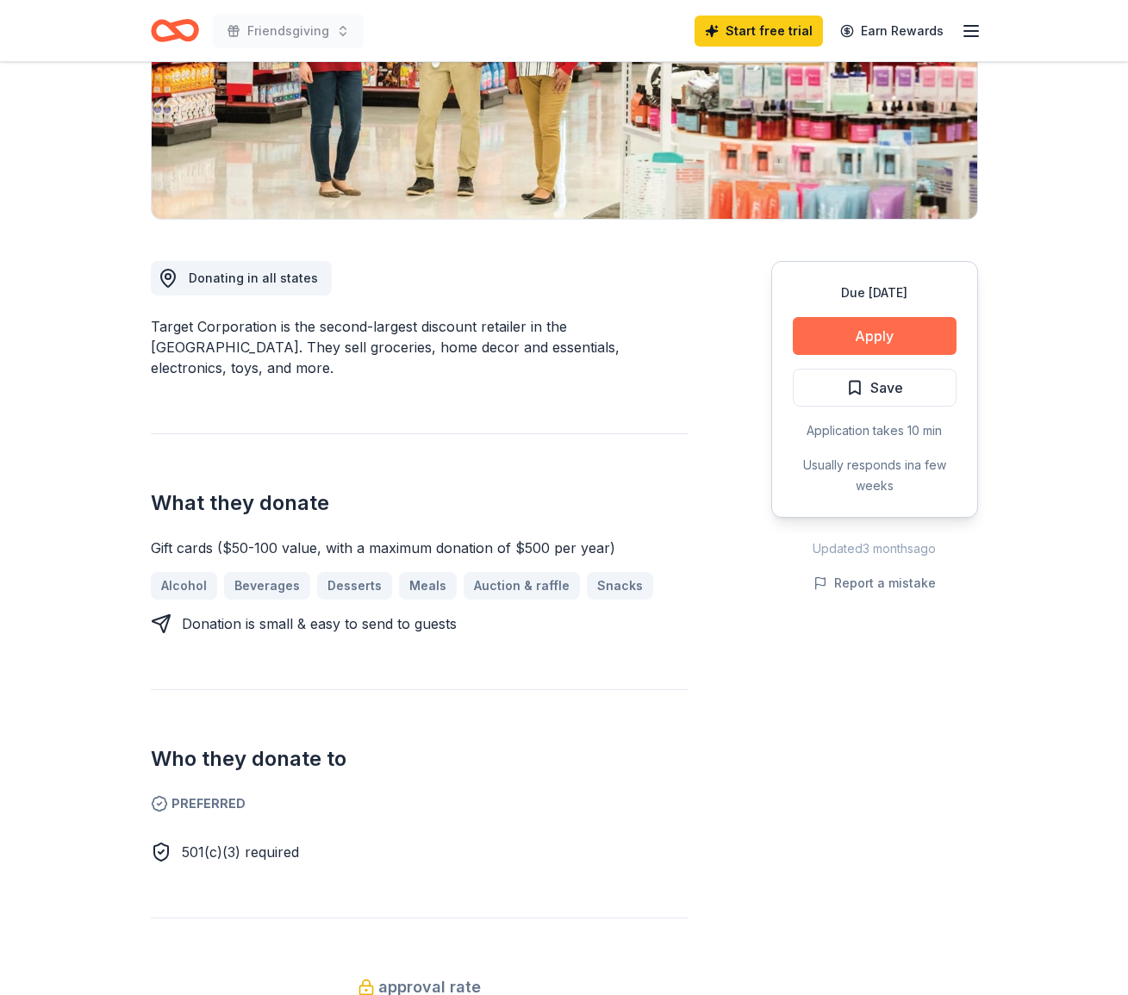
click at [922, 341] on button "Apply" at bounding box center [875, 336] width 164 height 38
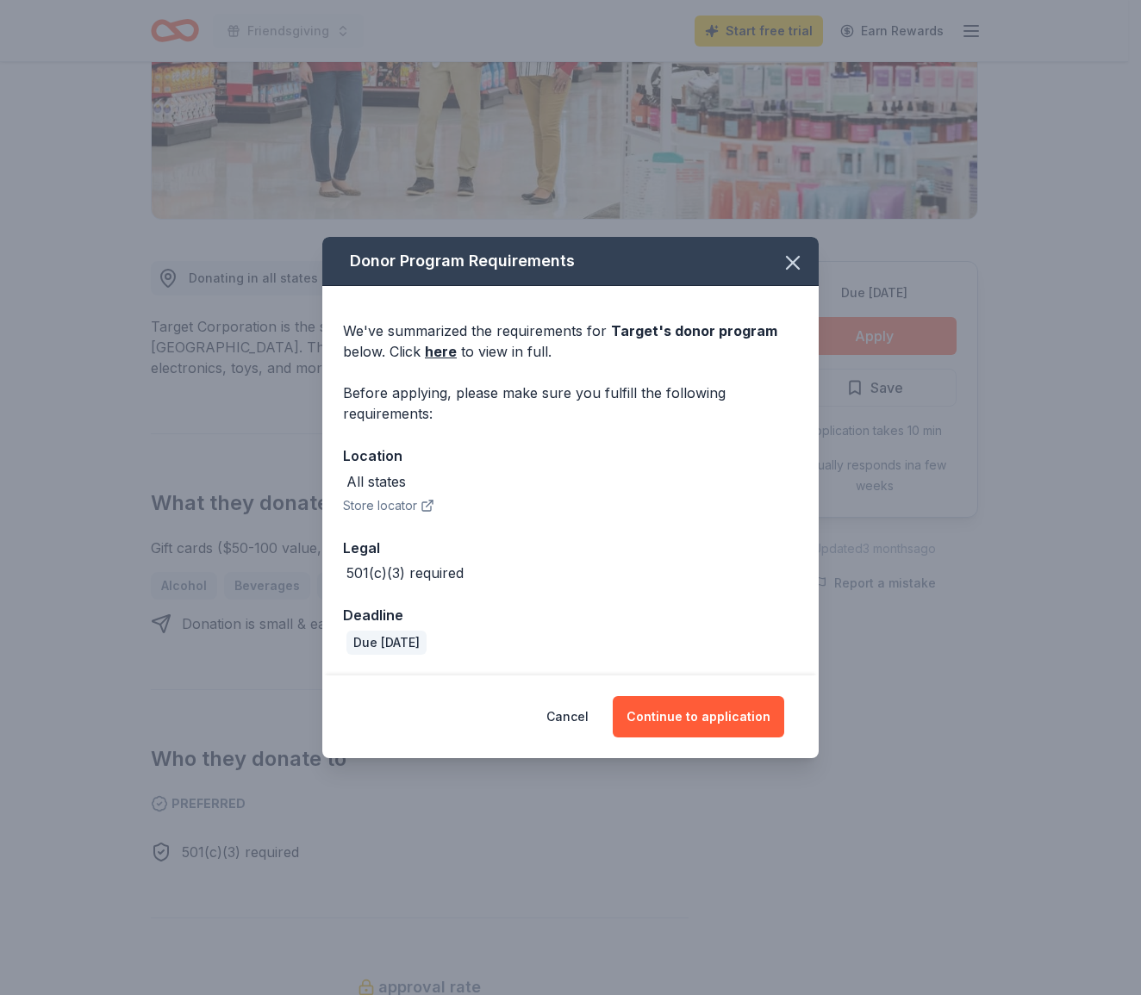
click at [922, 341] on div "Donor Program Requirements We've summarized the requirements for Target 's dono…" at bounding box center [570, 497] width 1141 height 995
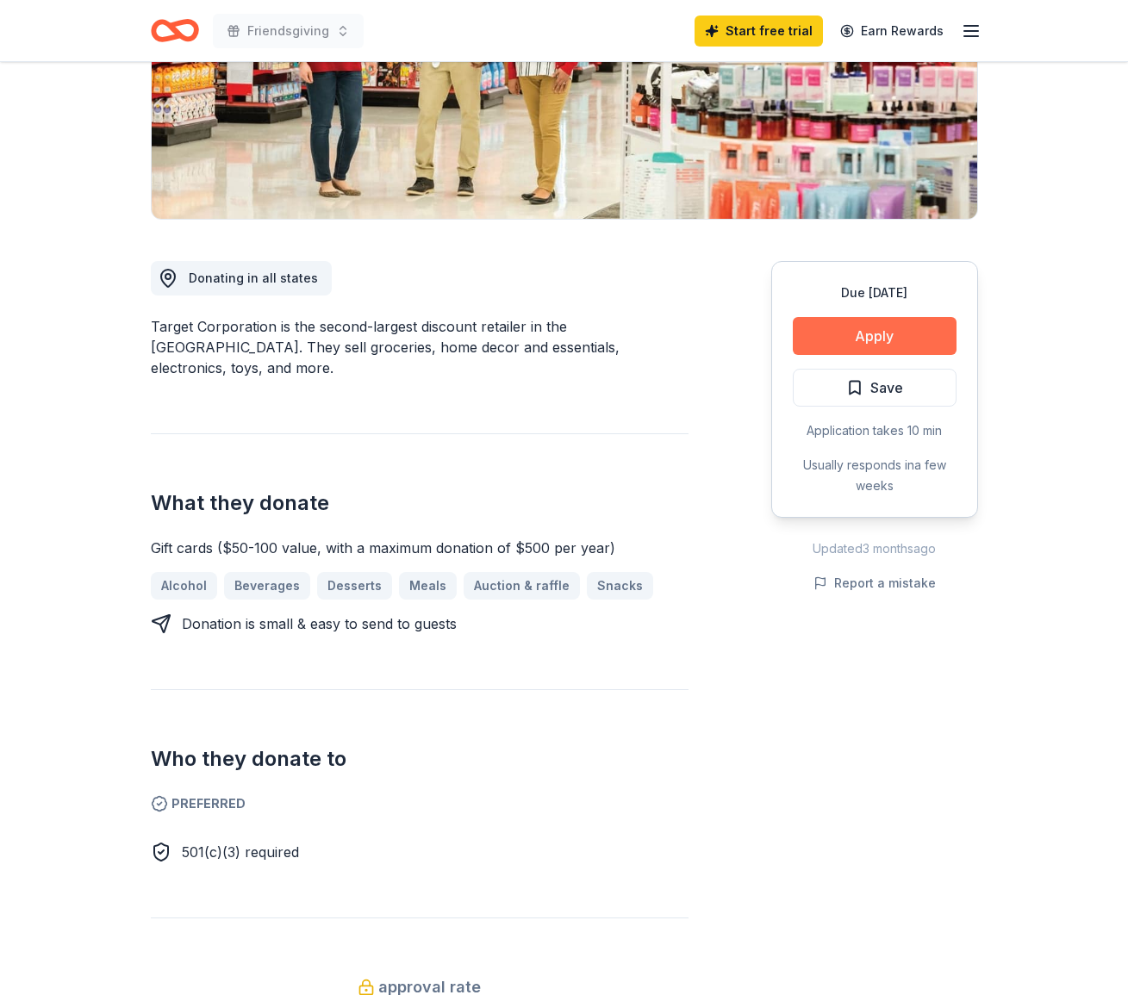
click at [916, 332] on button "Apply" at bounding box center [875, 336] width 164 height 38
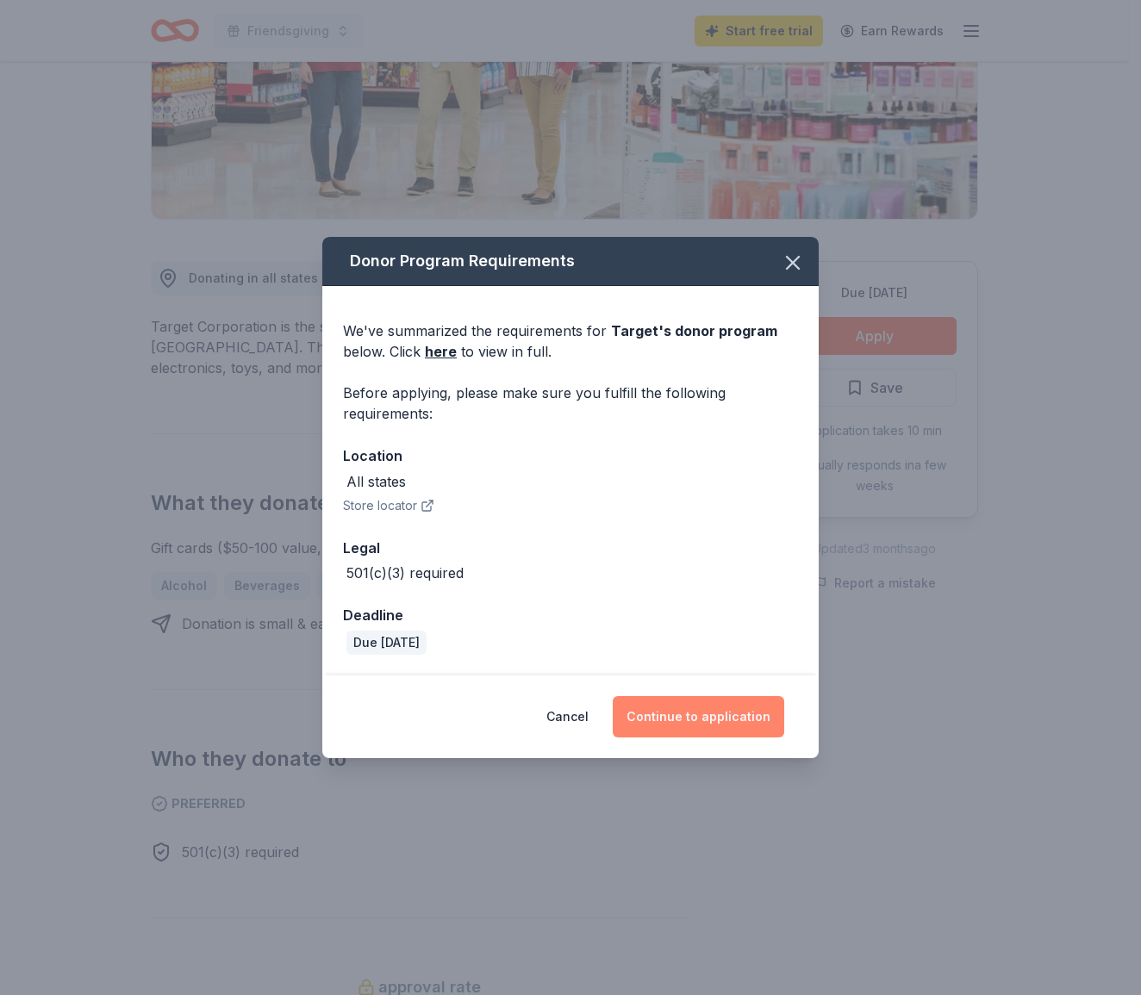
click at [697, 716] on button "Continue to application" at bounding box center [699, 716] width 172 height 41
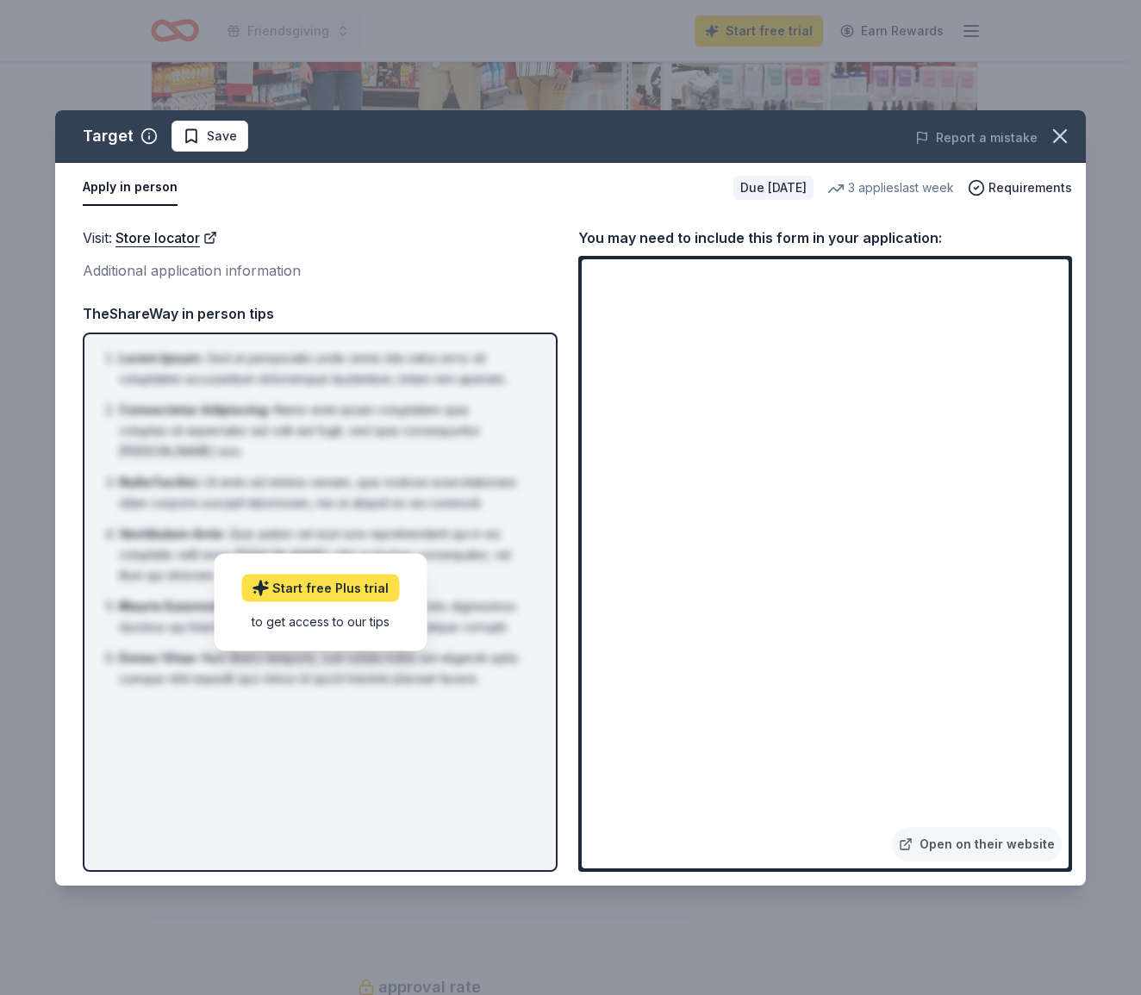
click at [373, 592] on link "Start free Plus trial" at bounding box center [320, 588] width 158 height 28
click at [191, 142] on span "Save" at bounding box center [210, 136] width 54 height 21
click at [993, 201] on div "Apply in person Due in 29 days 3 applies last week Requirements" at bounding box center [570, 188] width 1031 height 50
click at [903, 190] on div "3 applies last week" at bounding box center [890, 188] width 127 height 21
click at [760, 192] on div "Due [DATE]" at bounding box center [773, 188] width 80 height 24
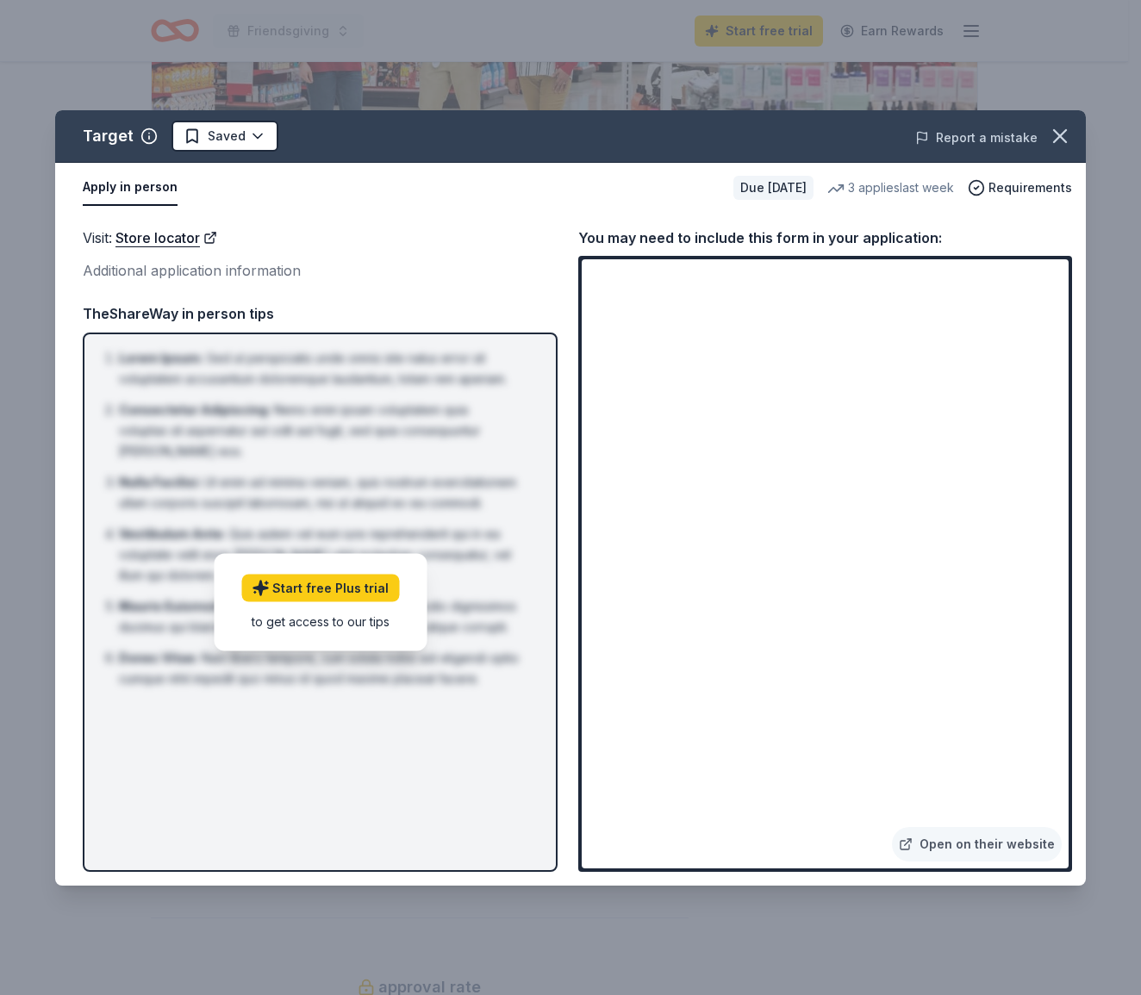
click at [995, 147] on button "Report a mistake" at bounding box center [976, 138] width 122 height 21
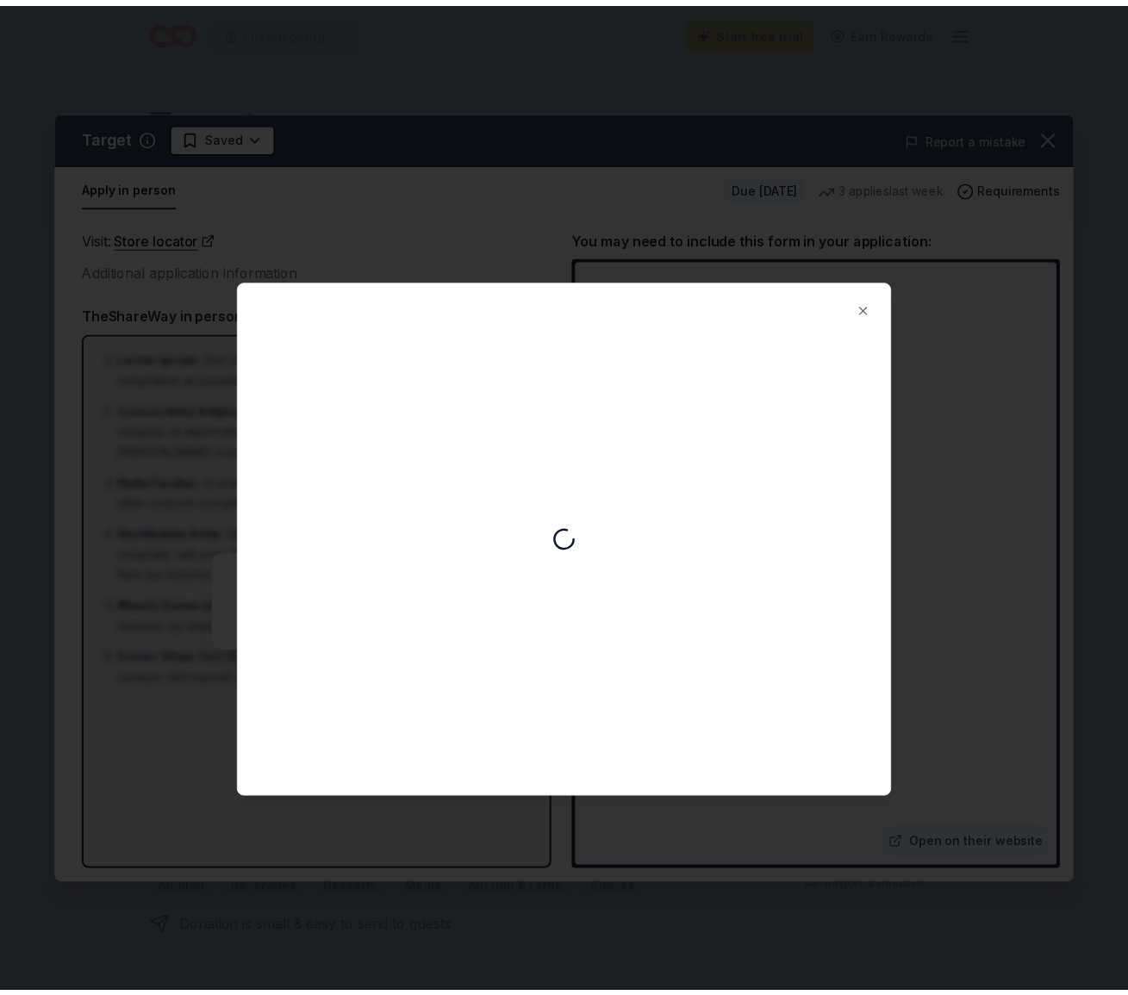
scroll to position [0, 0]
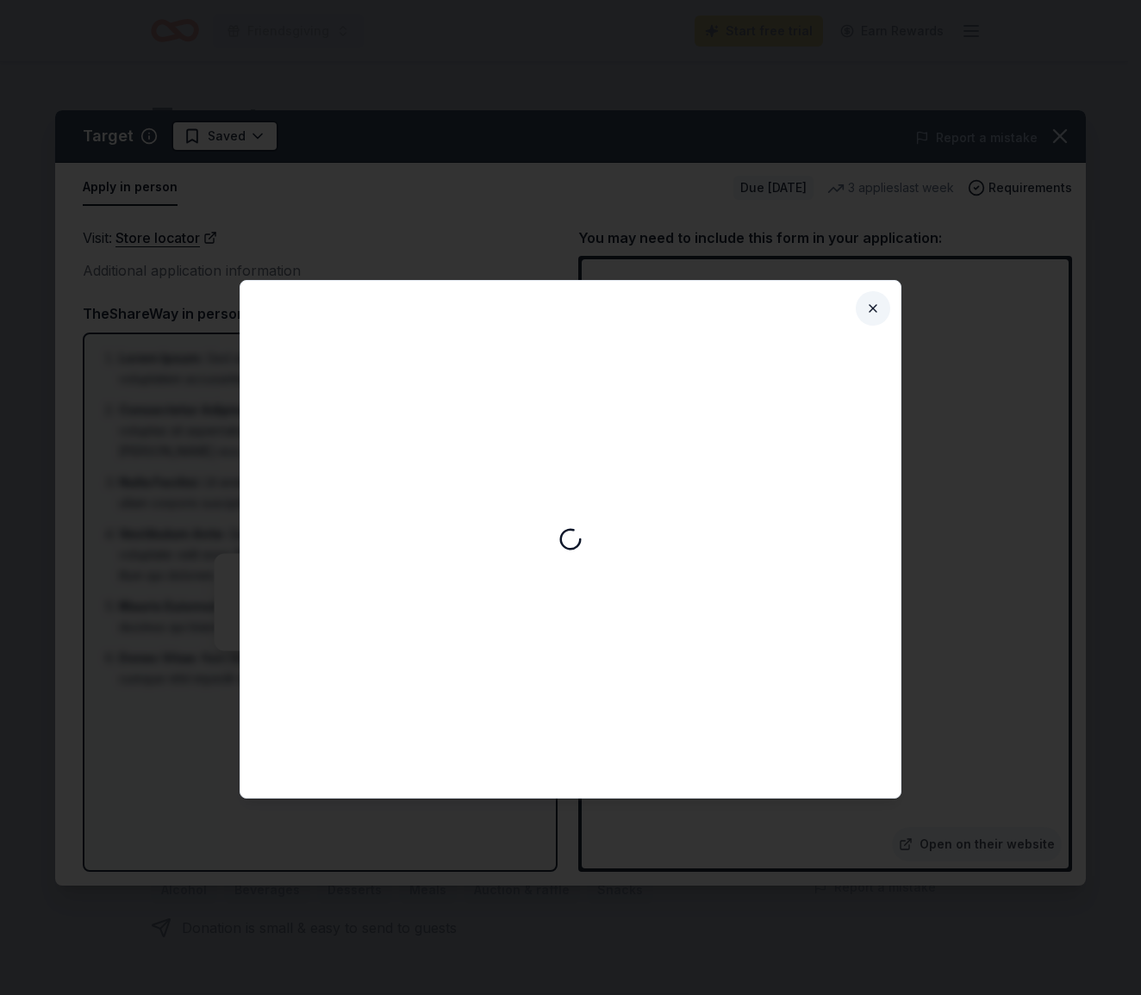
click at [870, 310] on button "Close" at bounding box center [873, 308] width 34 height 34
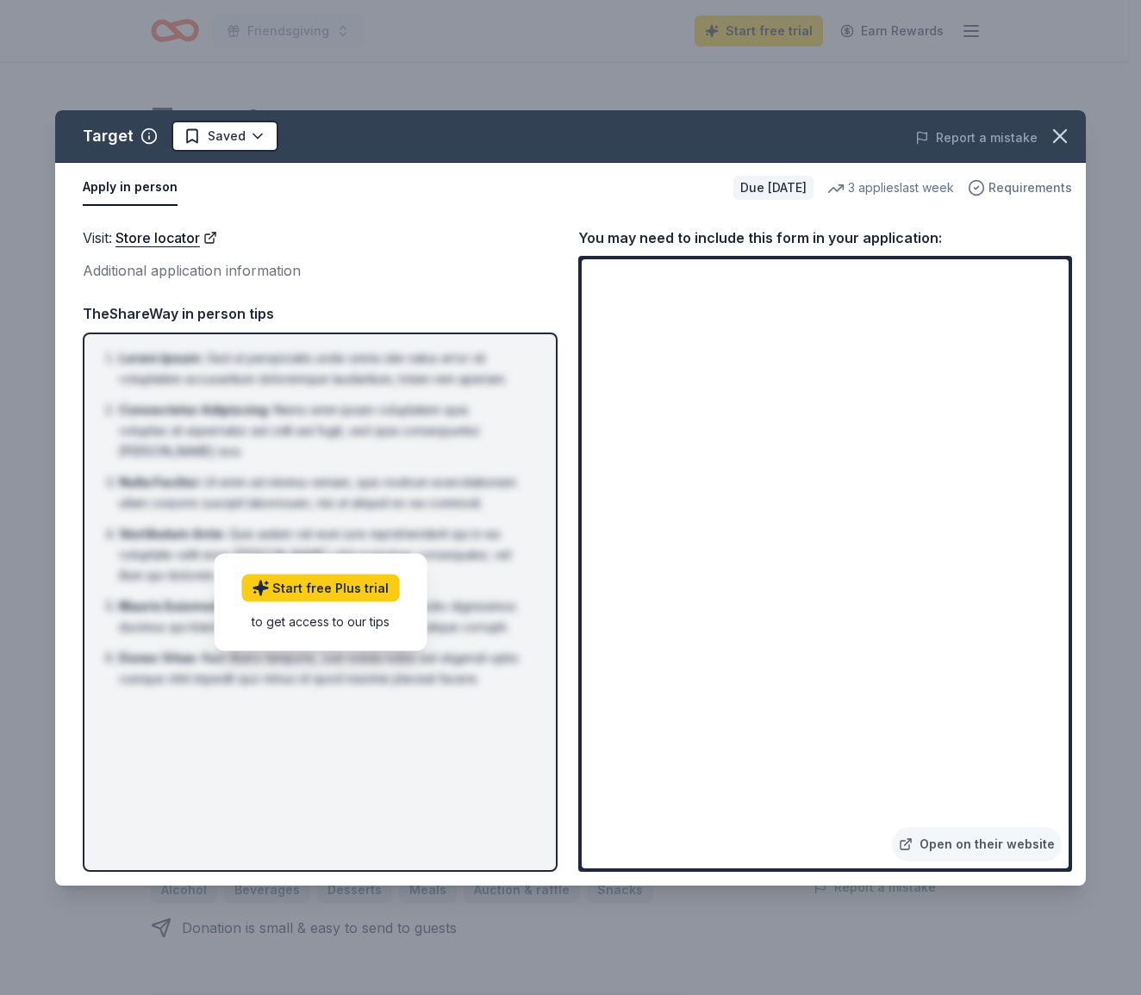
click at [1035, 186] on span "Requirements" at bounding box center [1031, 188] width 84 height 21
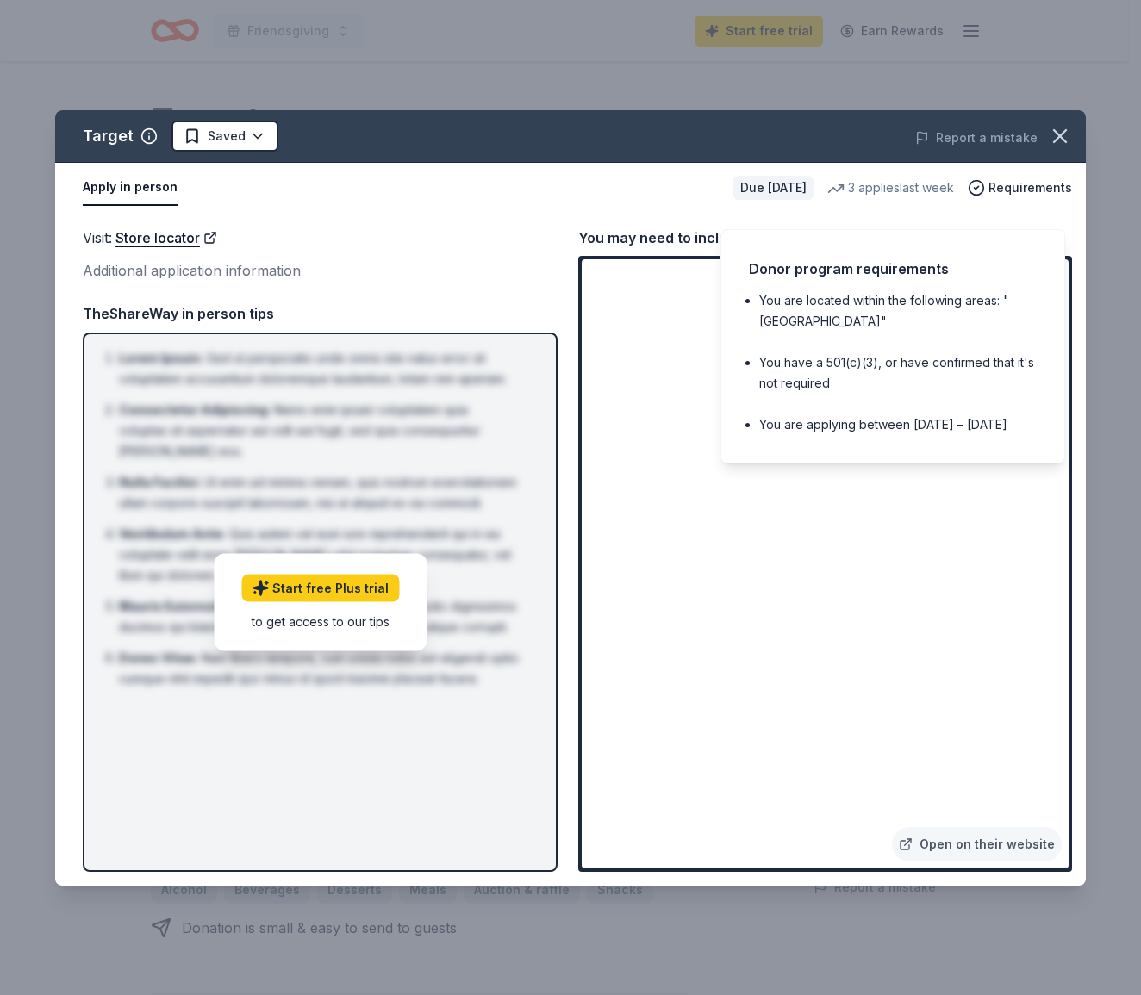
click at [966, 434] on li "You are applying between February 1st – December 1st" at bounding box center [898, 425] width 278 height 21
click at [571, 220] on div "Visit : Store locator Additional application information Visit : Store locator …" at bounding box center [570, 549] width 1031 height 673
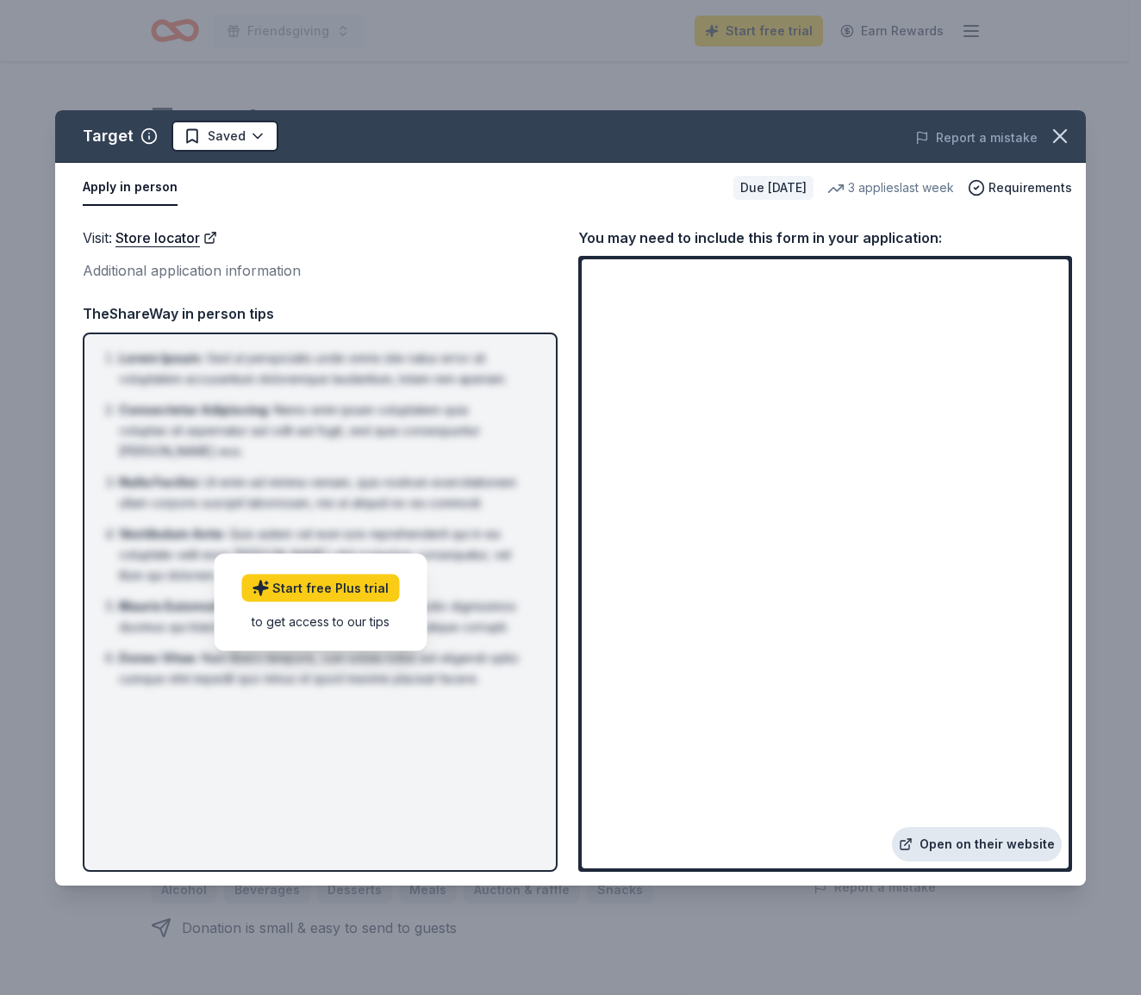
click at [971, 848] on link "Open on their website" at bounding box center [977, 844] width 170 height 34
click at [1057, 132] on icon "button" at bounding box center [1060, 136] width 12 height 12
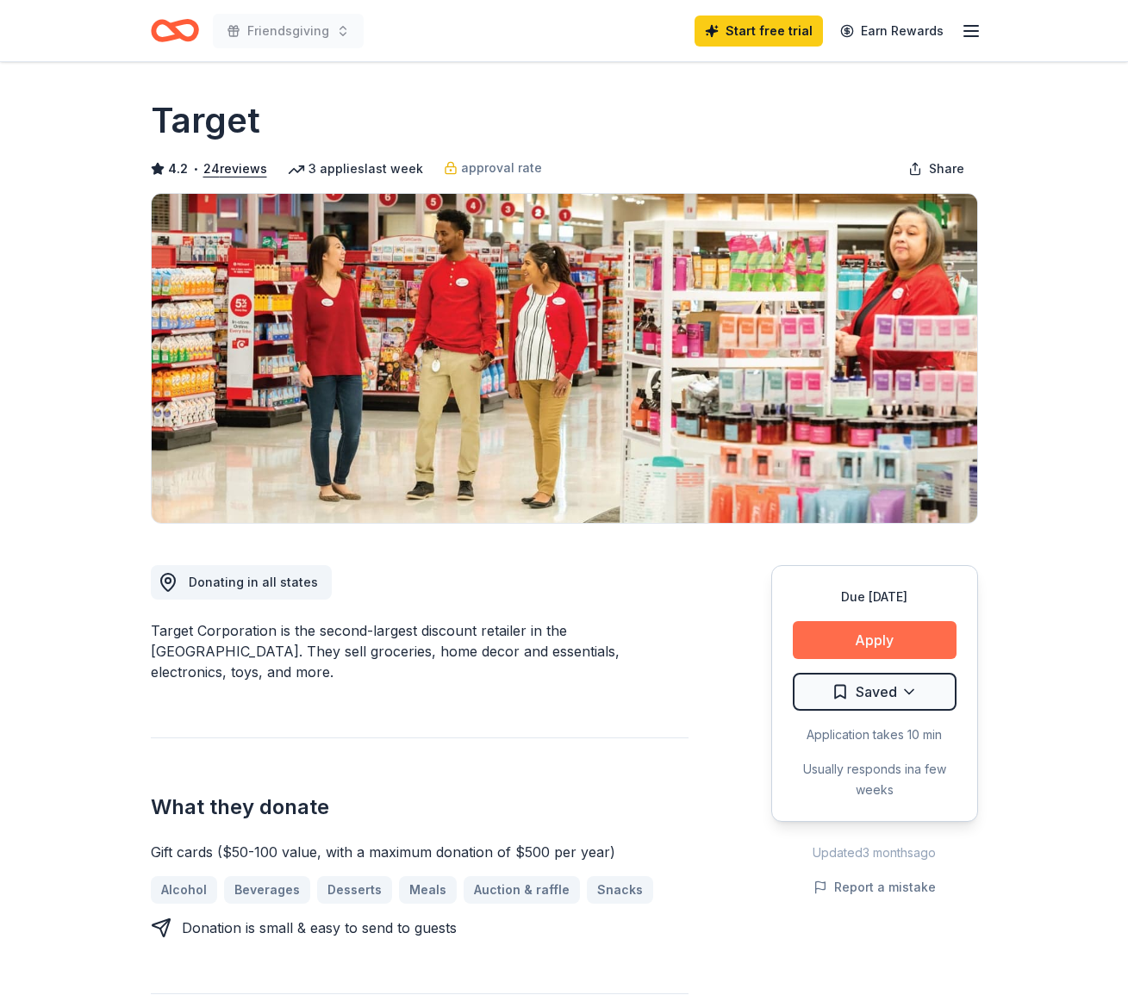
click at [908, 644] on button "Apply" at bounding box center [875, 640] width 164 height 38
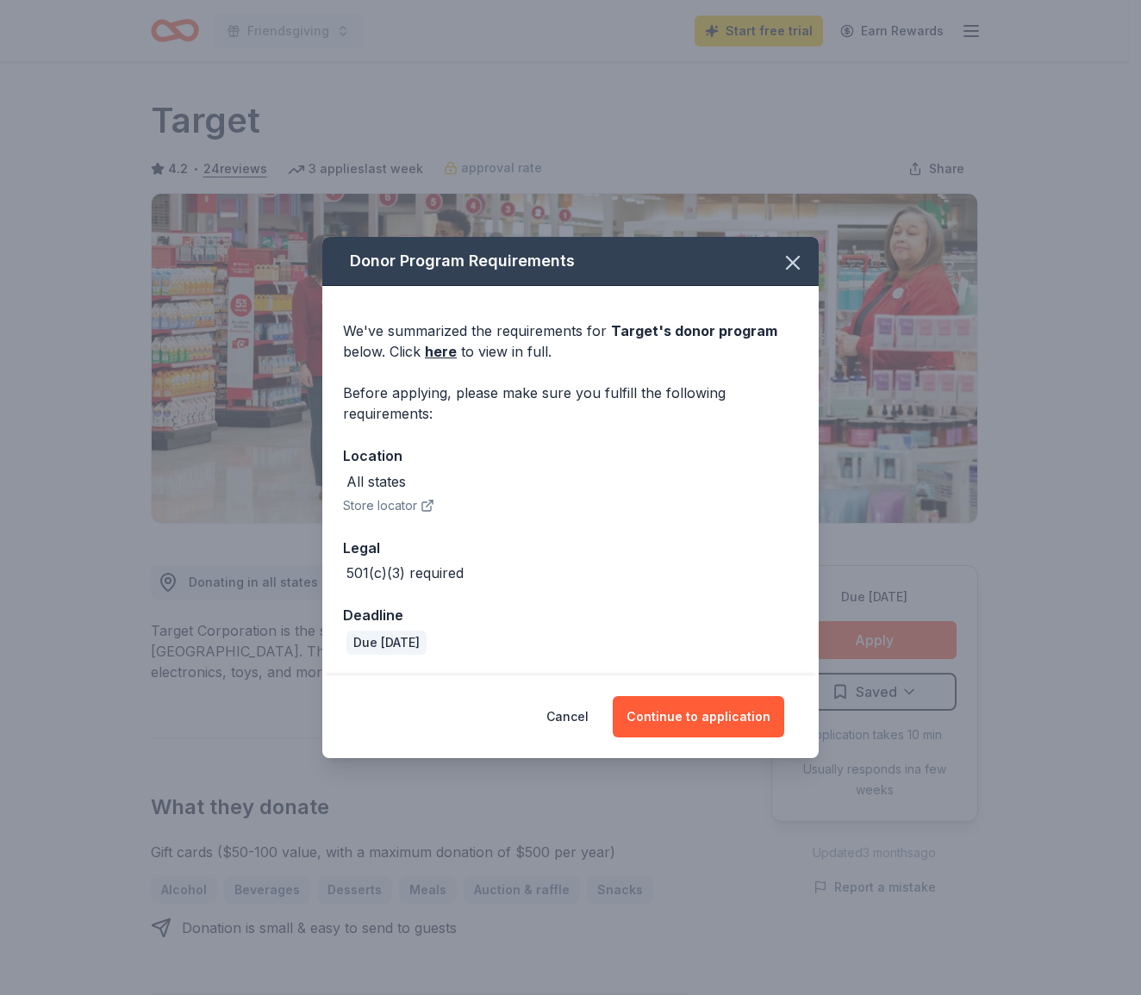
click at [458, 580] on div "501(c)(3) required" at bounding box center [404, 573] width 117 height 21
click at [642, 721] on button "Continue to application" at bounding box center [699, 716] width 172 height 41
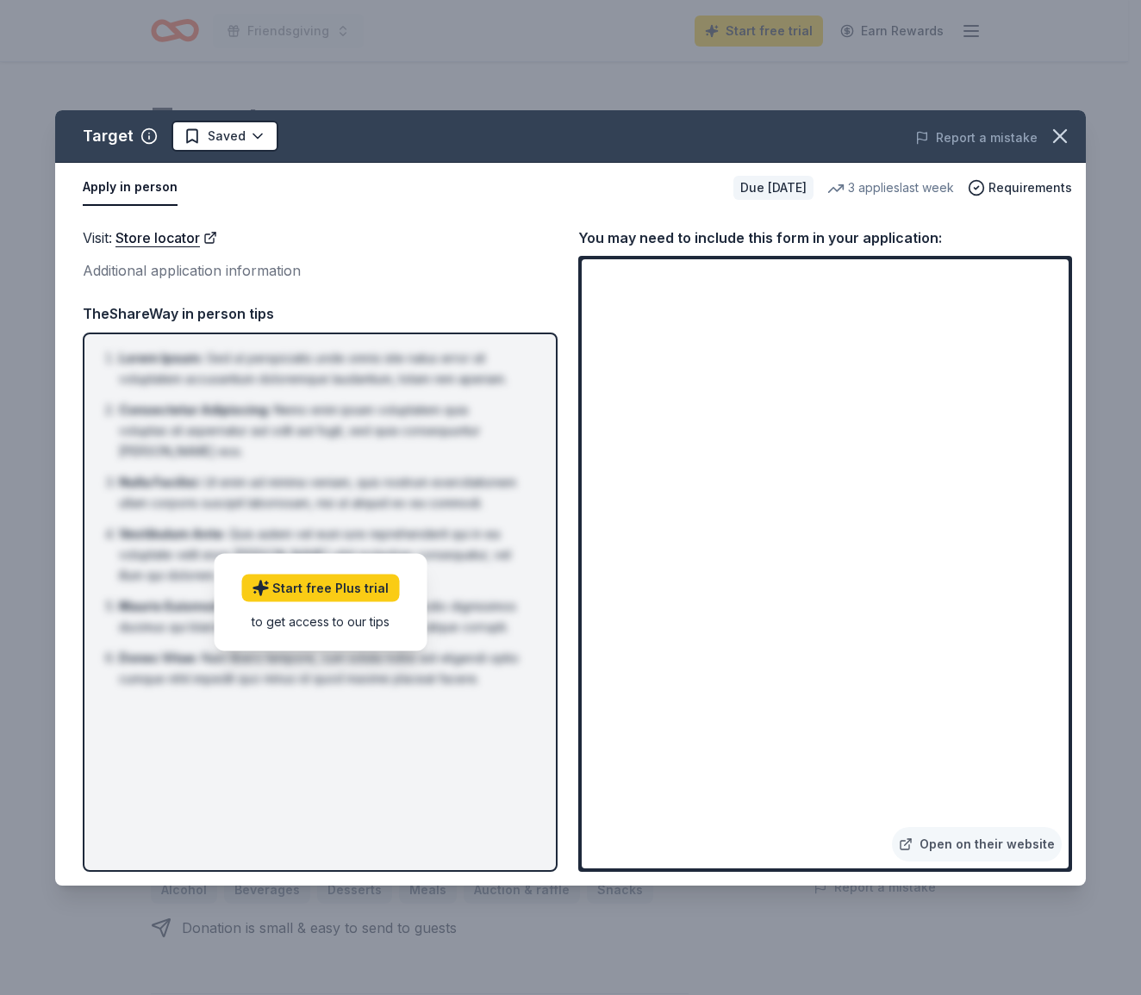
click at [336, 621] on div "to get access to our tips" at bounding box center [320, 621] width 158 height 18
click at [1057, 133] on icon "button" at bounding box center [1060, 136] width 12 height 12
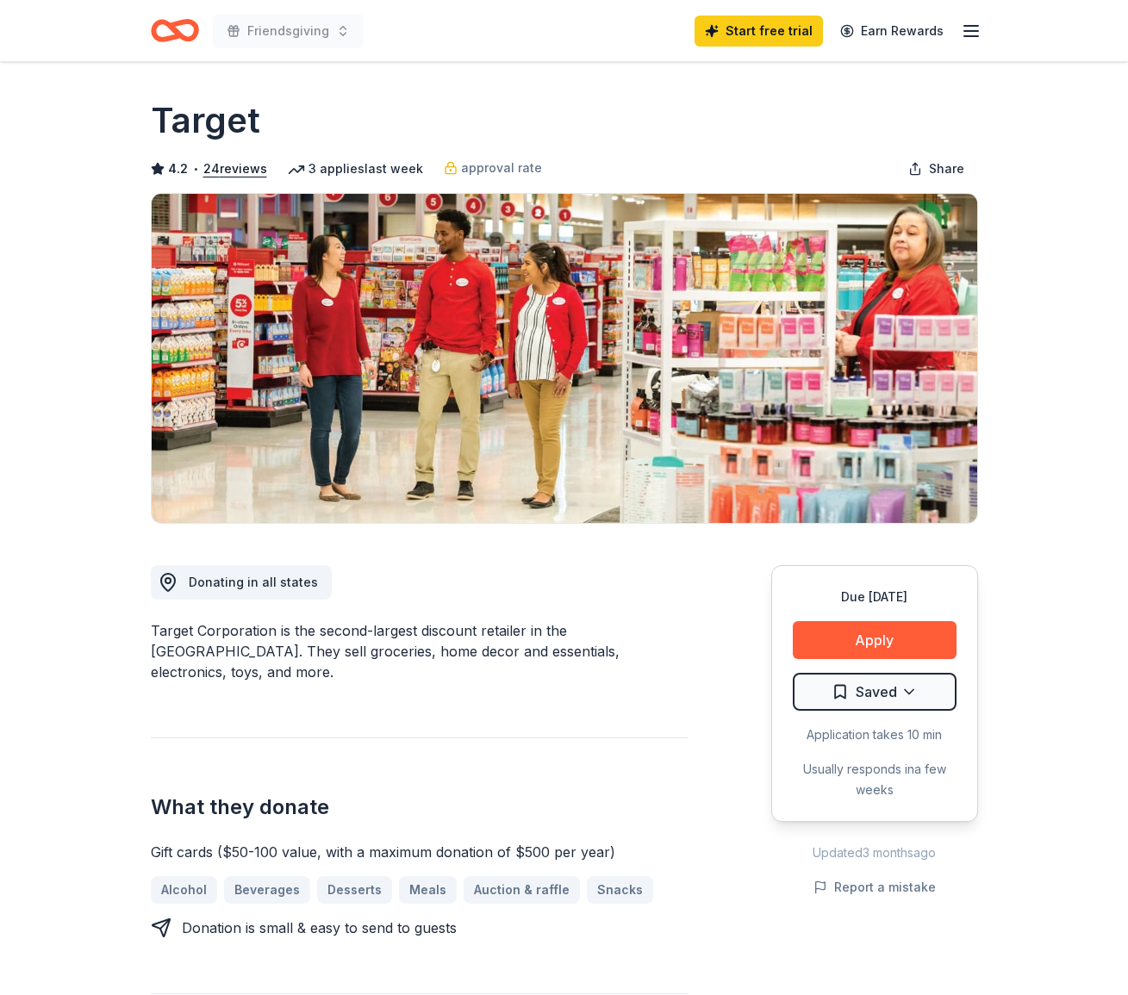
click at [925, 735] on div "Application takes 10 min" at bounding box center [875, 735] width 164 height 21
click at [919, 688] on html "Friendsgiving Start free trial Earn Rewards Due in 29 days Share Target 4.2 • 2…" at bounding box center [564, 497] width 1128 height 995
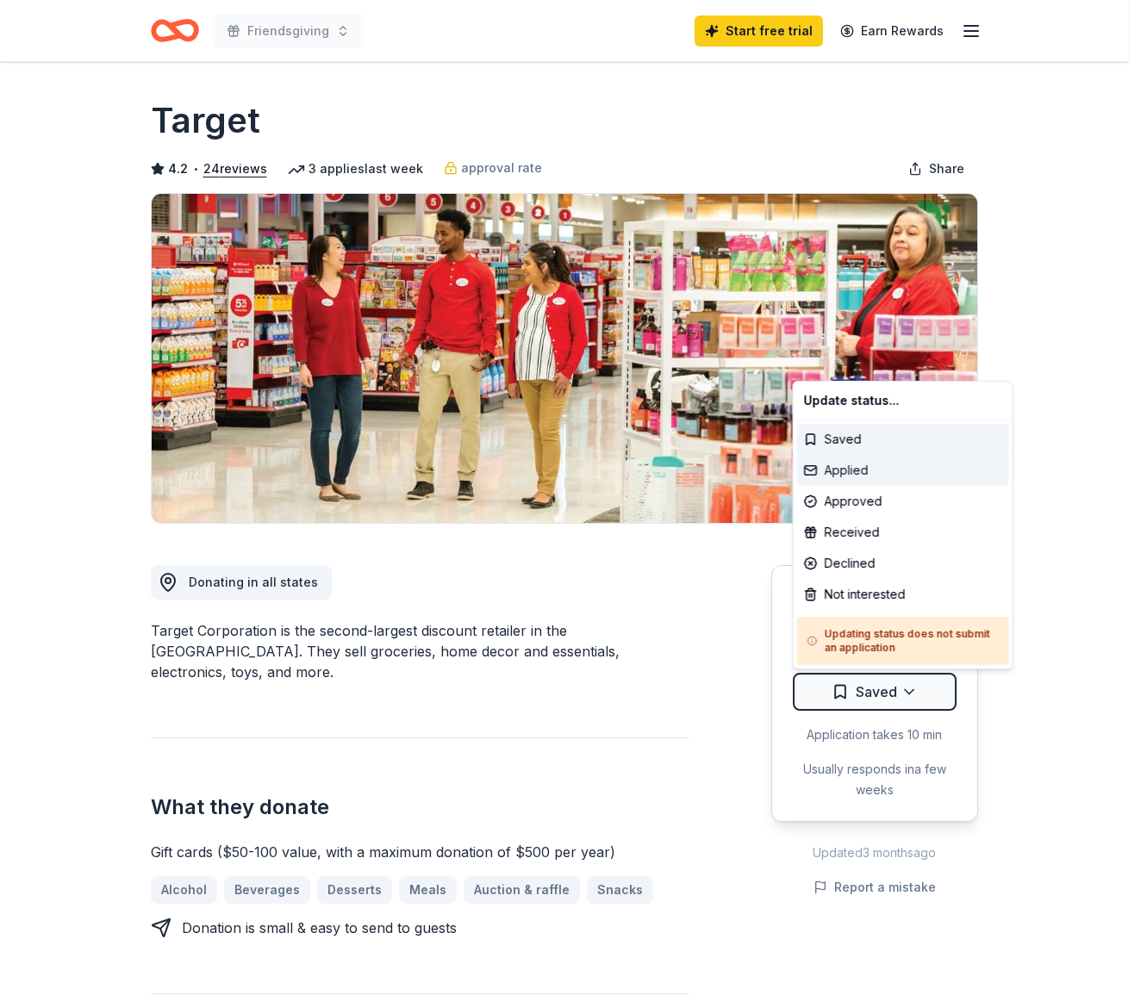
click at [914, 469] on div "Applied" at bounding box center [903, 470] width 212 height 31
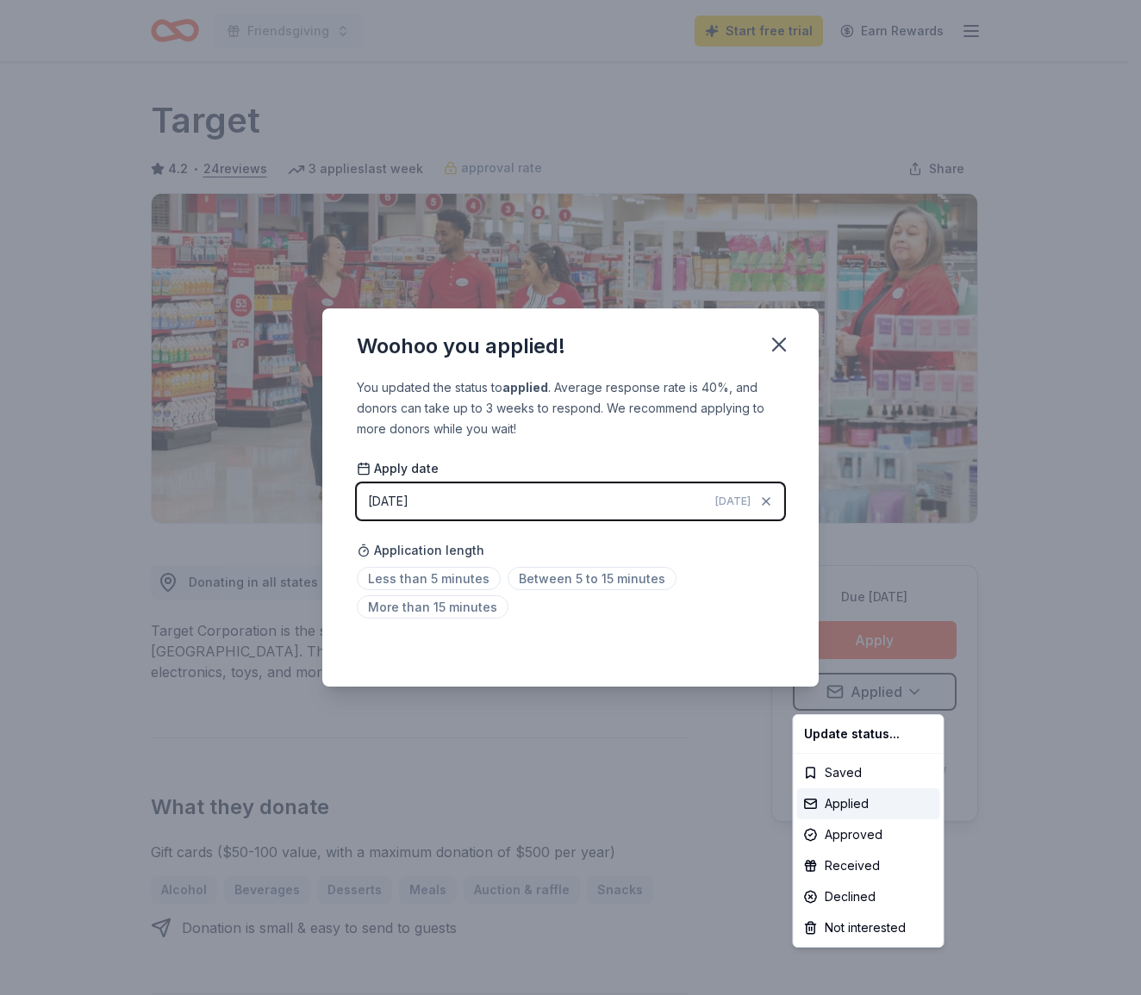
click at [579, 499] on html "Friendsgiving Start free trial Earn Rewards Due in 29 days Share Target 4.2 • 2…" at bounding box center [570, 497] width 1141 height 995
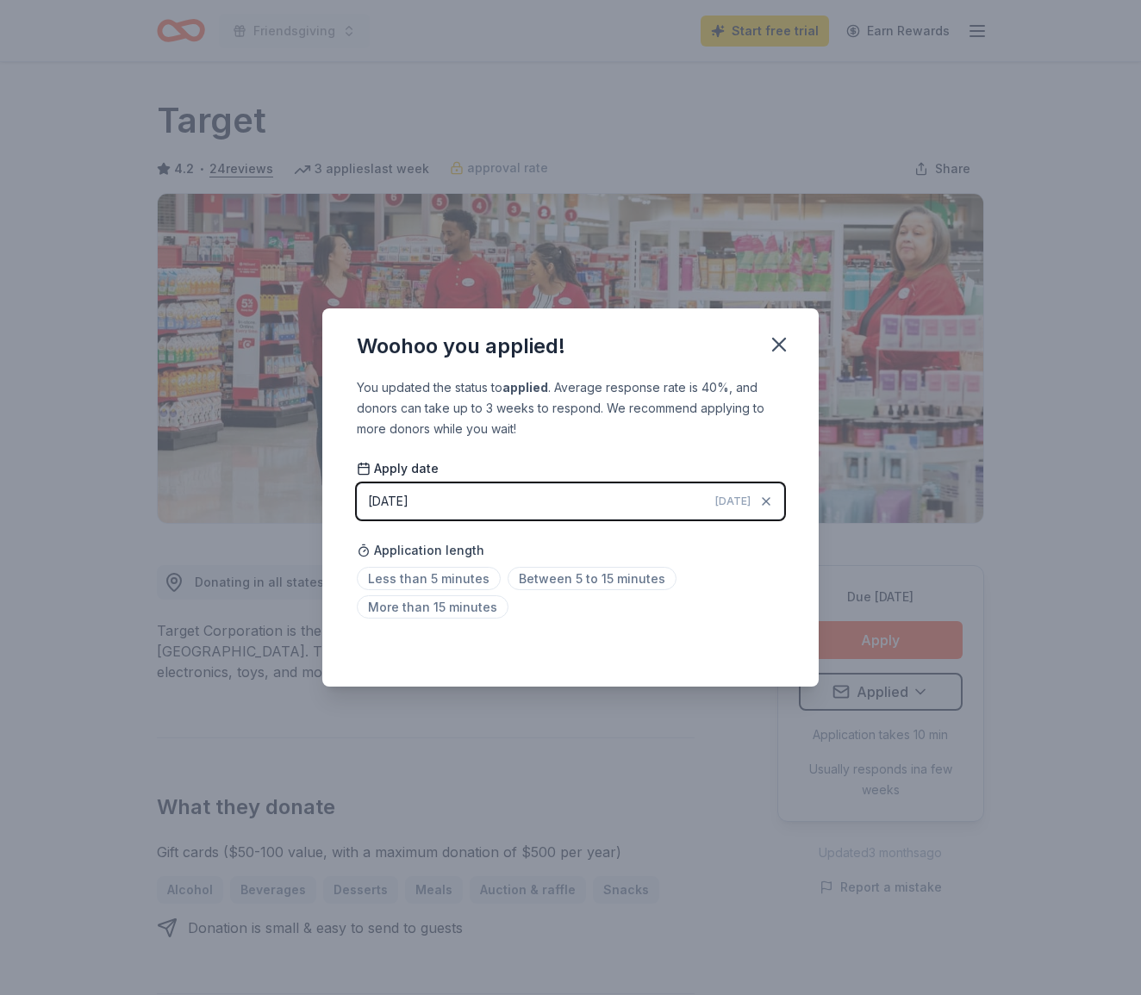
click at [627, 501] on button "09/17/2025 Today" at bounding box center [570, 501] width 427 height 36
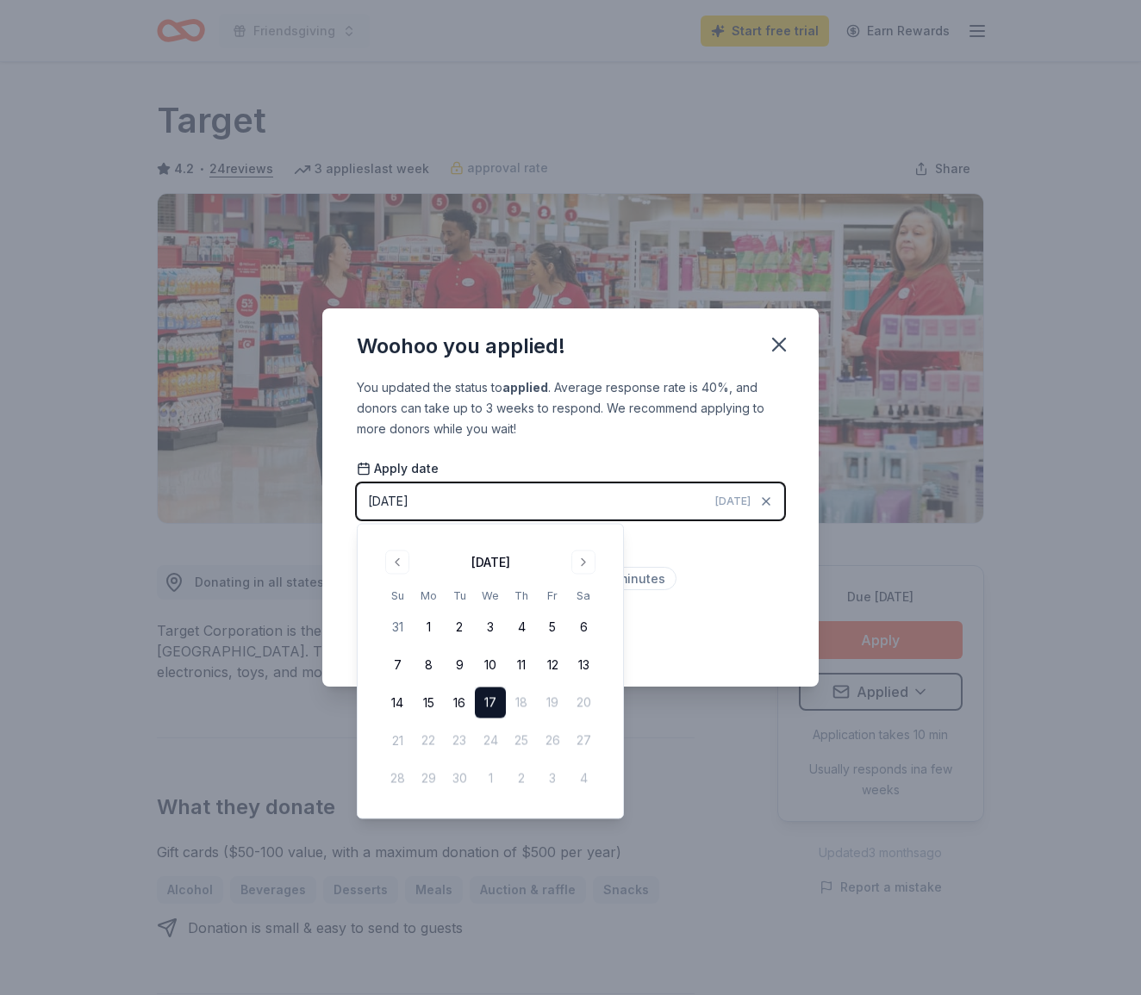
click at [627, 501] on button "09/17/2025 Today" at bounding box center [570, 501] width 427 height 36
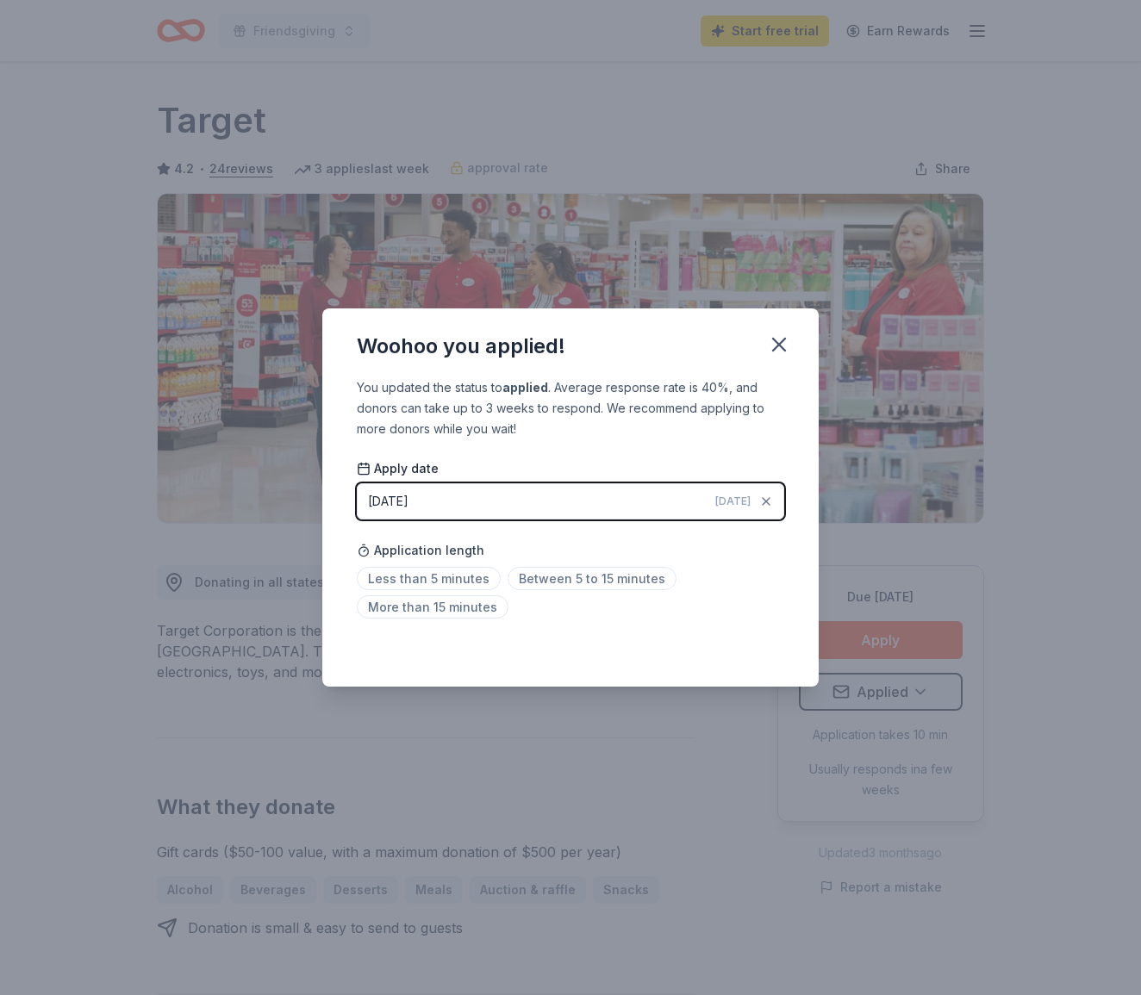
click at [683, 438] on div "You updated the status to applied . Average response rate is 40%, and donors ca…" at bounding box center [570, 408] width 427 height 62
click at [748, 558] on div "Application length Less than 5 minutes Between 5 to 15 minutes More than 15 min…" at bounding box center [570, 578] width 427 height 91
click at [467, 572] on span "Less than 5 minutes" at bounding box center [429, 578] width 144 height 23
click at [736, 637] on div "You updated the status to applied . Average response rate is 40%, and donors ca…" at bounding box center [570, 532] width 496 height 310
click at [771, 499] on icon "button" at bounding box center [766, 502] width 14 height 14
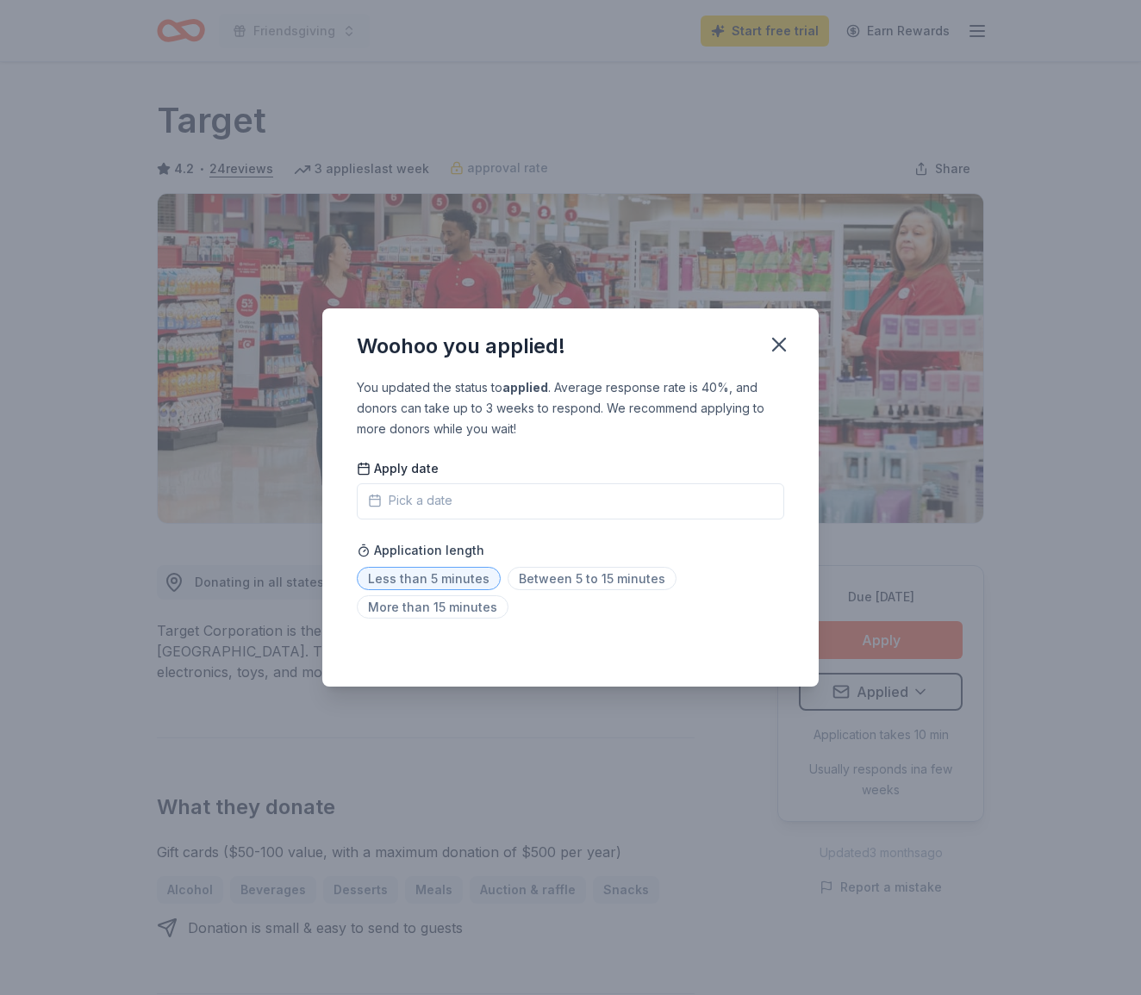
click at [766, 370] on div "Woohoo you applied!" at bounding box center [570, 343] width 496 height 69
click at [783, 349] on icon "button" at bounding box center [779, 345] width 12 height 12
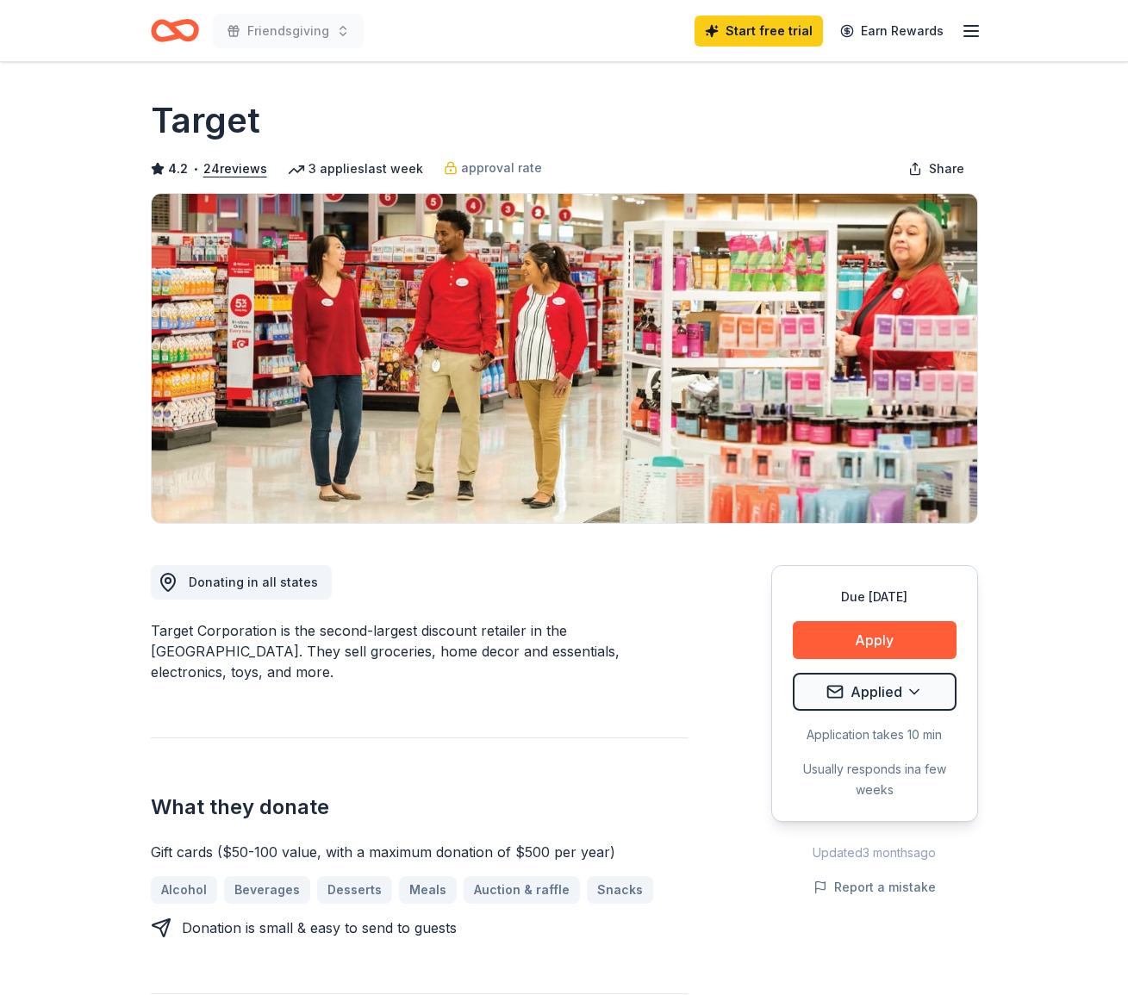
click at [975, 28] on icon "button" at bounding box center [971, 31] width 21 height 21
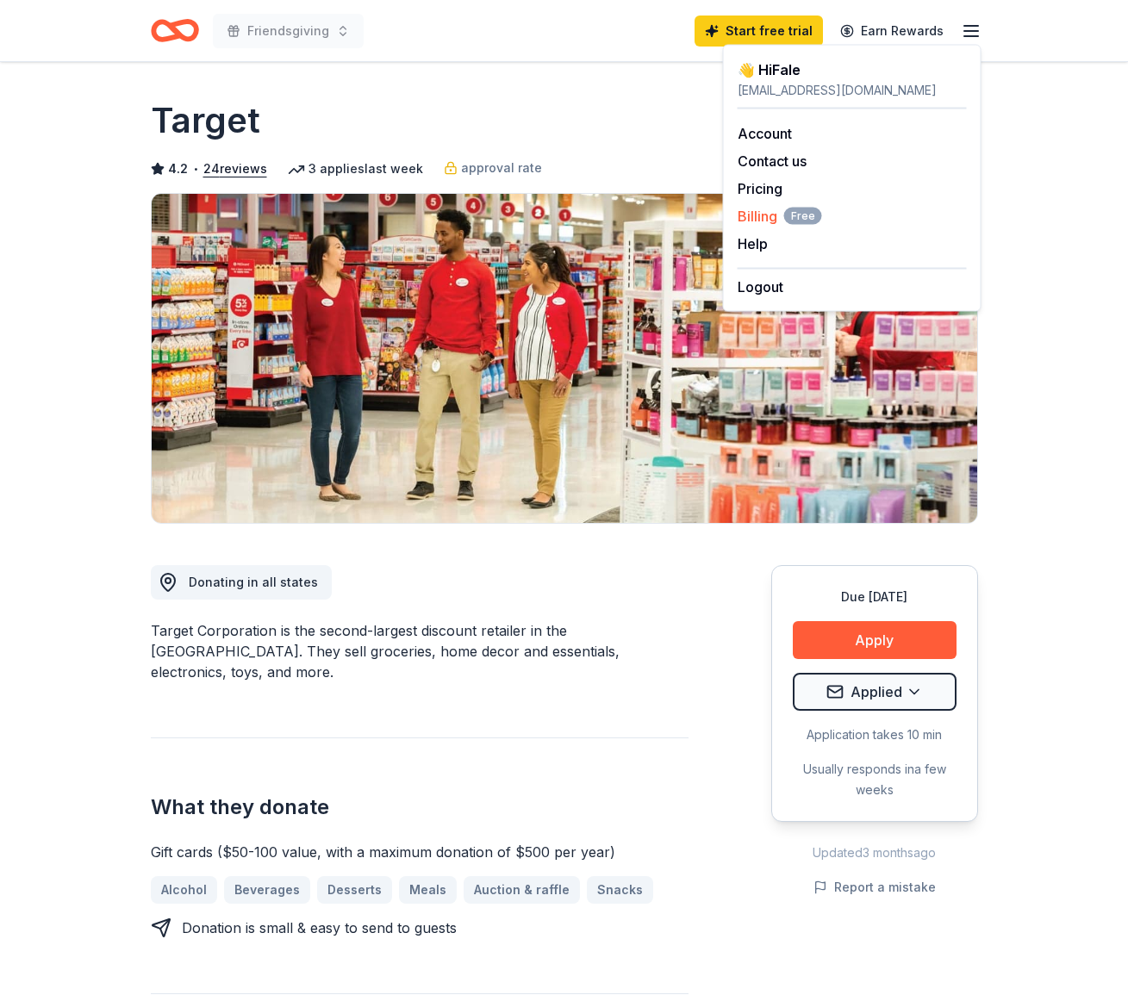
click at [792, 210] on span "Free" at bounding box center [803, 216] width 38 height 17
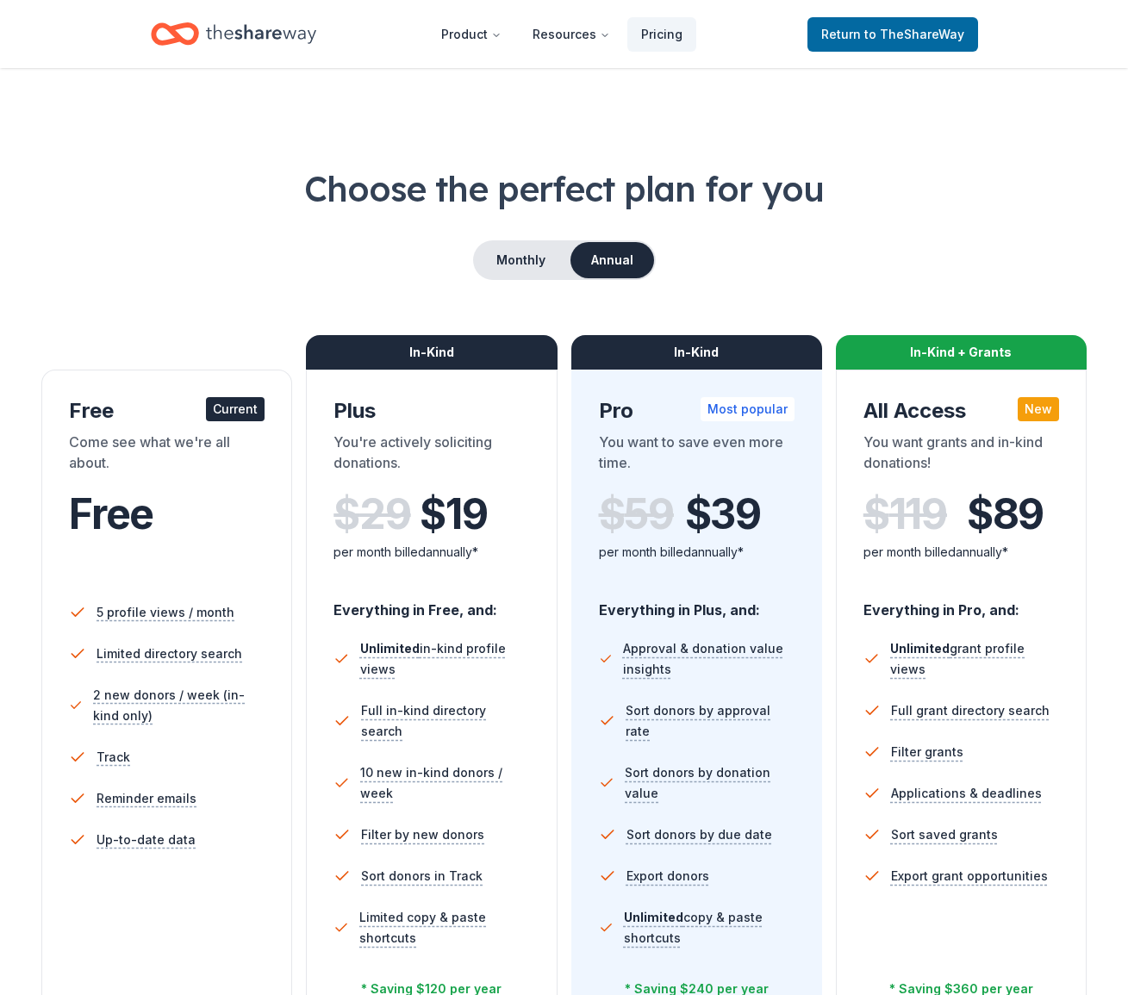
click at [172, 477] on div "Come see what we're all about." at bounding box center [167, 456] width 196 height 48
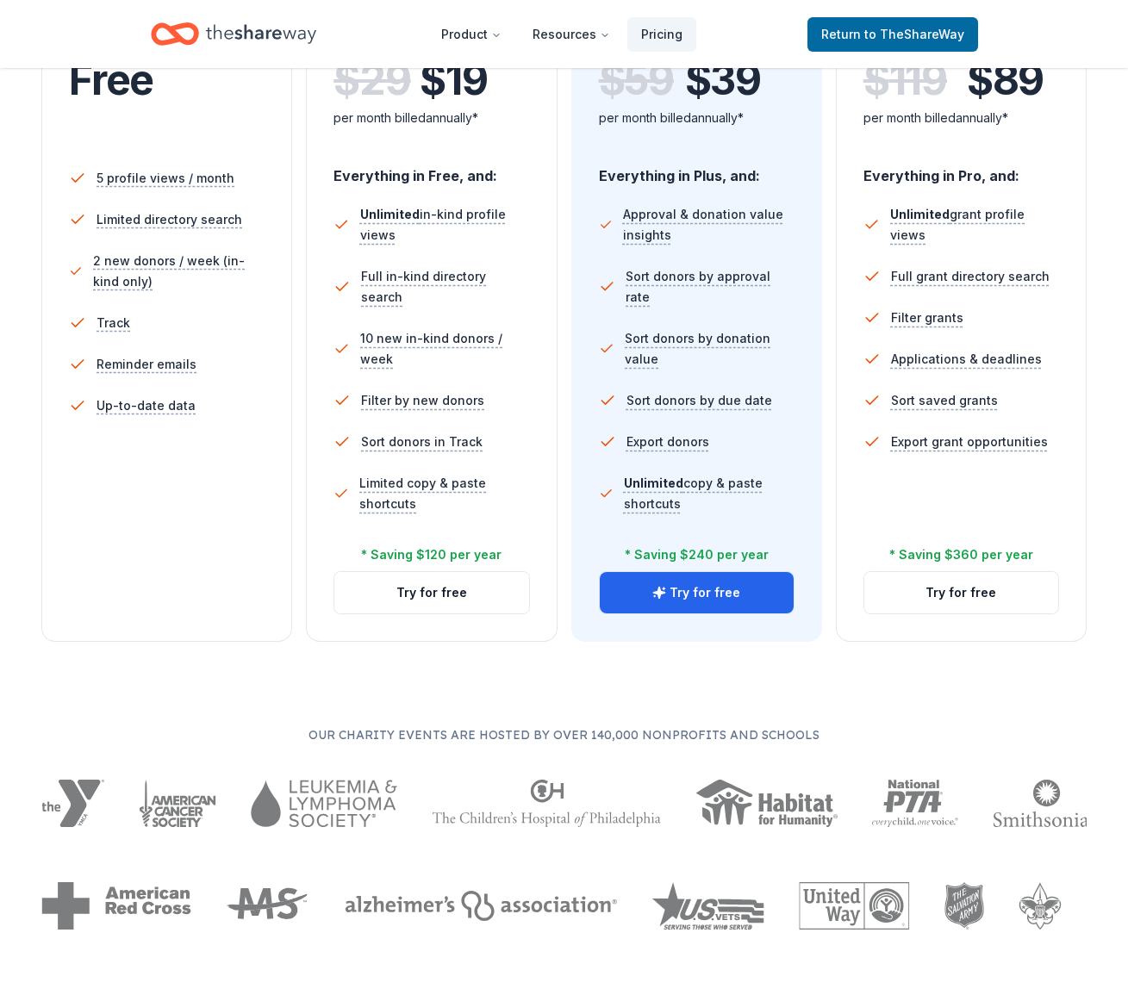
scroll to position [575, 0]
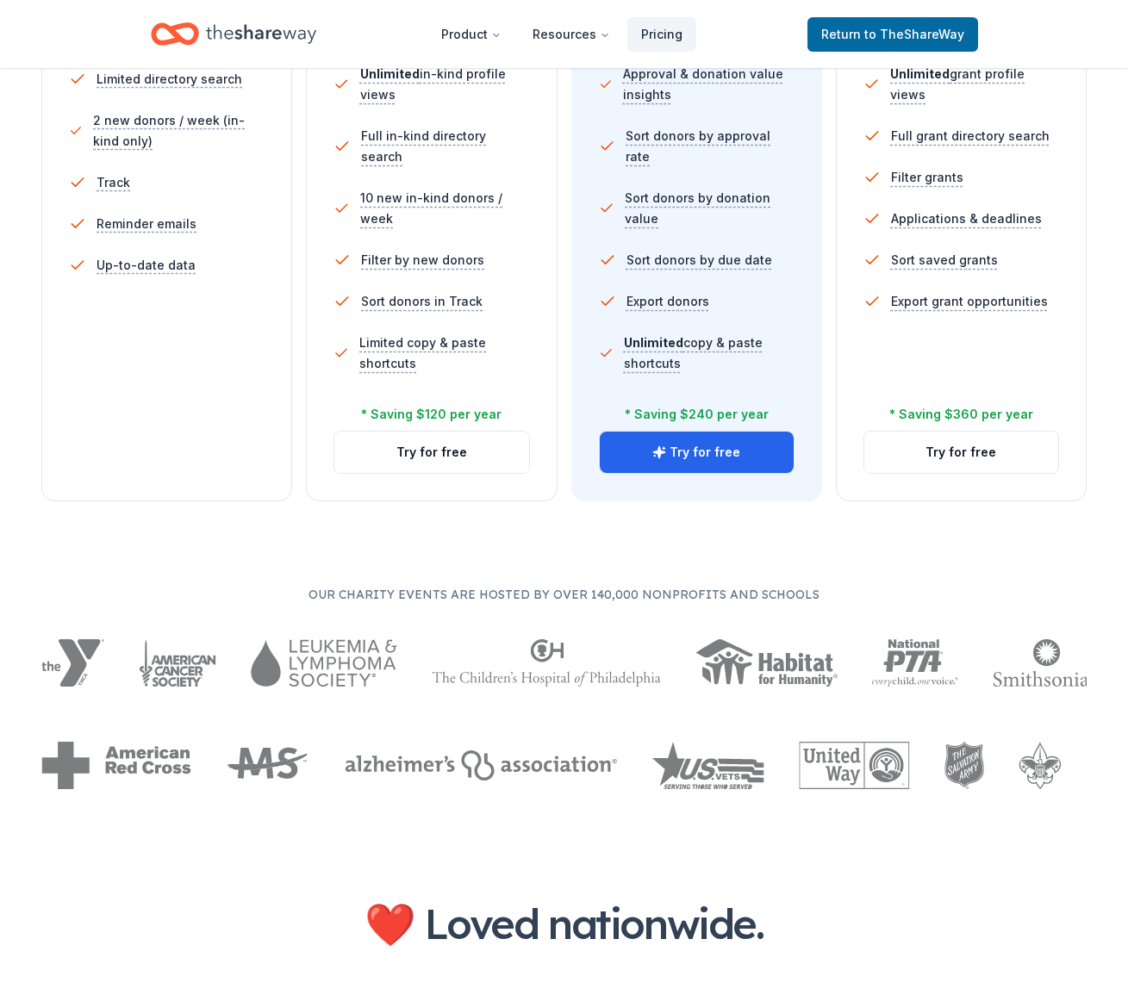
click at [190, 254] on li "Up-to-date data" at bounding box center [167, 265] width 196 height 41
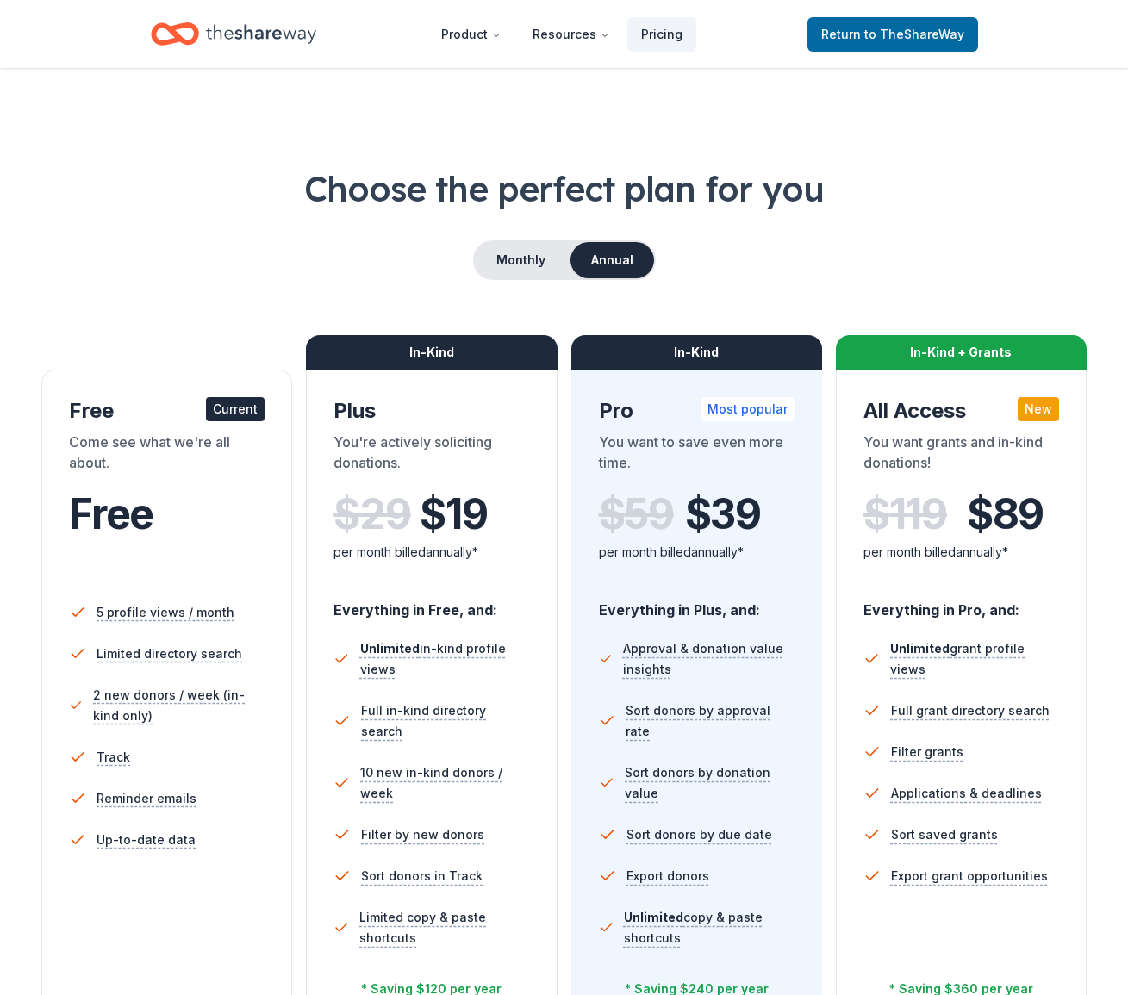
scroll to position [0, 0]
click at [129, 466] on div "Come see what we're all about." at bounding box center [167, 456] width 196 height 48
click at [182, 509] on div "Free" at bounding box center [167, 514] width 196 height 48
click at [260, 379] on div "Free Current Come see what we're all about. Free 5 profile views / month Limite…" at bounding box center [166, 723] width 251 height 707
click at [227, 415] on div "Current" at bounding box center [235, 409] width 59 height 24
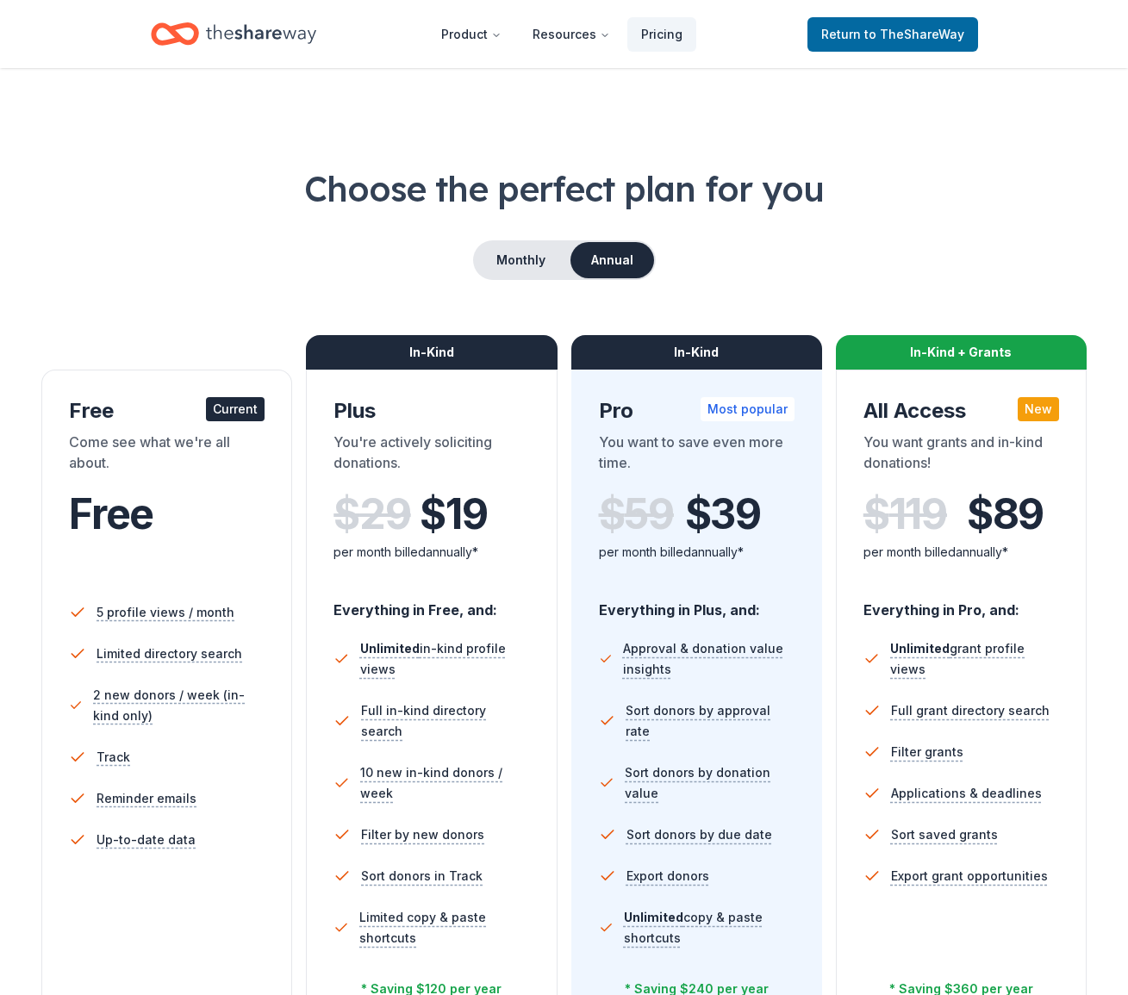
scroll to position [751, 0]
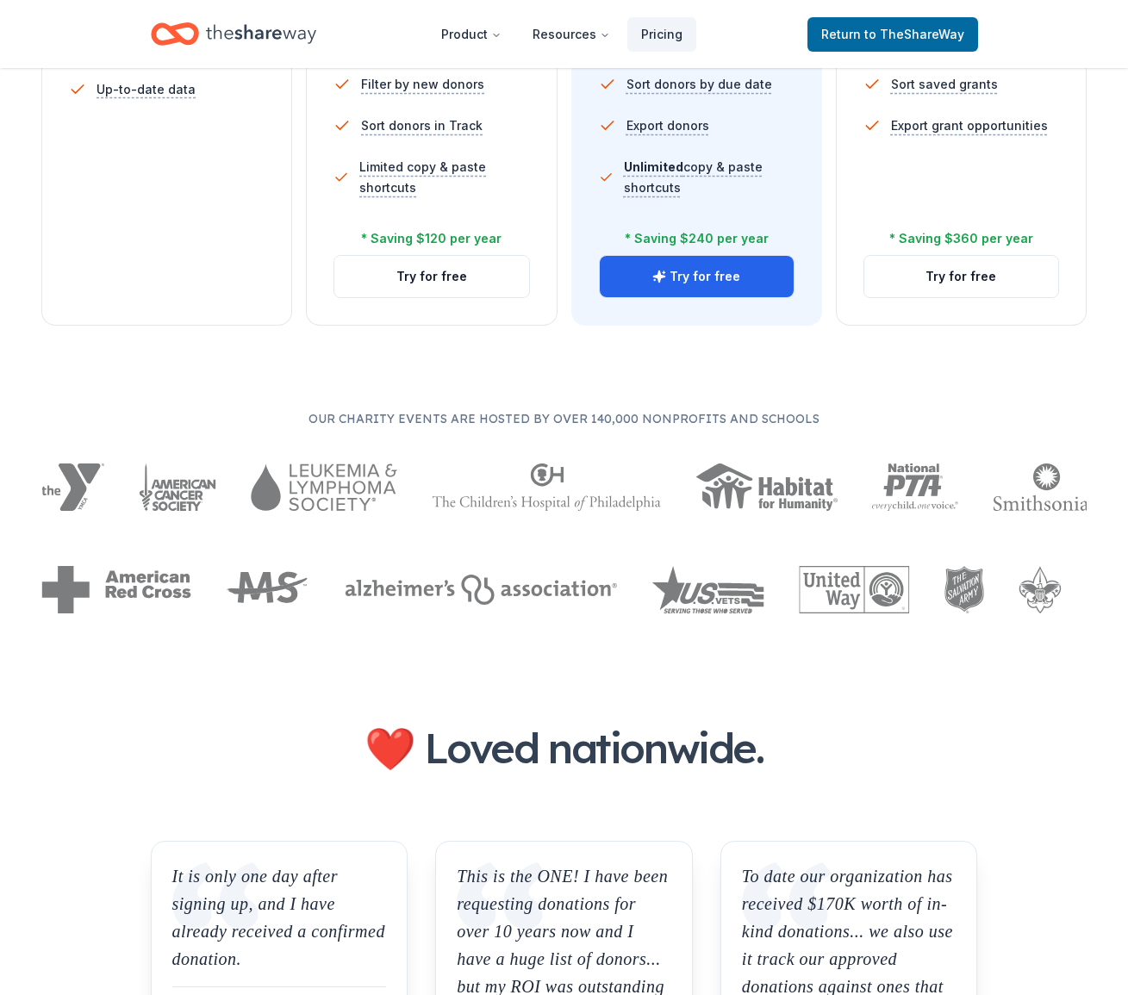
click at [162, 199] on div "5 profile views / month Limited directory search 2 new donors / week (in-kind o…" at bounding box center [167, 42] width 196 height 414
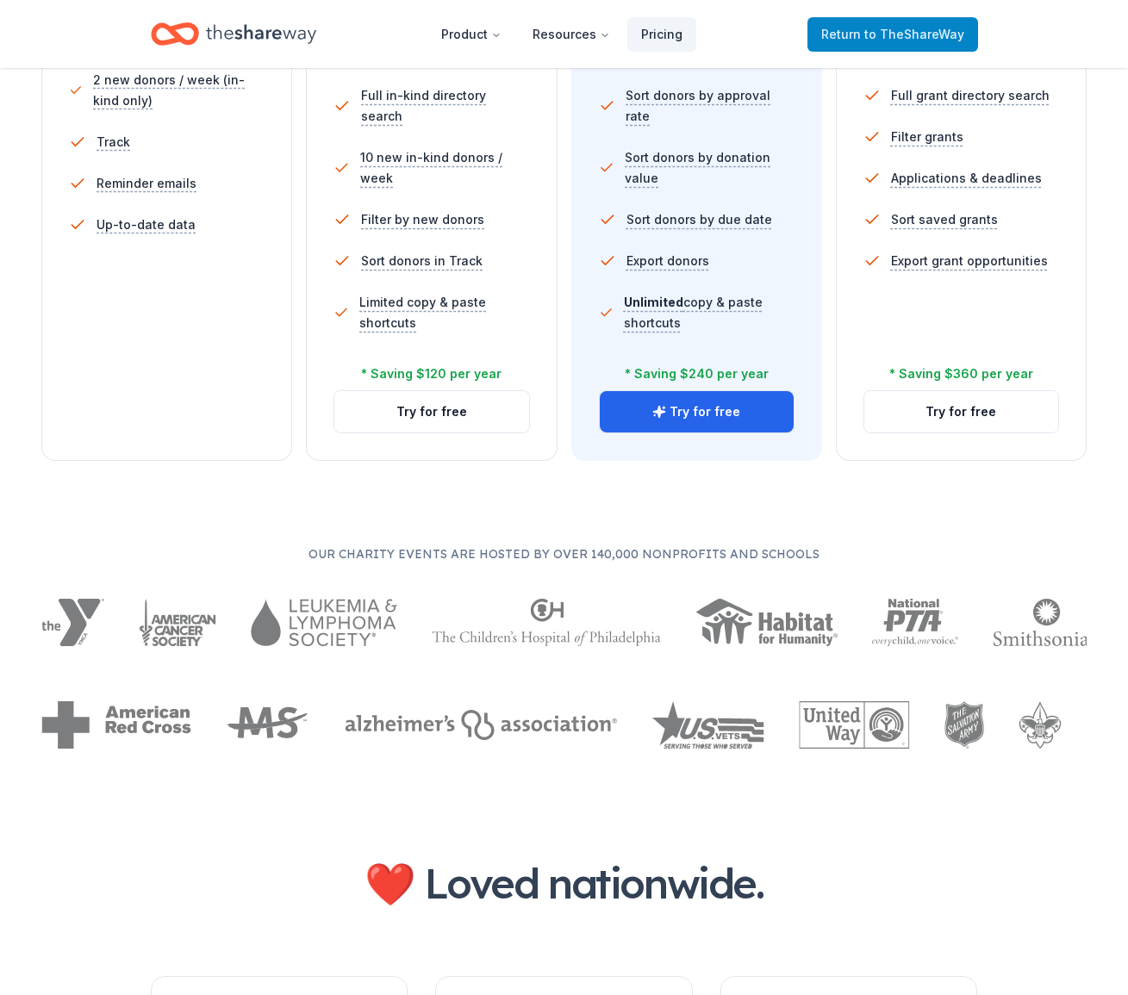
click at [874, 29] on span "to TheShareWay" at bounding box center [914, 34] width 100 height 15
click at [876, 27] on span "to TheShareWay" at bounding box center [914, 34] width 100 height 15
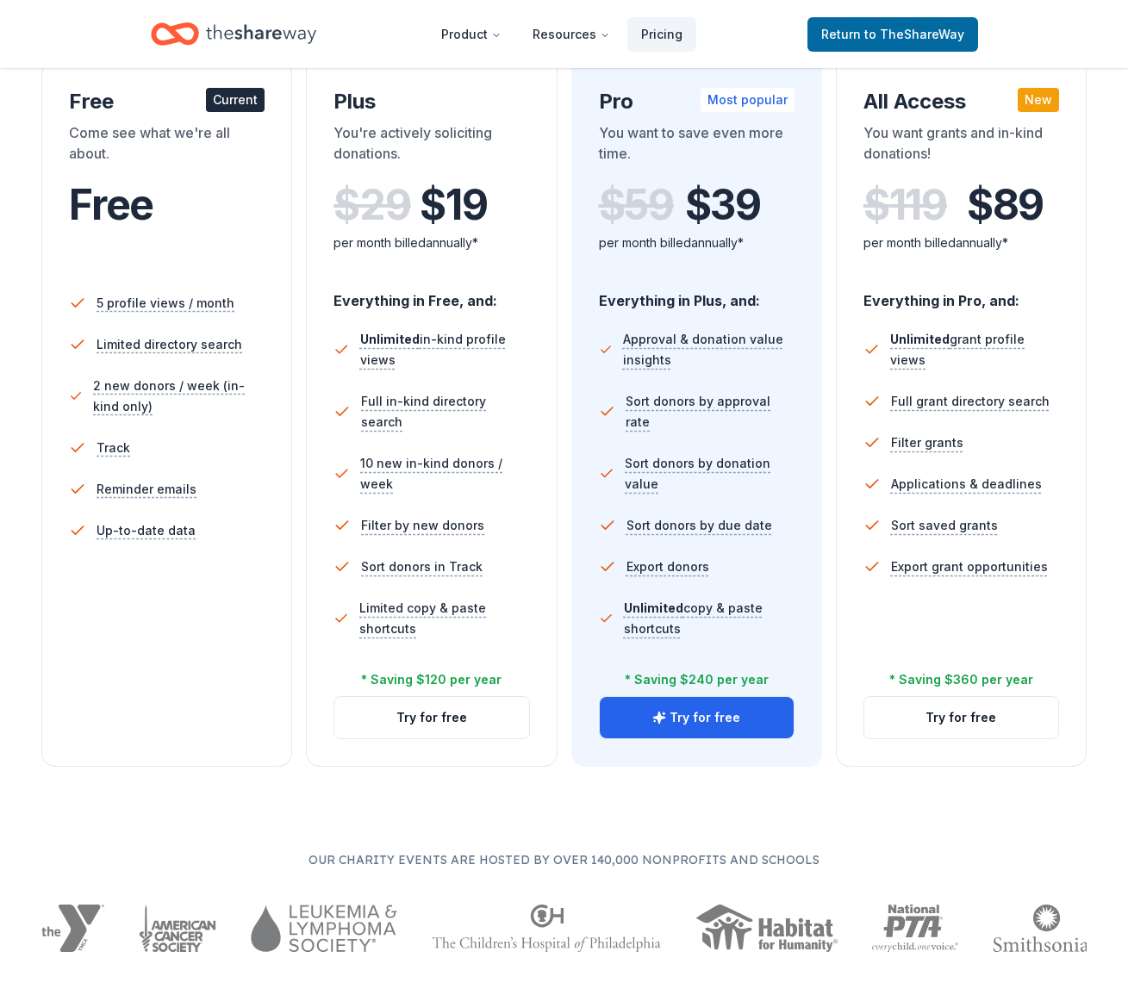
scroll to position [0, 0]
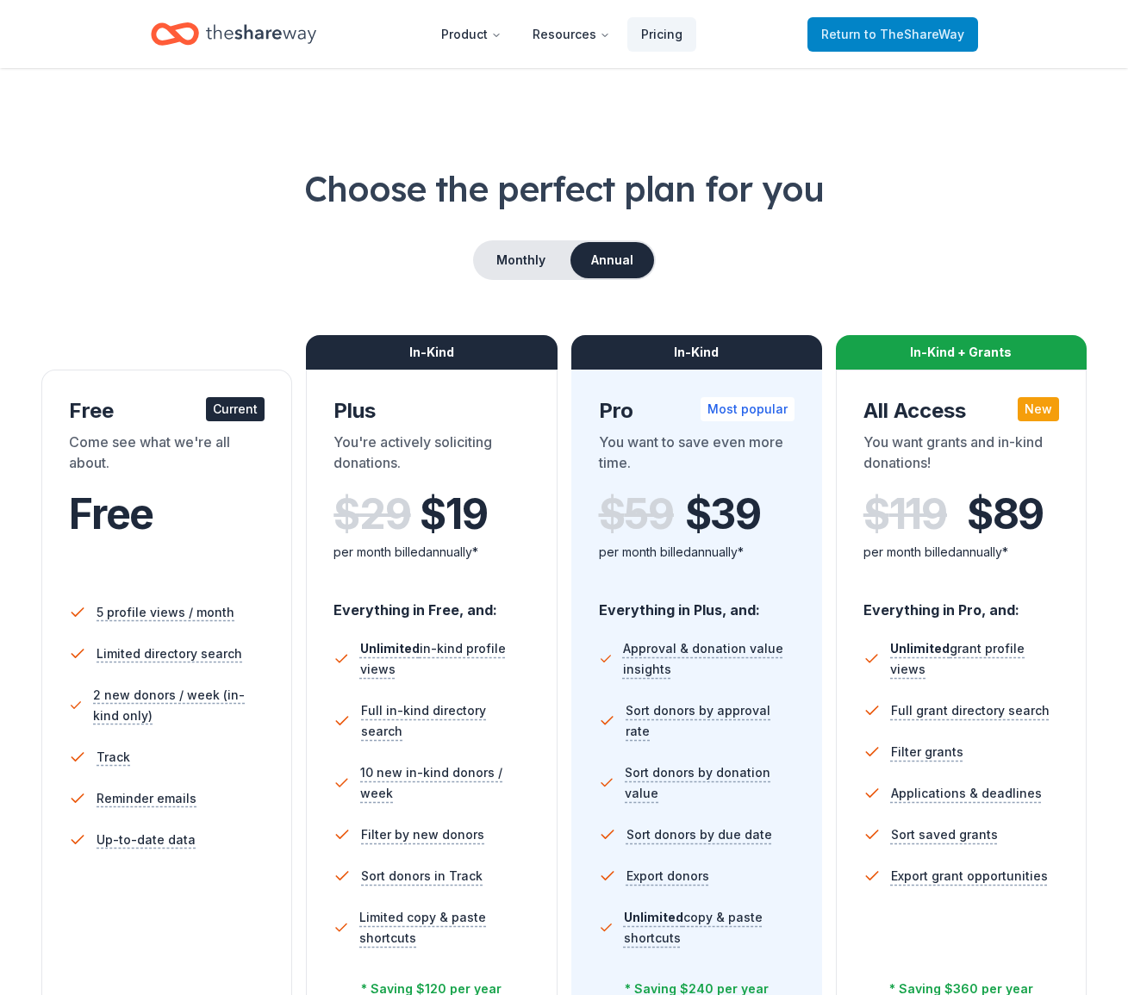
click at [929, 36] on span "to TheShareWay" at bounding box center [914, 34] width 100 height 15
click at [928, 37] on span "to TheShareWay" at bounding box center [914, 34] width 100 height 15
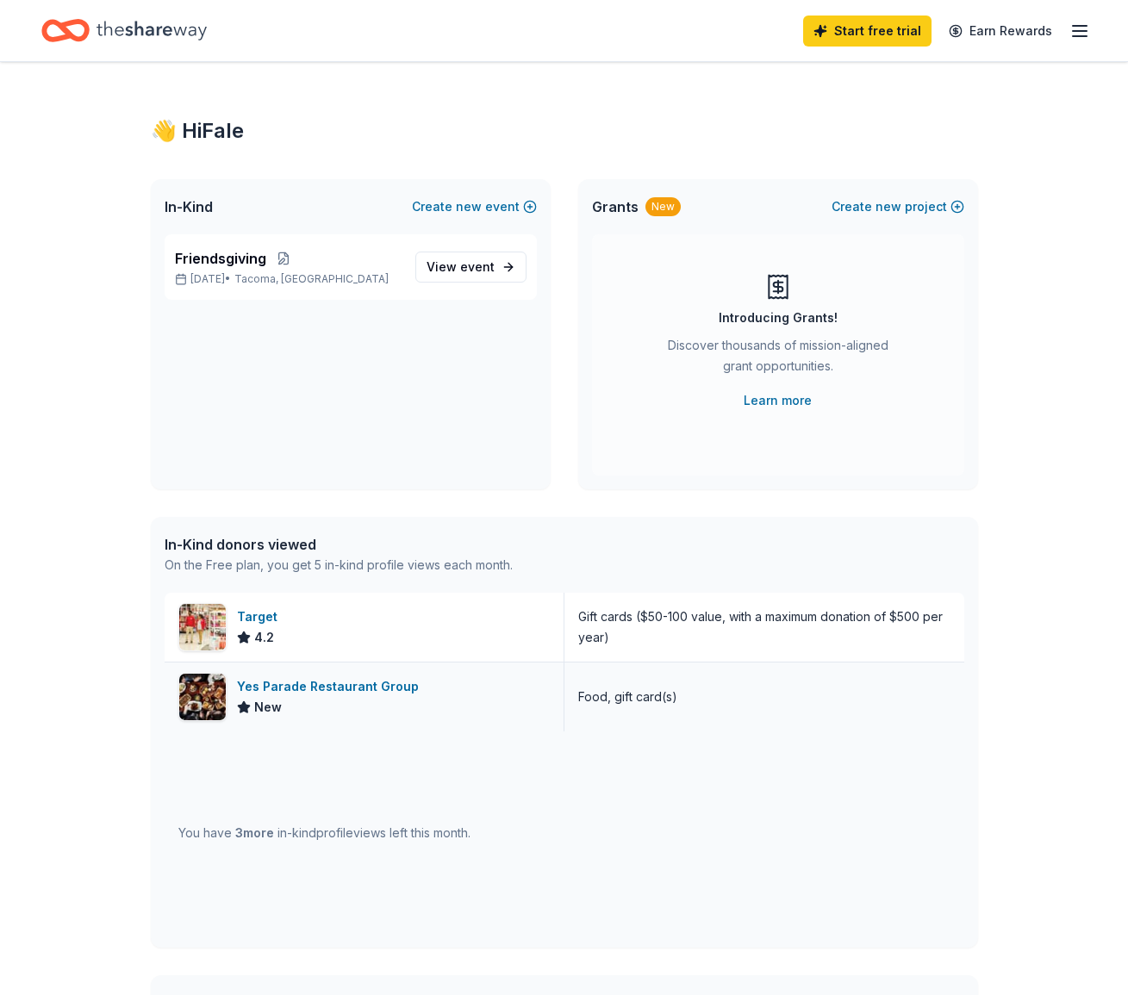
click at [898, 703] on div "Food, gift card(s)" at bounding box center [764, 697] width 400 height 69
click at [485, 269] on span "event" at bounding box center [477, 266] width 34 height 15
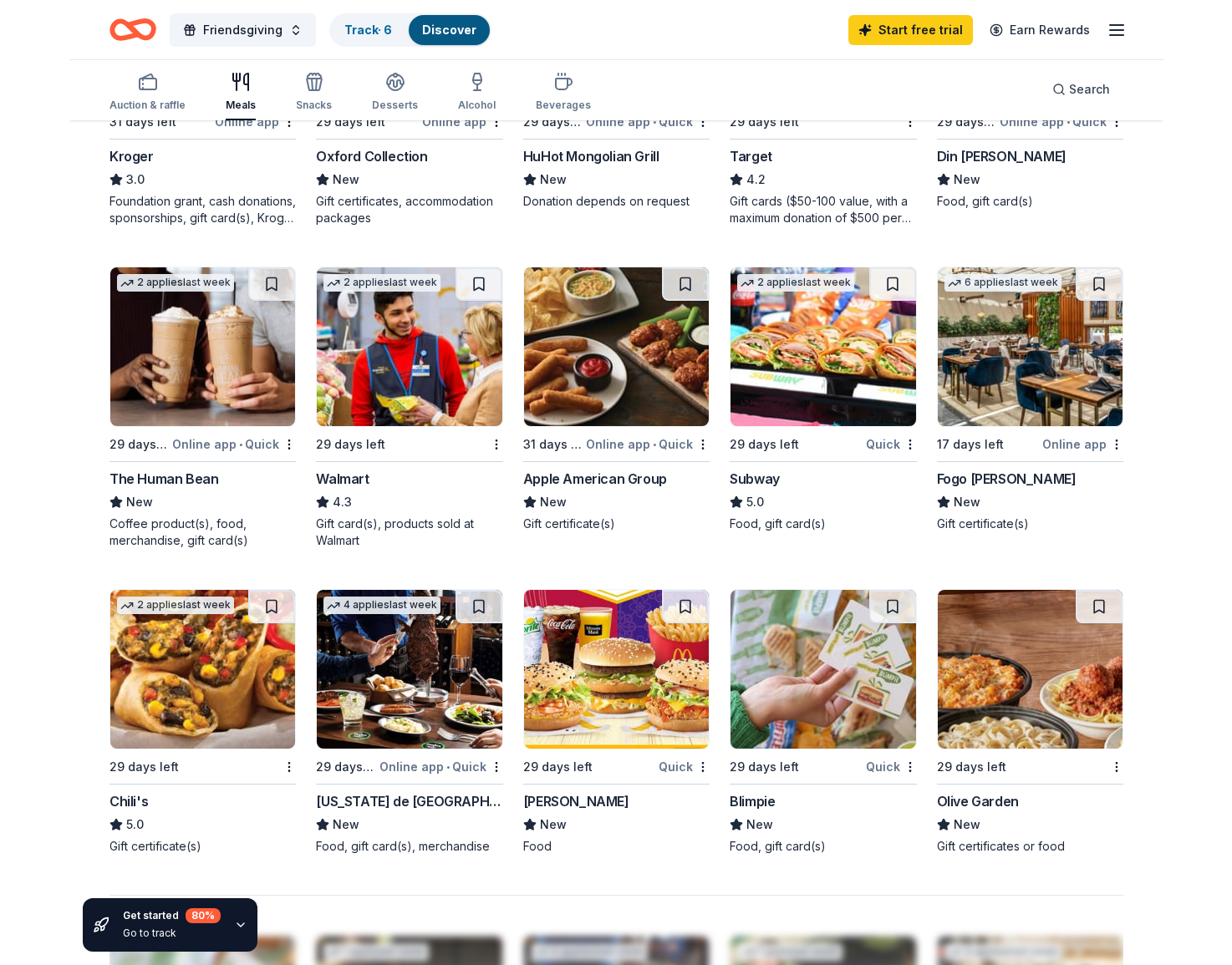
scroll to position [516, 0]
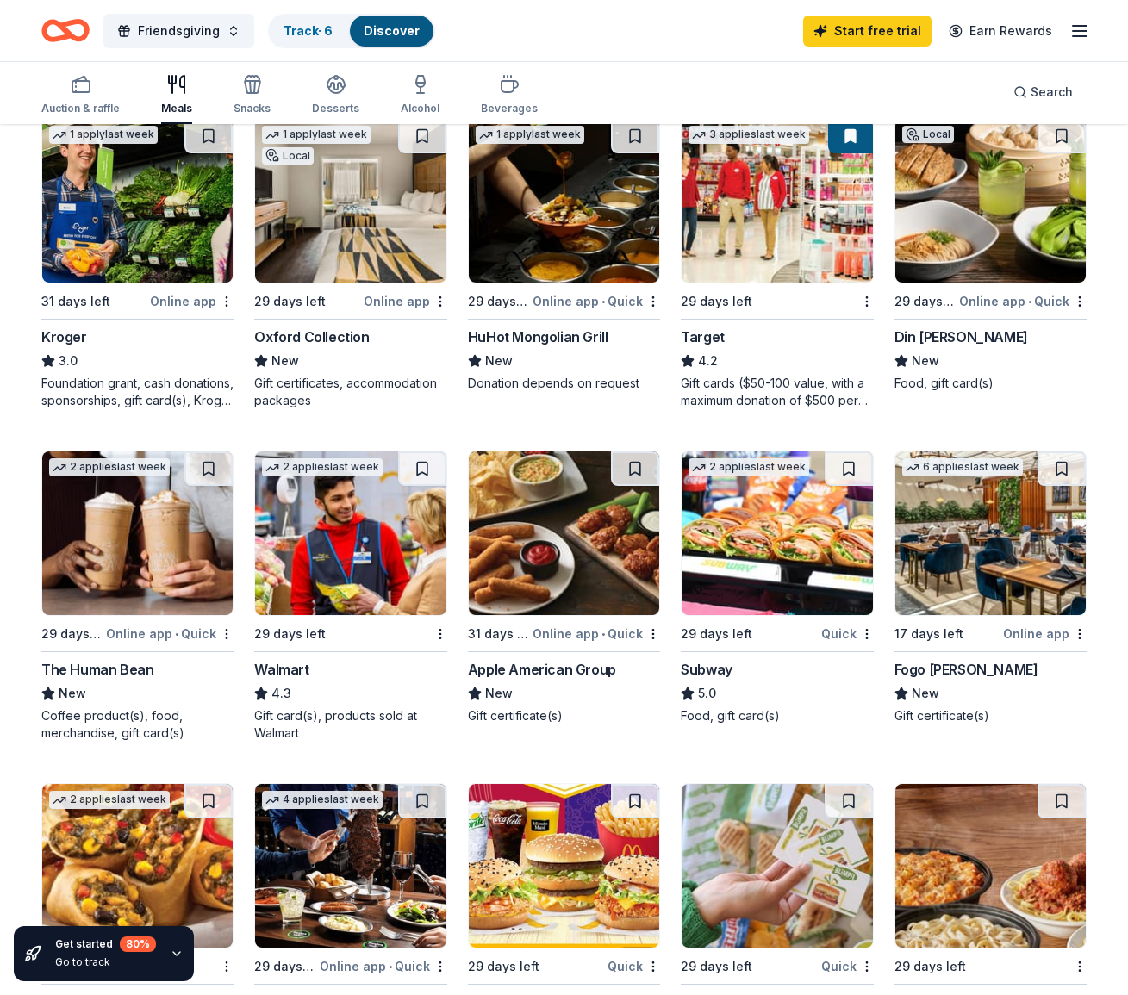
click at [356, 583] on img at bounding box center [350, 534] width 190 height 164
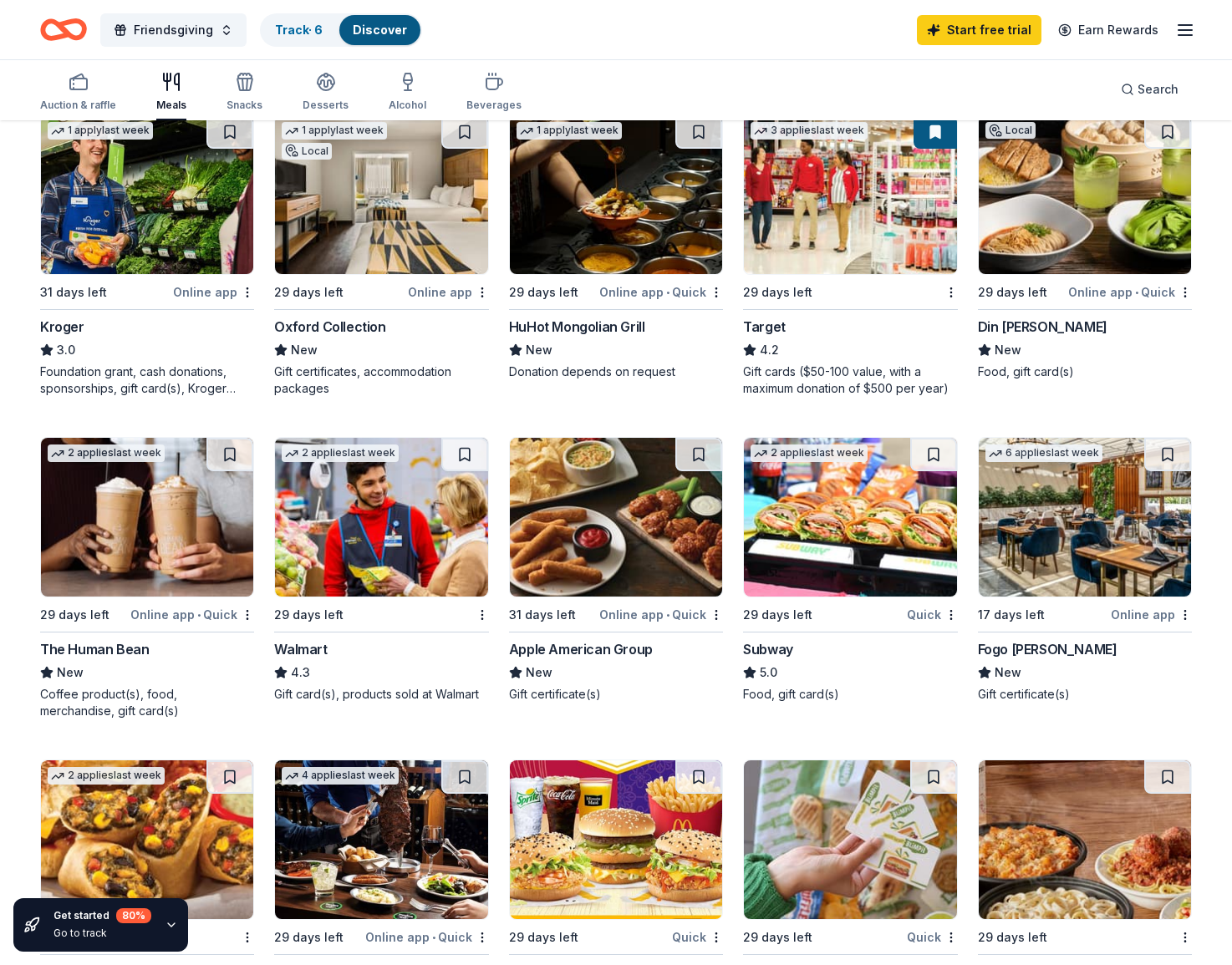
click at [847, 503] on img at bounding box center [850, 518] width 212 height 159
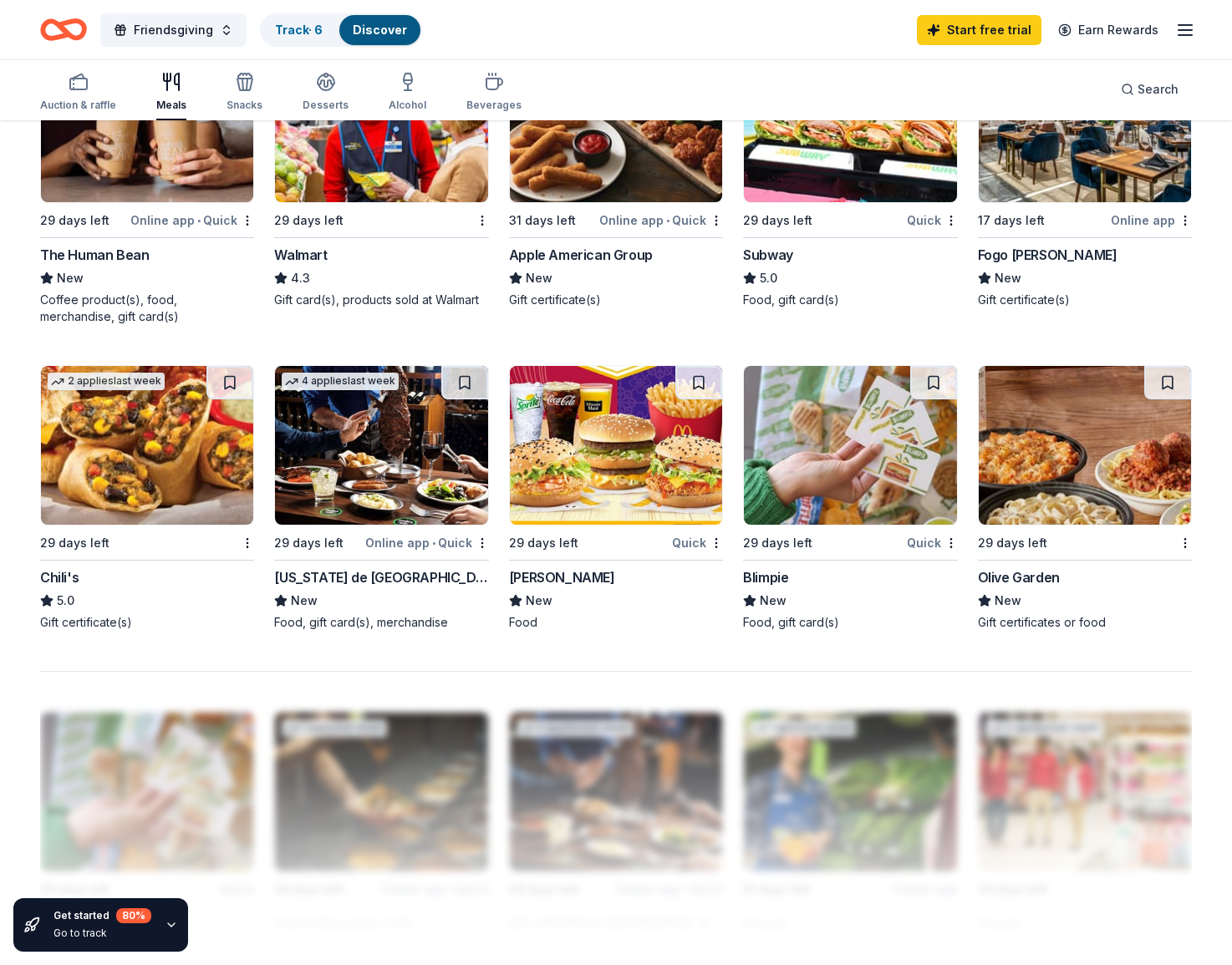
scroll to position [1149, 0]
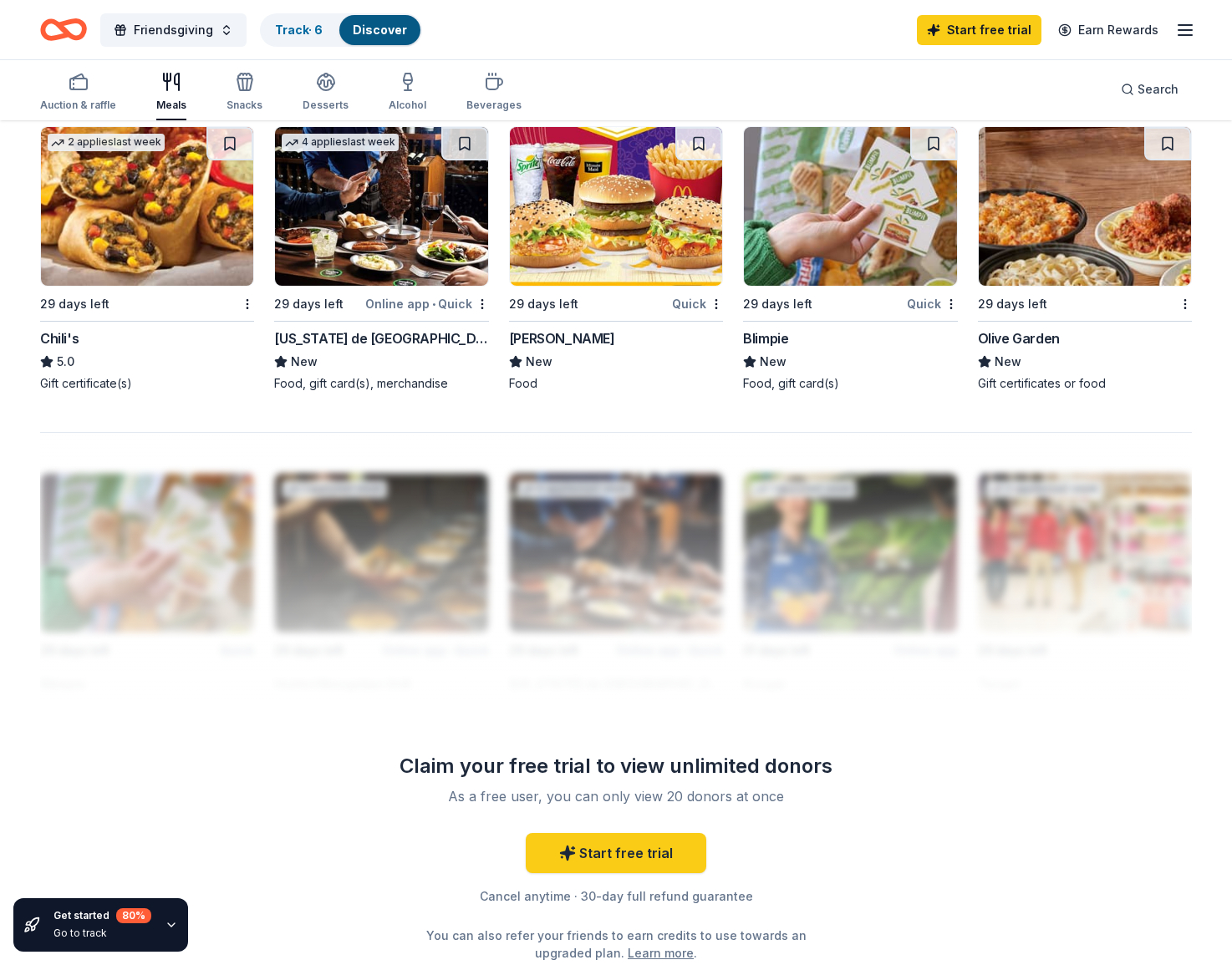
click at [1058, 217] on img at bounding box center [1085, 207] width 212 height 159
click at [607, 292] on div "29 days left Quick [PERSON_NAME] New Food" at bounding box center [616, 259] width 214 height 266
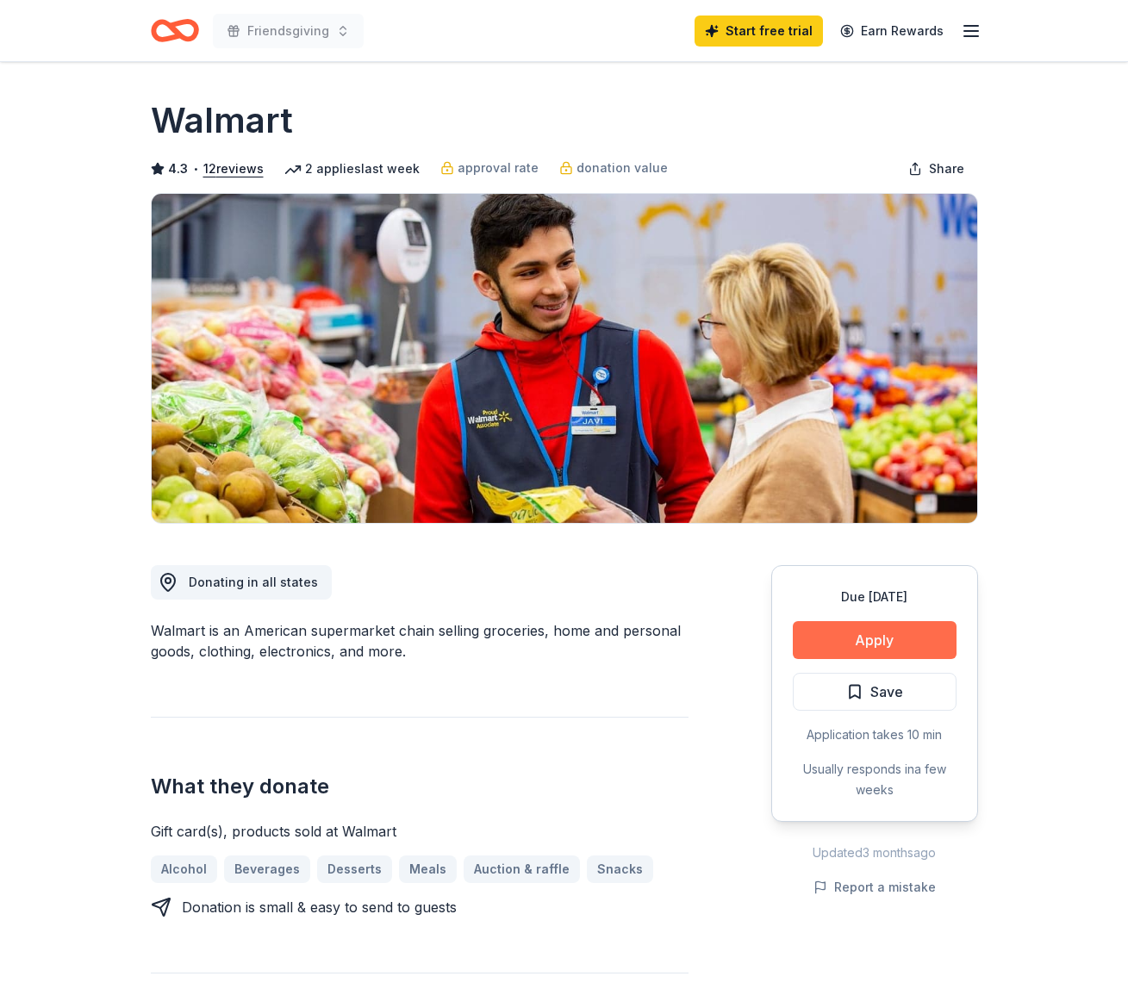
click at [935, 640] on button "Apply" at bounding box center [875, 640] width 164 height 38
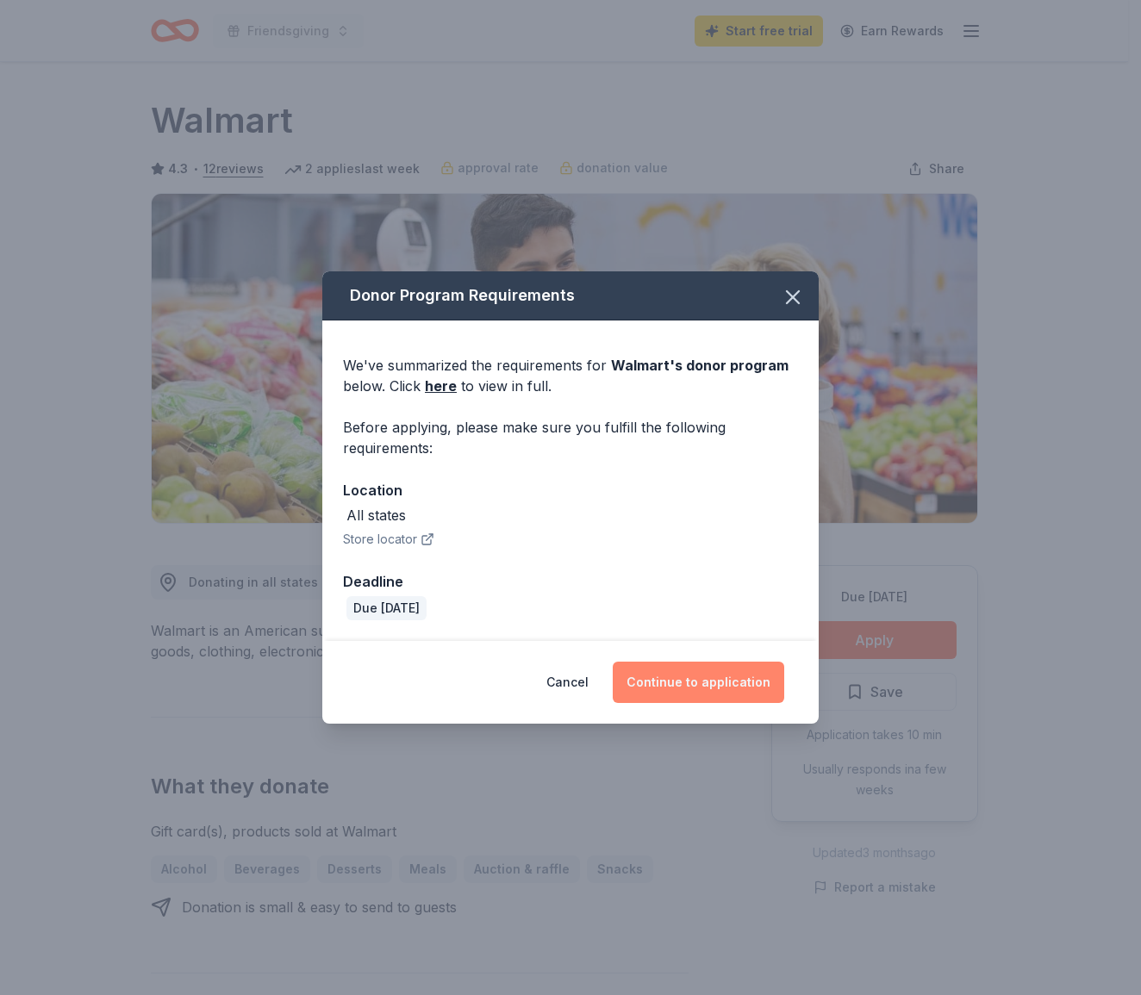
click at [695, 676] on button "Continue to application" at bounding box center [699, 682] width 172 height 41
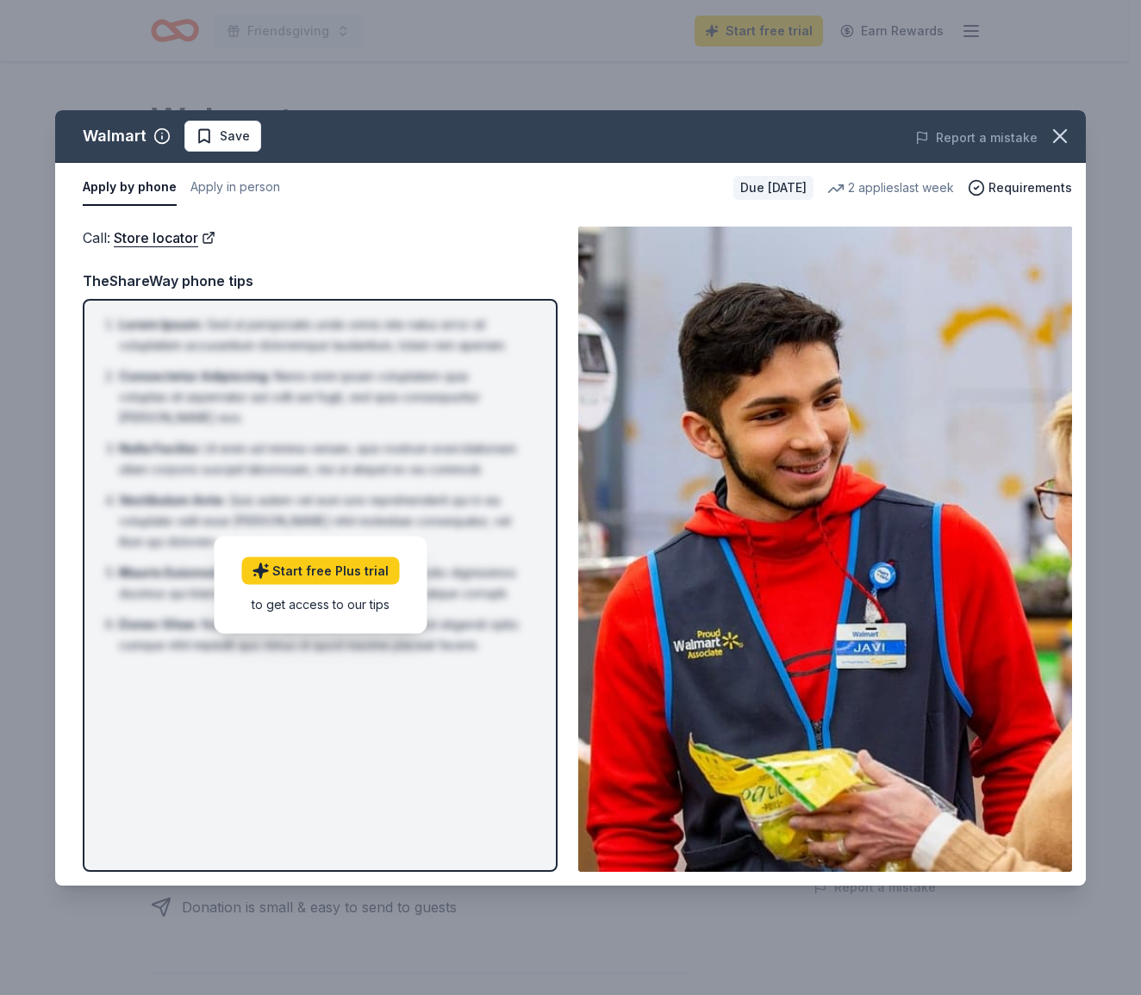
click at [867, 722] on img at bounding box center [825, 550] width 494 height 646
click at [233, 182] on button "Apply in person" at bounding box center [235, 188] width 90 height 36
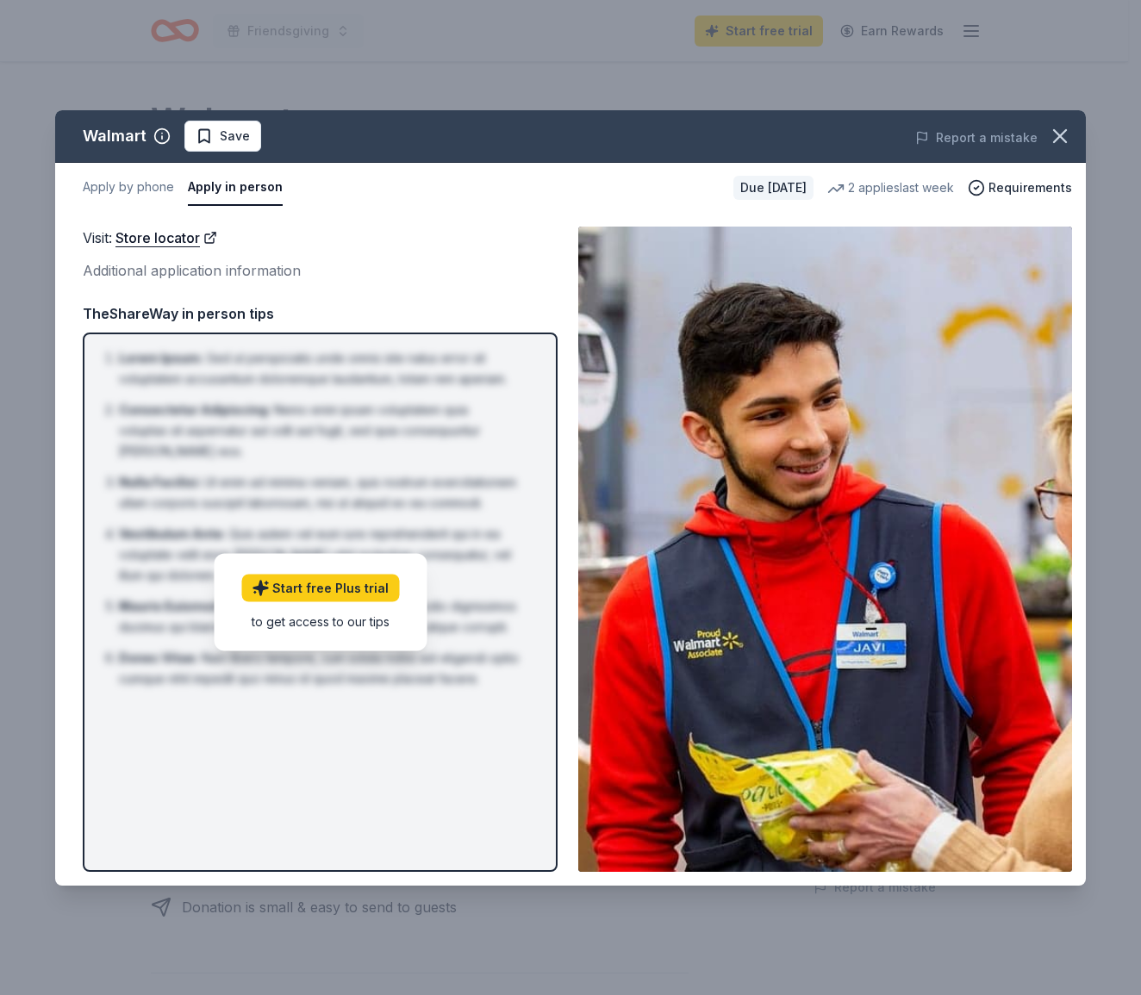
drag, startPoint x: 233, startPoint y: 182, endPoint x: 218, endPoint y: 188, distance: 15.8
click at [218, 188] on button "Apply in person" at bounding box center [235, 188] width 95 height 36
click at [109, 188] on button "Apply by phone" at bounding box center [128, 188] width 91 height 36
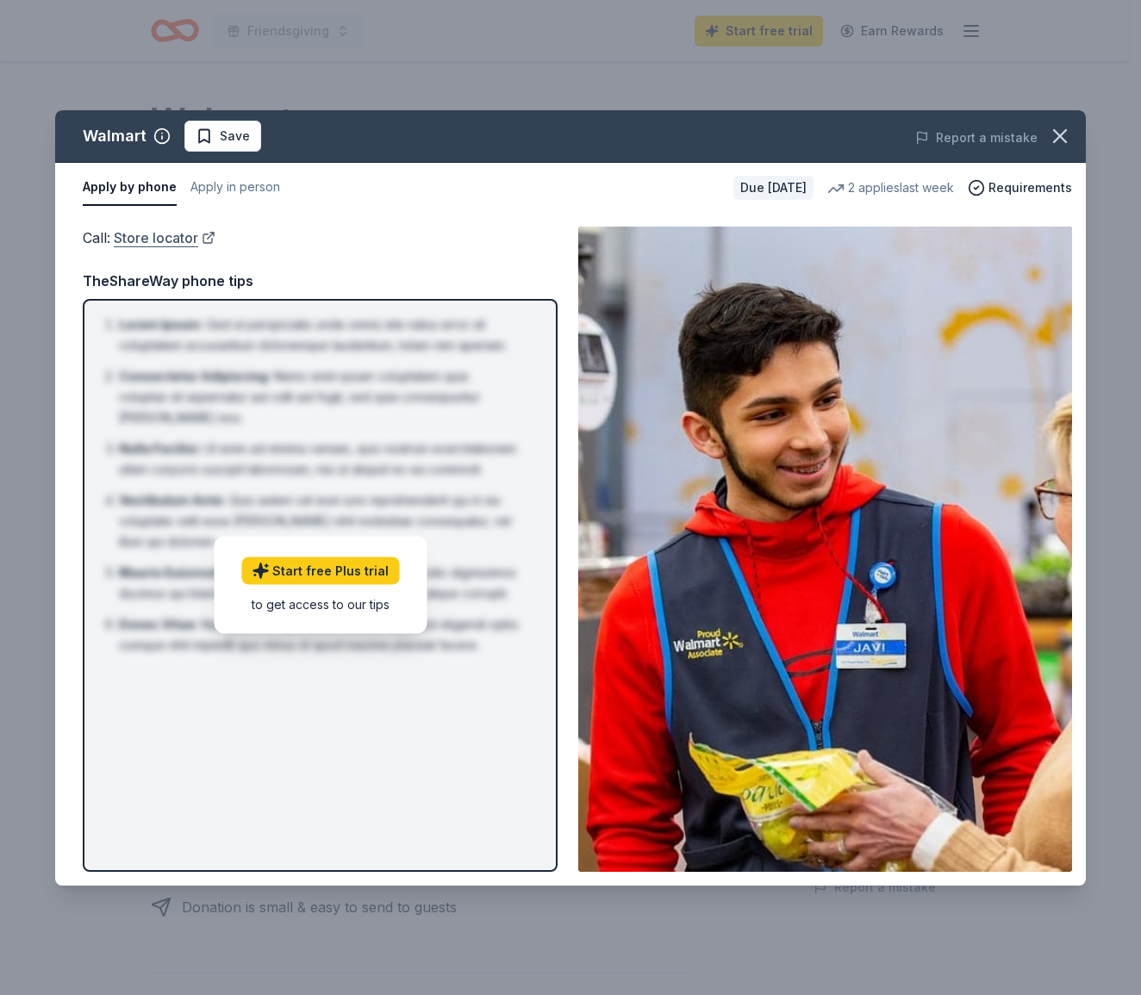
click at [214, 230] on link "Store locator" at bounding box center [165, 238] width 102 height 22
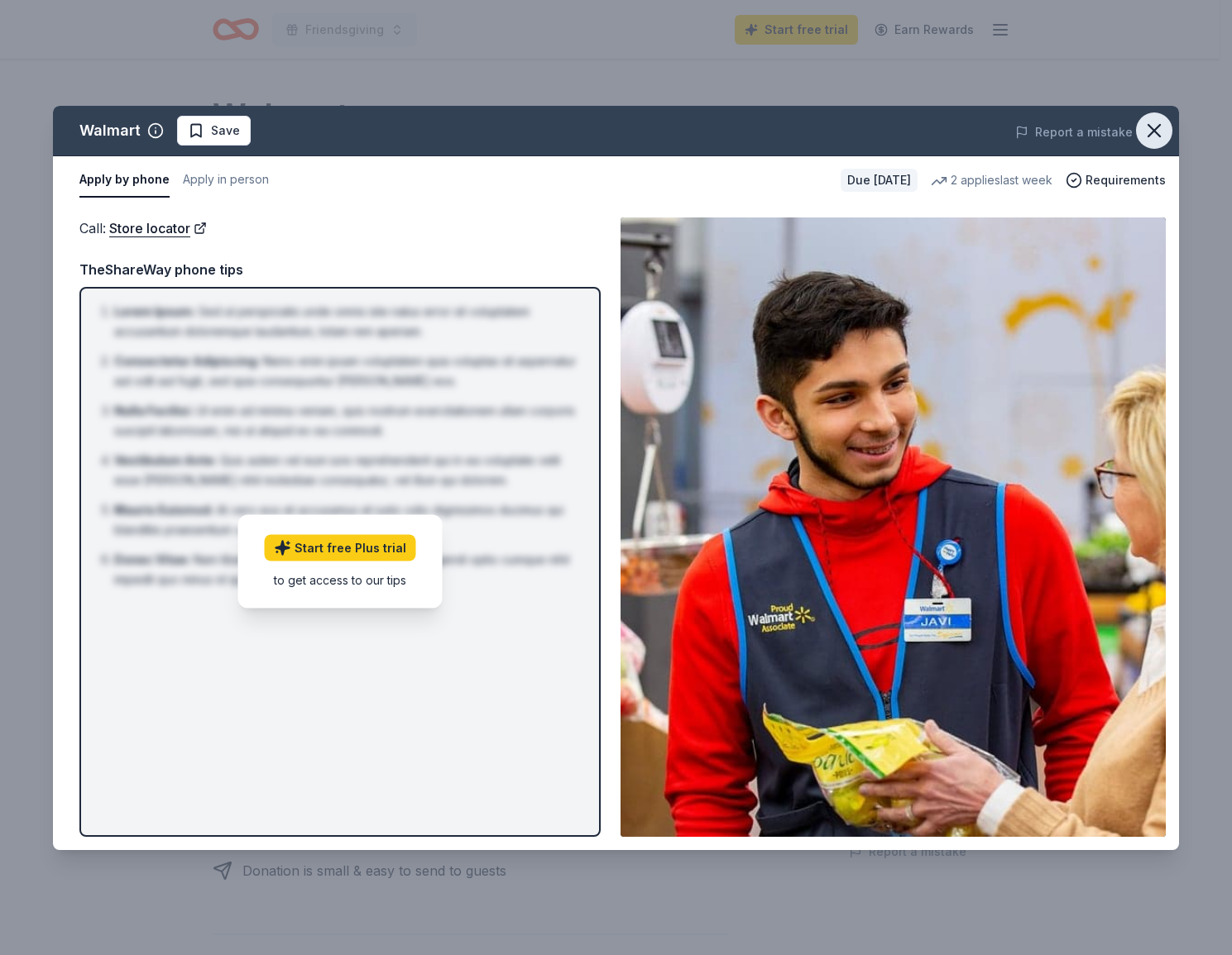
click at [1082, 130] on icon "button" at bounding box center [1154, 131] width 23 height 23
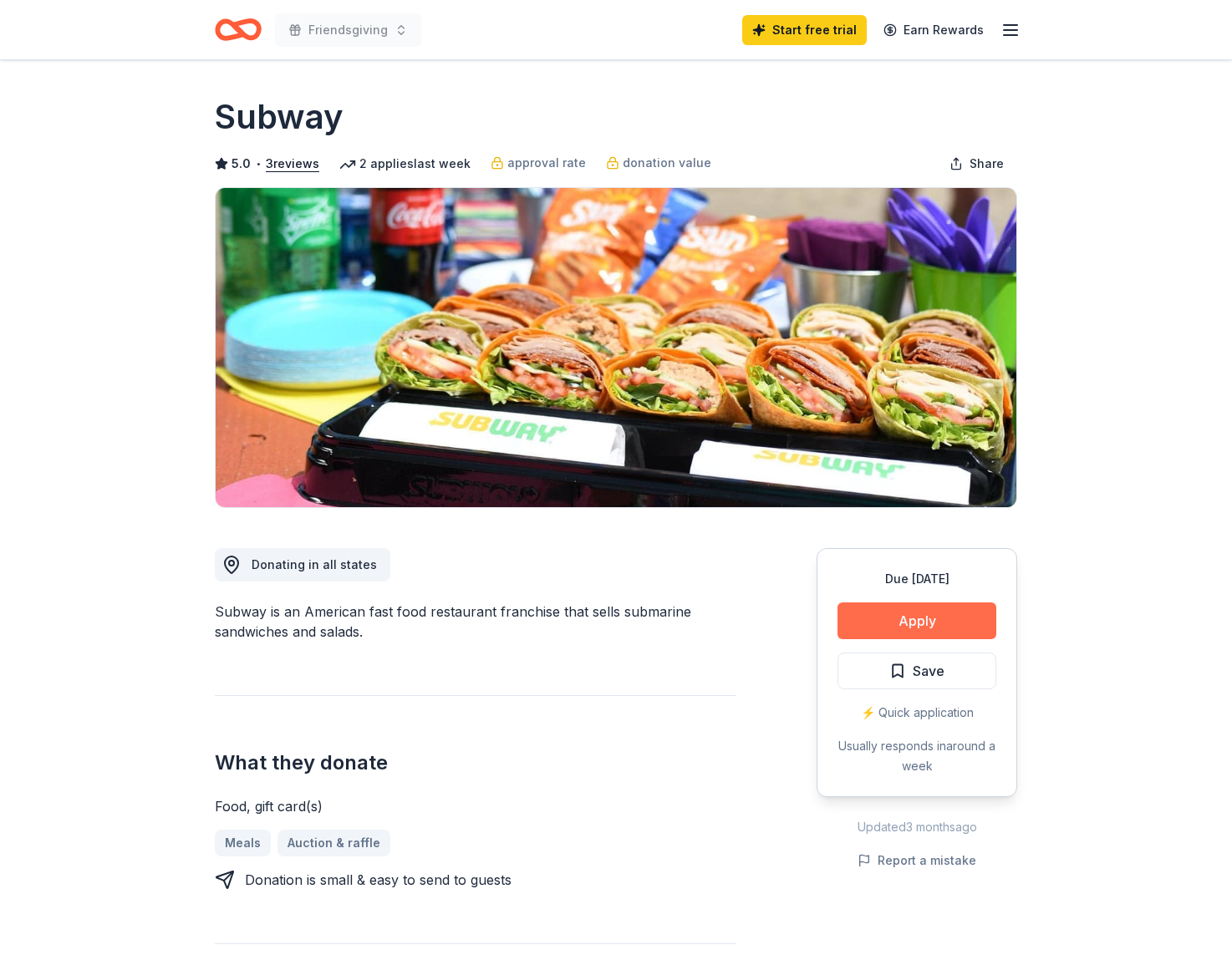
click at [914, 627] on button "Apply" at bounding box center [918, 621] width 159 height 37
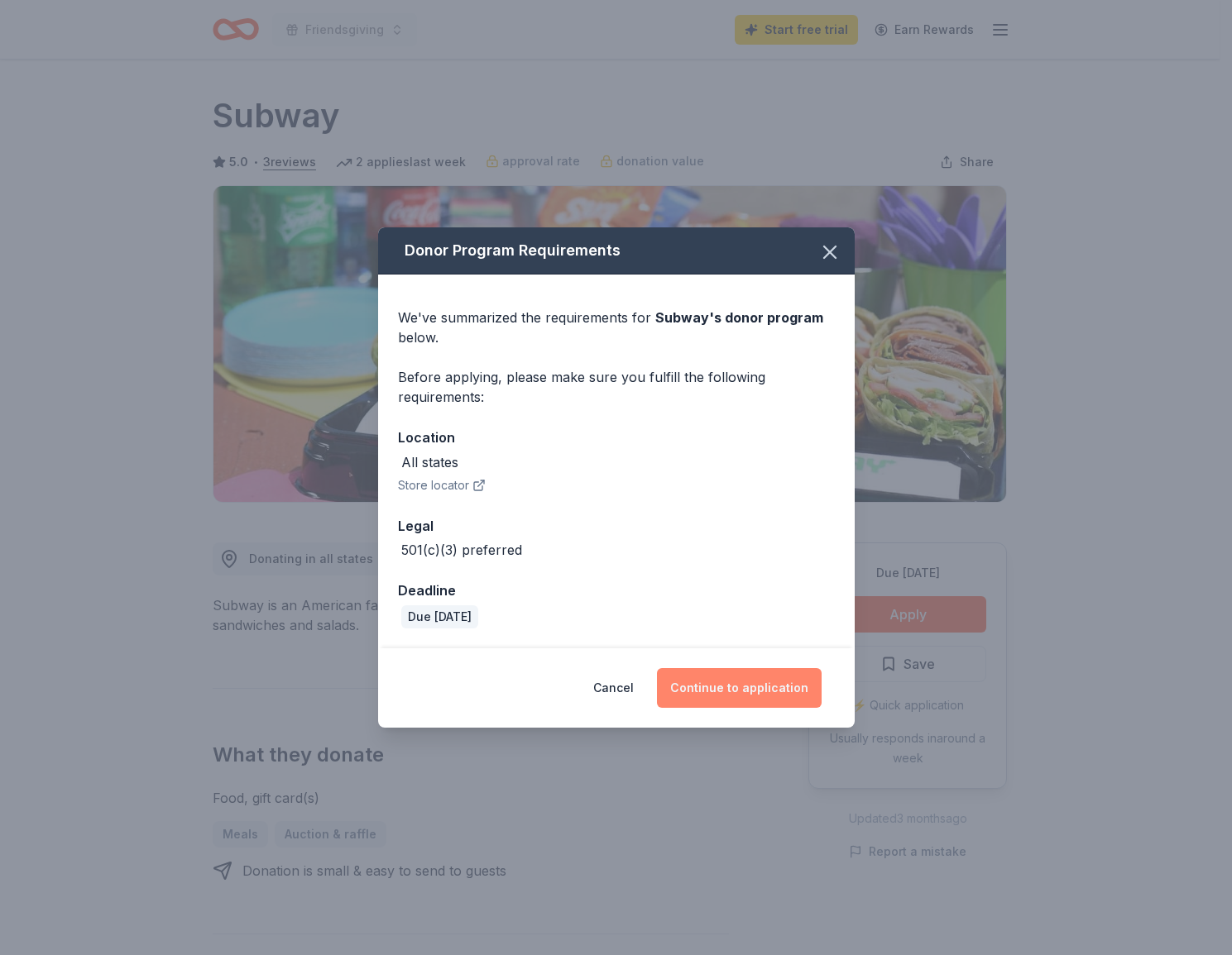
click at [793, 685] on button "Continue to application" at bounding box center [739, 687] width 165 height 39
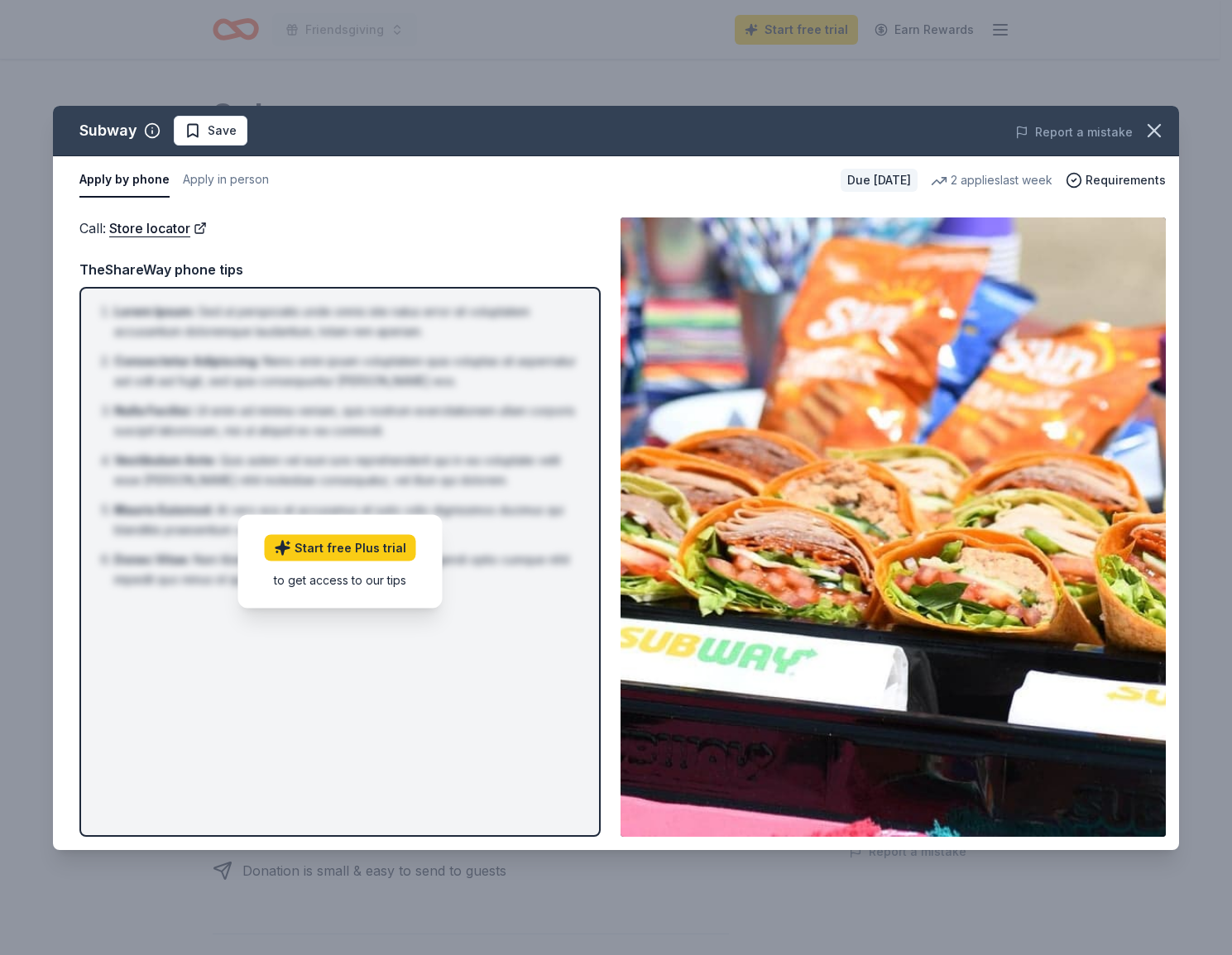
click at [821, 486] on img at bounding box center [893, 528] width 545 height 620
click at [1169, 138] on button "button" at bounding box center [1154, 131] width 36 height 36
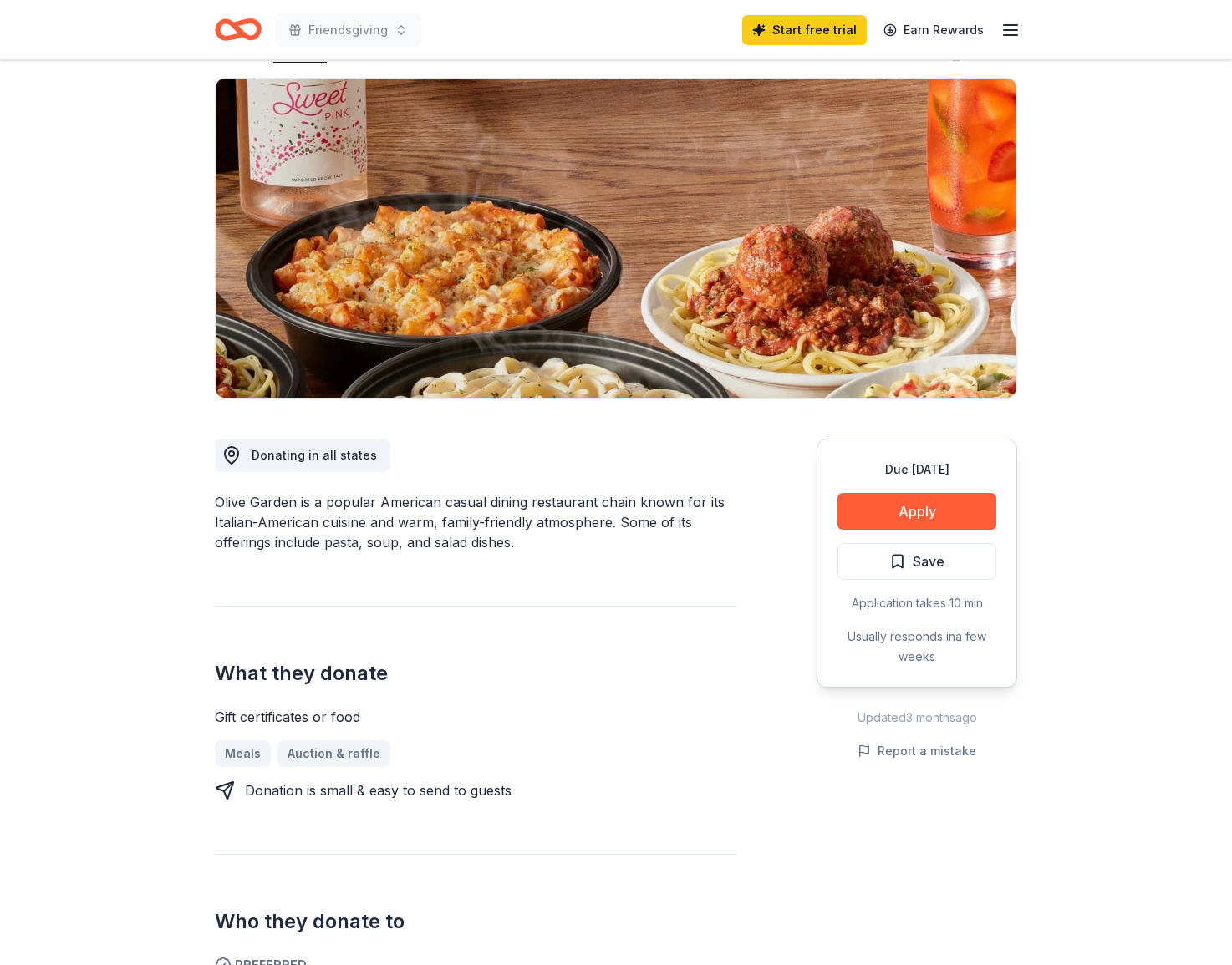
scroll to position [135, 0]
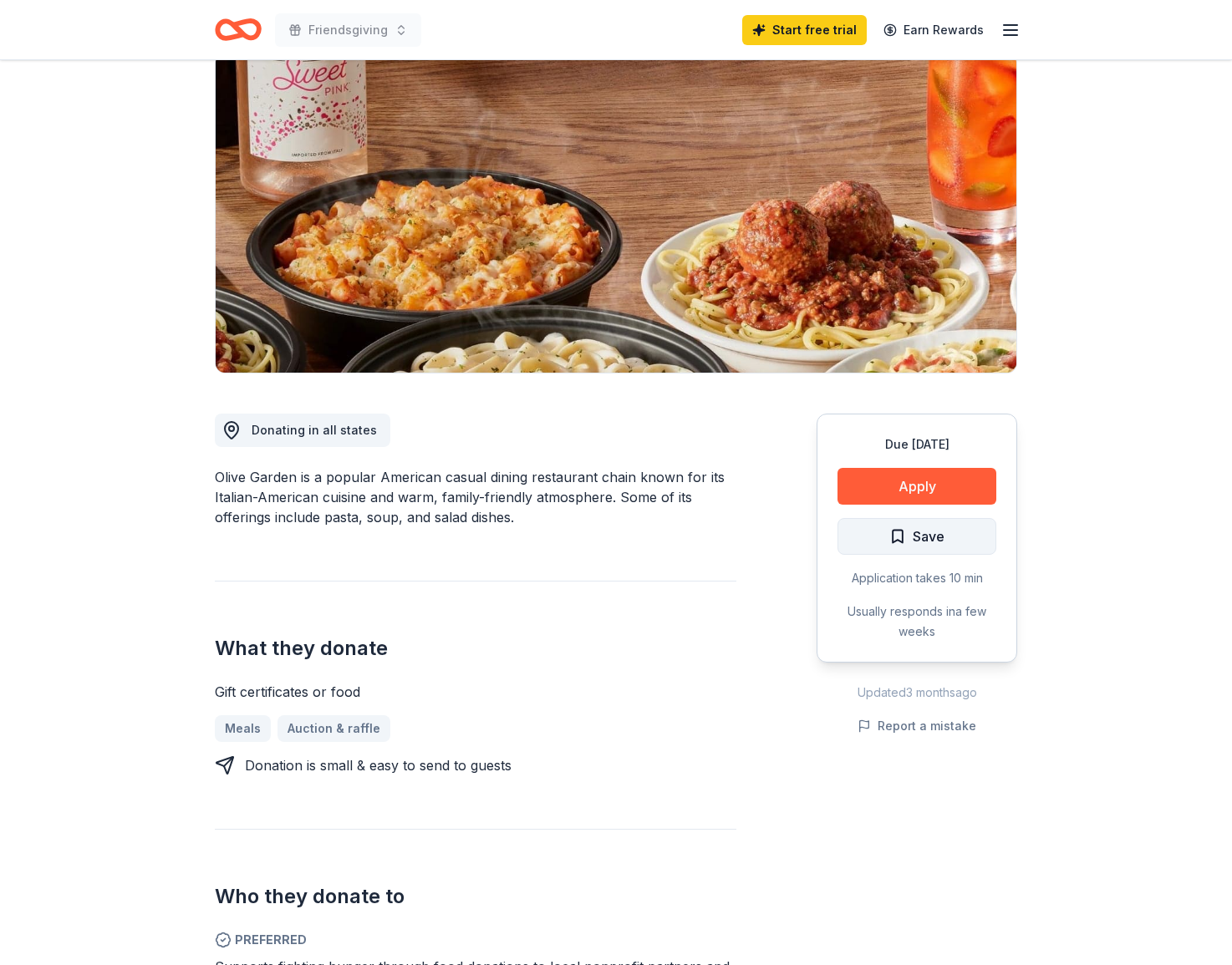
click at [956, 519] on button "Save" at bounding box center [918, 536] width 159 height 37
click at [957, 493] on button "Apply" at bounding box center [918, 487] width 159 height 37
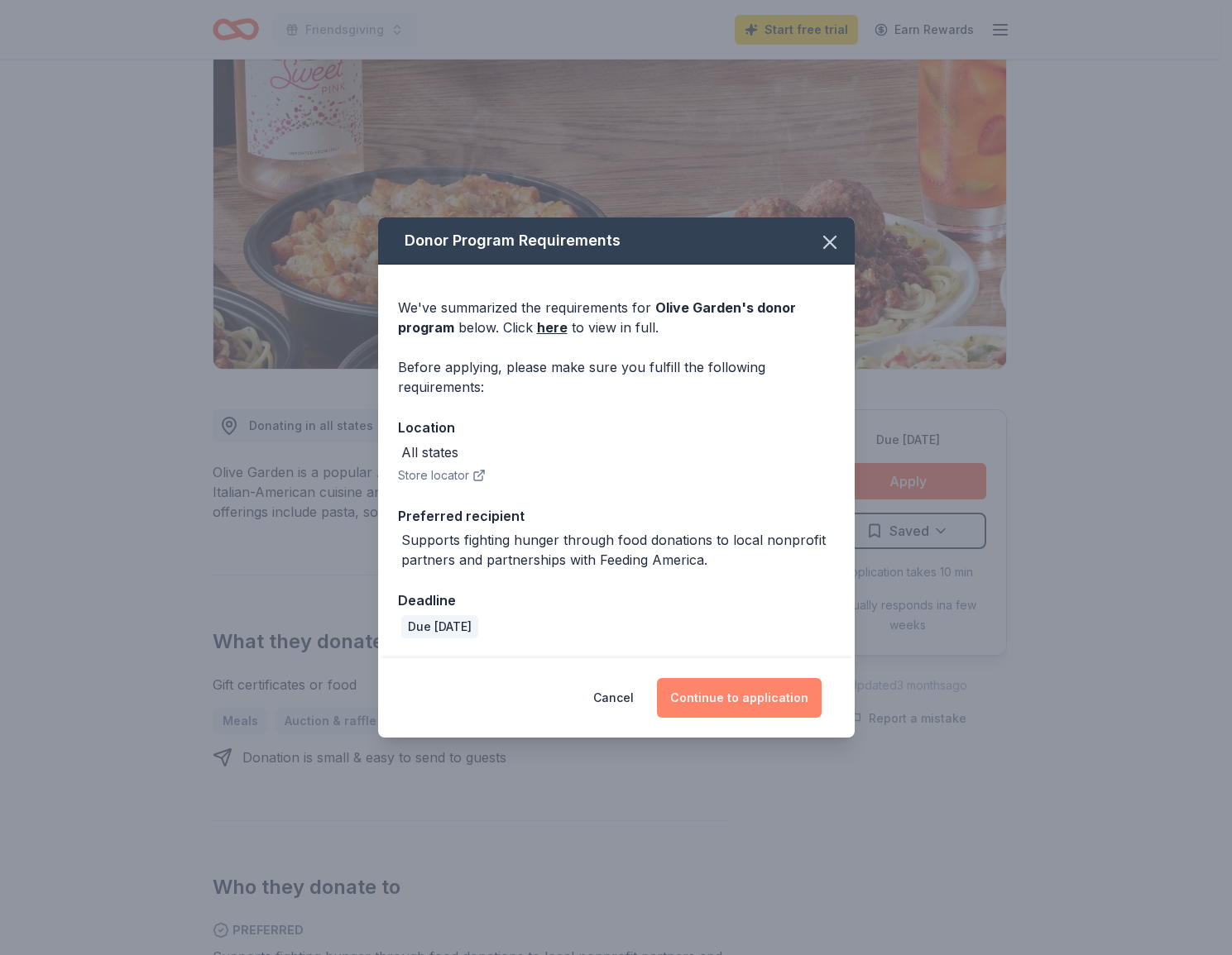
click at [779, 700] on button "Continue to application" at bounding box center [739, 698] width 165 height 39
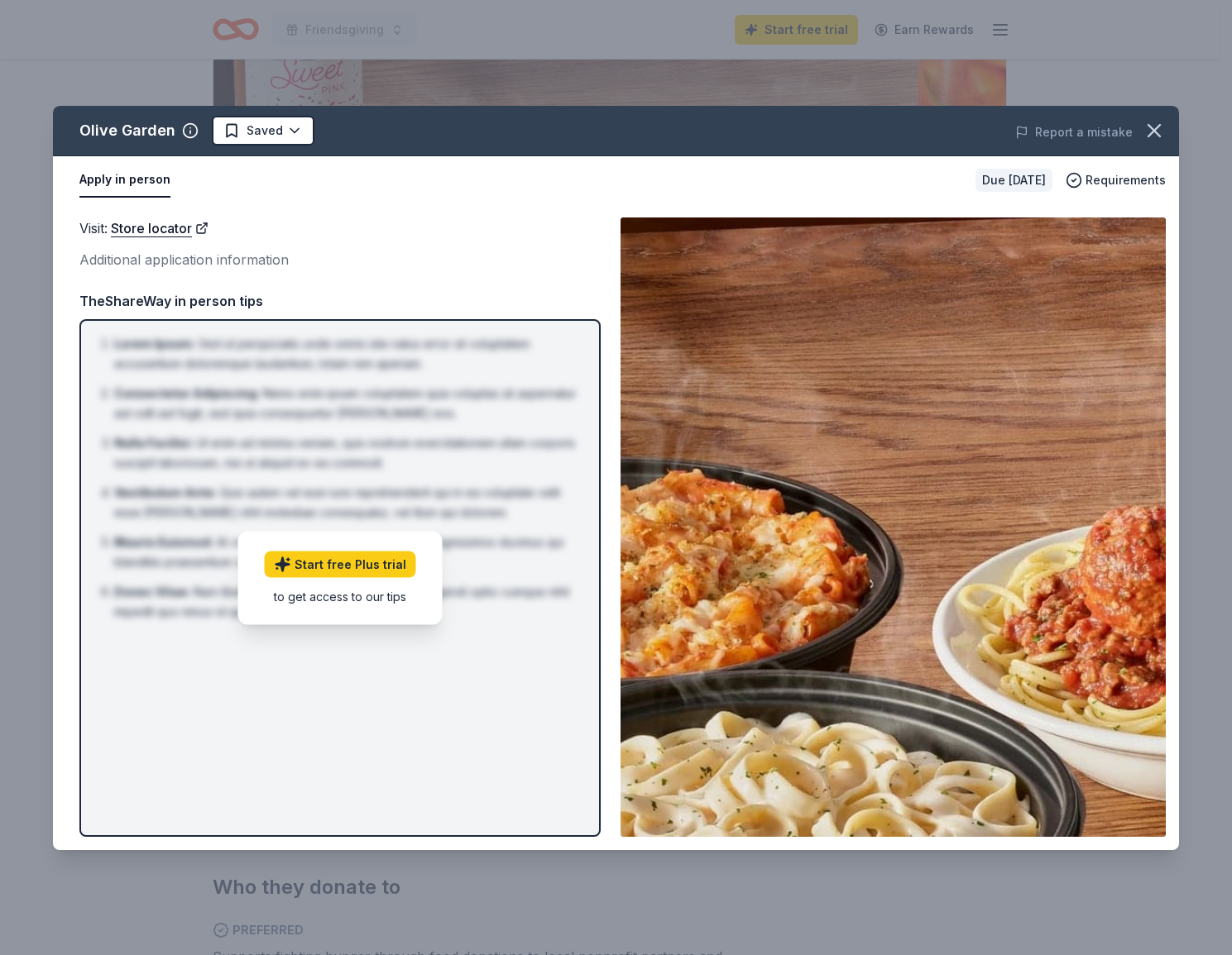
click at [345, 209] on div "Visit : Store locator Additional application information Visit : Store locator …" at bounding box center [616, 527] width 1126 height 646
click at [158, 182] on button "Apply in person" at bounding box center [125, 180] width 91 height 35
click at [1161, 134] on icon "button" at bounding box center [1154, 131] width 23 height 23
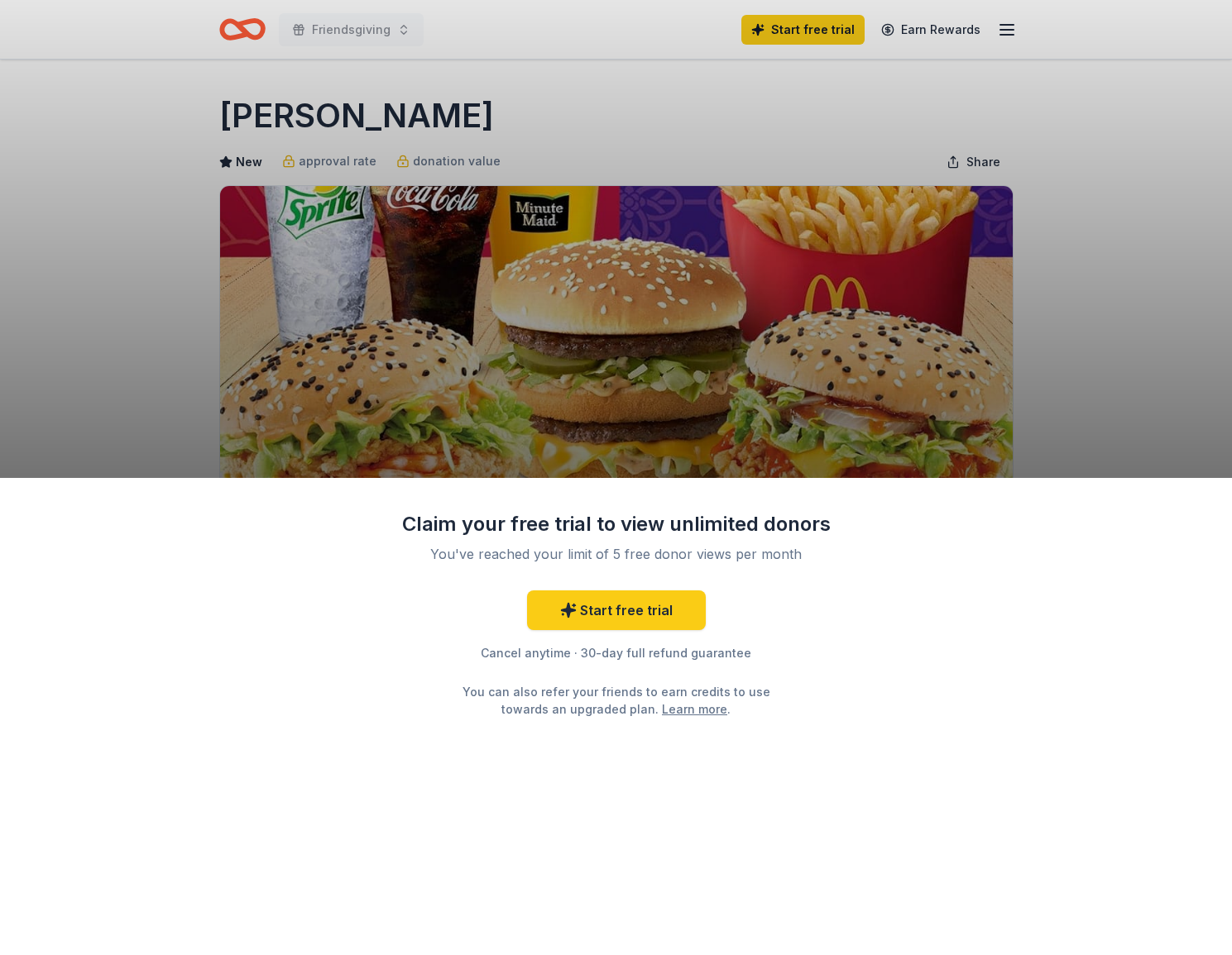
click at [961, 615] on div "Claim your free trial to view unlimited donors You've reached your limit of 5 f…" at bounding box center [616, 717] width 1232 height 478
click at [966, 399] on div "Claim your free trial to view unlimited donors You've reached your limit of 5 f…" at bounding box center [616, 477] width 1232 height 955
click at [961, 374] on div "Claim your free trial to view unlimited donors You've reached your limit of 5 f…" at bounding box center [616, 477] width 1232 height 955
click at [1012, 73] on div "Claim your free trial to view unlimited donors You've reached your limit of 5 f…" at bounding box center [616, 477] width 1232 height 955
